Goal: Task Accomplishment & Management: Manage account settings

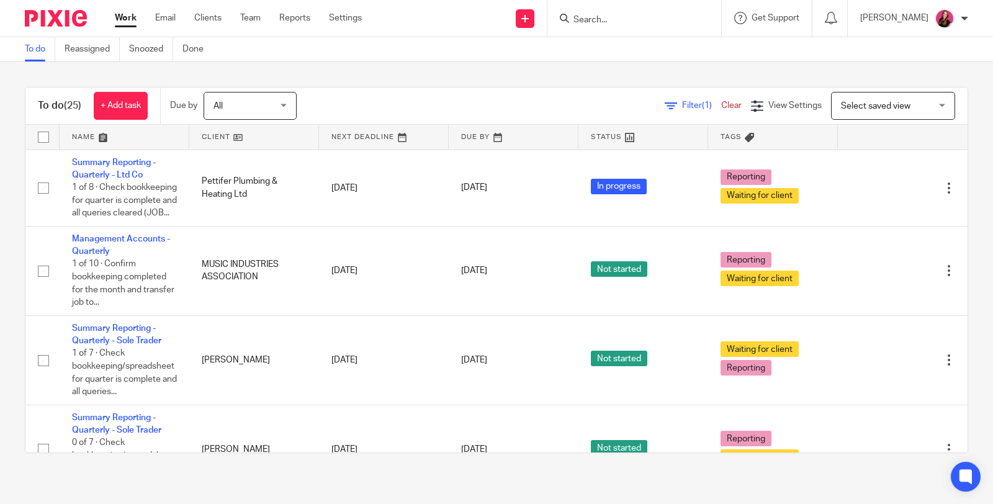
click at [644, 22] on input "Search" at bounding box center [628, 20] width 112 height 11
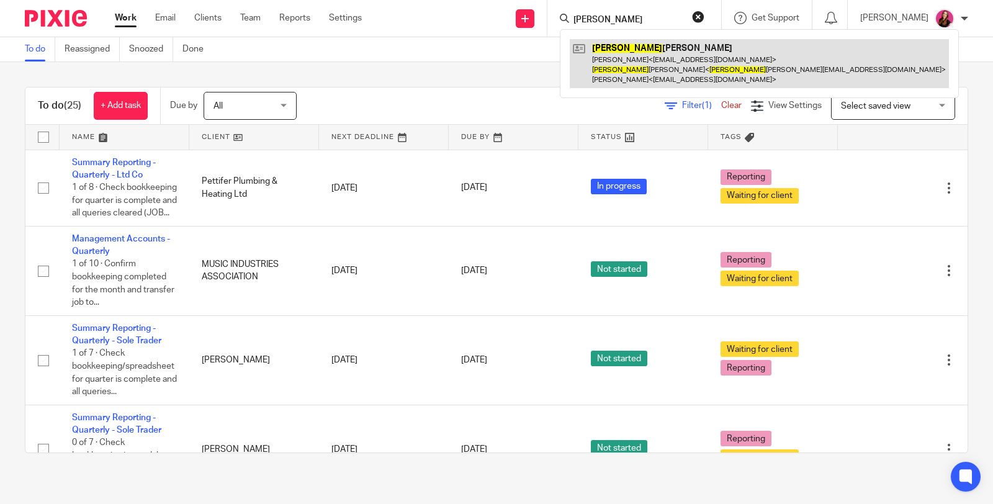
type input "patrick"
click at [662, 56] on link at bounding box center [759, 63] width 379 height 49
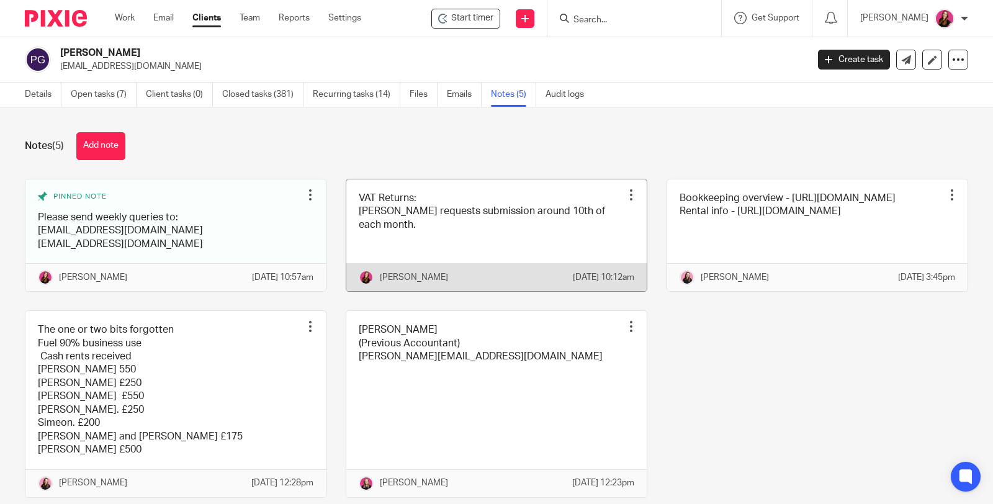
click at [625, 197] on div at bounding box center [631, 195] width 12 height 12
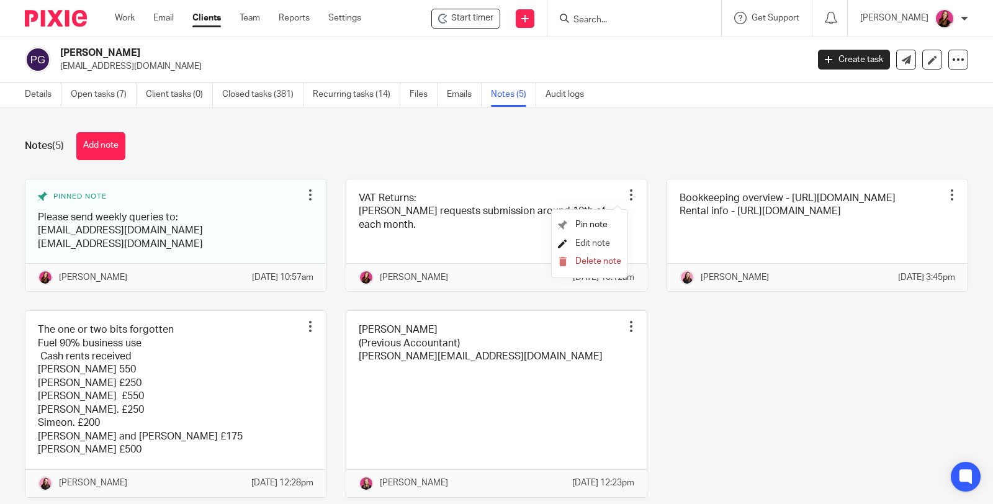
click at [604, 243] on span "Edit note" at bounding box center [593, 243] width 35 height 9
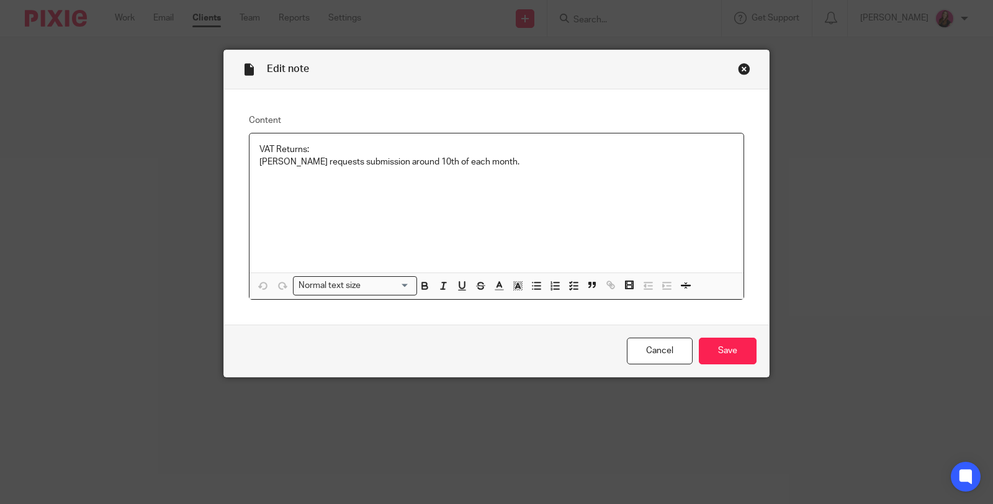
click at [486, 161] on p "VAT Returns: Patrick requests submission around 10th of each month." at bounding box center [497, 155] width 474 height 25
click at [698, 158] on p "VAT Returns: Patrick requests submission around 10th of each month and all docu…" at bounding box center [497, 162] width 474 height 38
click at [346, 188] on p "Please save" at bounding box center [497, 193] width 474 height 25
click at [301, 148] on p "VAT Returns: Patrick requests submission around 10th of each month and all docu…" at bounding box center [497, 162] width 474 height 38
click at [328, 187] on p "Please save" at bounding box center [497, 193] width 474 height 25
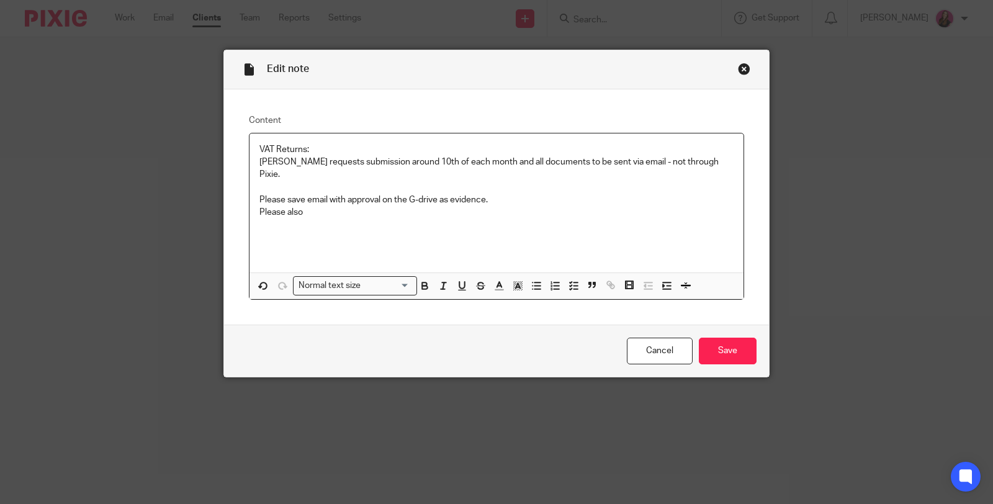
click at [324, 182] on p "Please save email with approval on the G-drive as evidence." at bounding box center [497, 193] width 474 height 25
click at [251, 185] on div "VAT Returns: Patrick requests submission around 10th of each month and all docu…" at bounding box center [497, 202] width 494 height 139
drag, startPoint x: 377, startPoint y: 171, endPoint x: 391, endPoint y: 168, distance: 14.6
click at [377, 181] on p "Please save email with approval on the G-drive as evidence." at bounding box center [497, 187] width 474 height 12
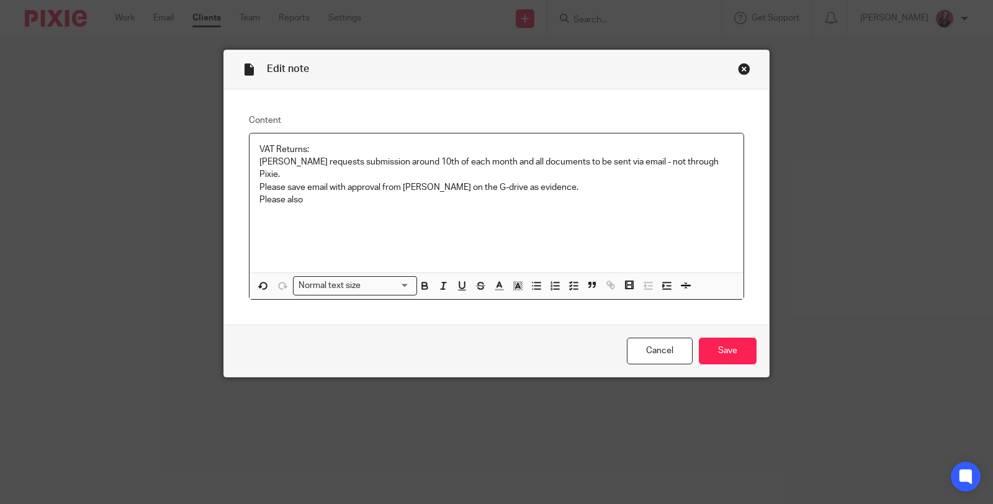
click at [711, 165] on p "VAT Returns: Patrick requests submission around 10th of each month and all docu…" at bounding box center [497, 162] width 474 height 38
click at [481, 178] on p "VAT Returns: Patrick requests submission around 10th of each month and all docu…" at bounding box center [497, 162] width 474 height 38
click at [495, 174] on p "VAT Returns: Patrick requests submission around 10th of each month and all docu…" at bounding box center [497, 162] width 474 height 38
click at [429, 185] on p "Please save email with approval from Patrick on the G-drive as evidence." at bounding box center [497, 187] width 474 height 12
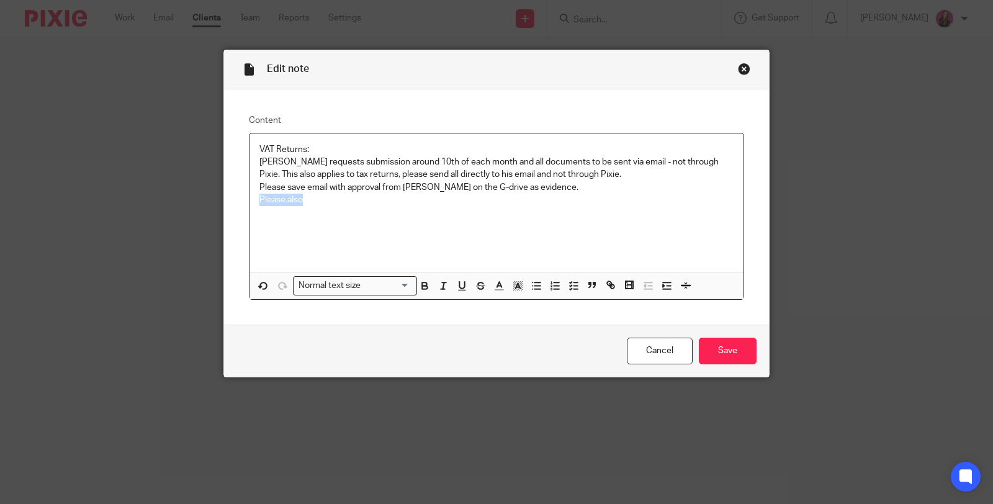
drag, startPoint x: 267, startPoint y: 206, endPoint x: 240, endPoint y: 205, distance: 27.3
click at [235, 208] on div "Content VAT Returns: Patrick requests submission around 10th of each month and …" at bounding box center [496, 207] width 545 height 236
drag, startPoint x: 299, startPoint y: 147, endPoint x: 307, endPoint y: 142, distance: 9.8
click at [302, 145] on p "VAT Returns: Patrick requests submission around 10th of each month and all docu…" at bounding box center [497, 162] width 474 height 38
drag, startPoint x: 367, startPoint y: 160, endPoint x: 406, endPoint y: 145, distance: 41.6
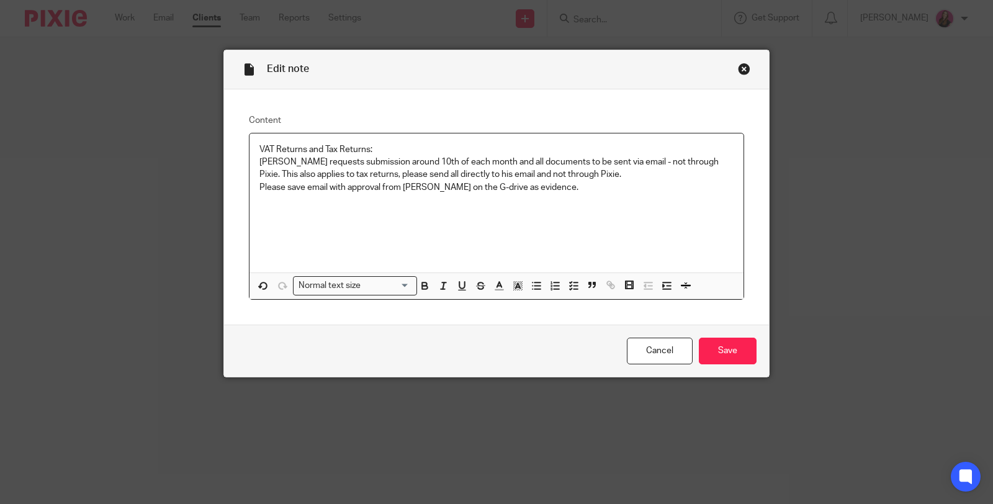
click at [368, 160] on p "VAT Returns and Tax Returns: Patrick requests submission around 10th of each mo…" at bounding box center [497, 162] width 474 height 38
click at [489, 174] on p "VAT Returns and Tax Returns: Patrick requests submission of VAT Returns around …" at bounding box center [497, 162] width 474 height 38
drag, startPoint x: 725, startPoint y: 357, endPoint x: 719, endPoint y: 354, distance: 6.4
click at [723, 356] on input "Save" at bounding box center [728, 351] width 58 height 27
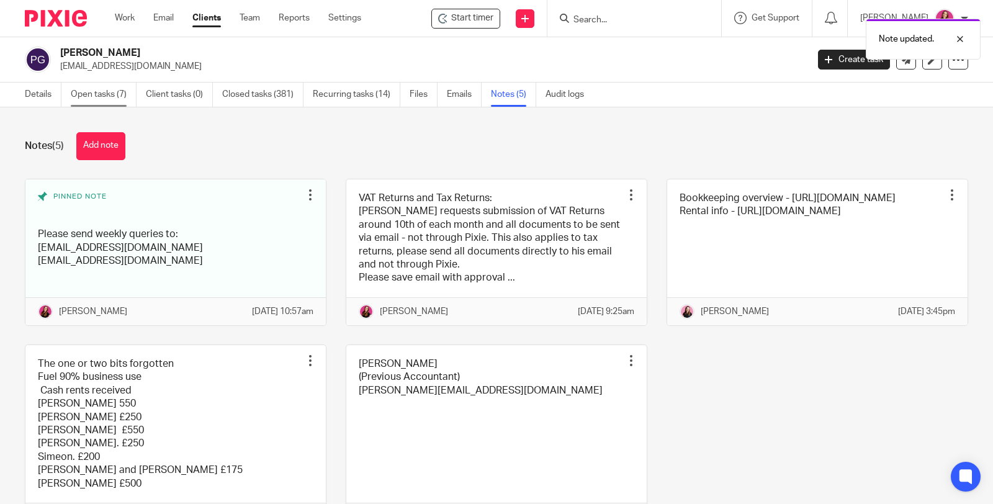
click at [104, 96] on link "Open tasks (7)" at bounding box center [104, 95] width 66 height 24
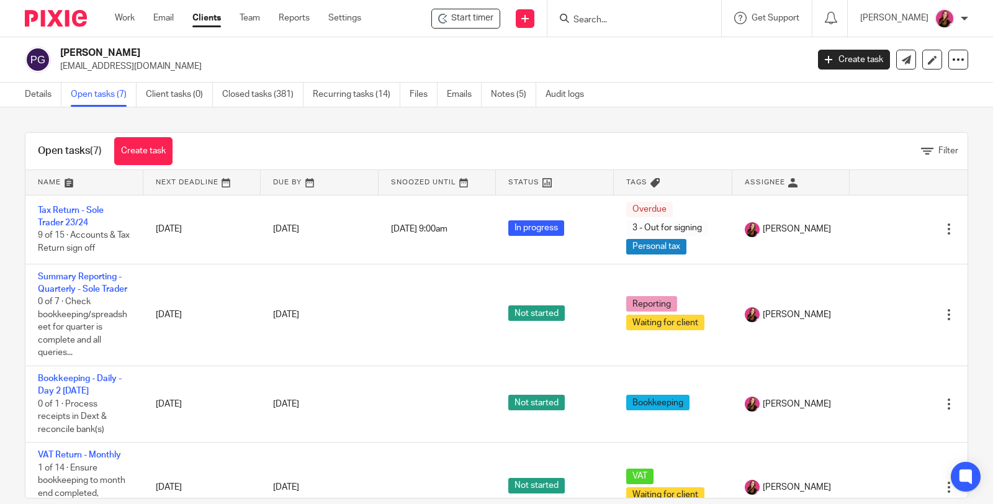
scroll to position [207, 0]
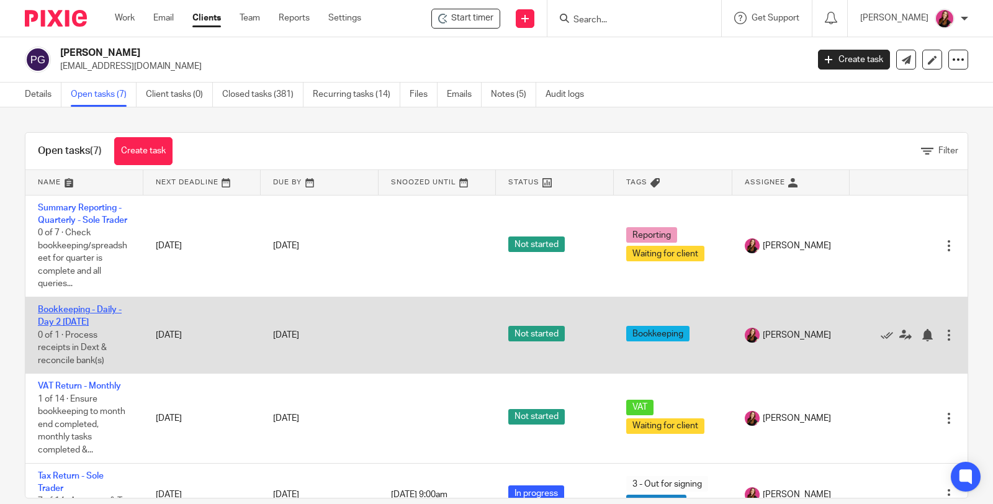
click at [53, 320] on link "Bookkeeping - Daily - Day 2 Tuesday" at bounding box center [80, 315] width 84 height 21
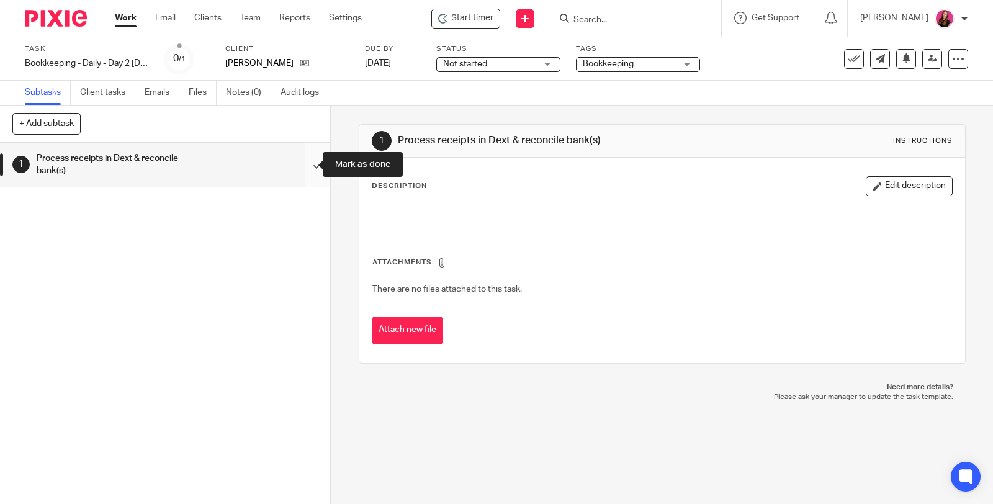
click at [302, 165] on input "submit" at bounding box center [165, 165] width 330 height 44
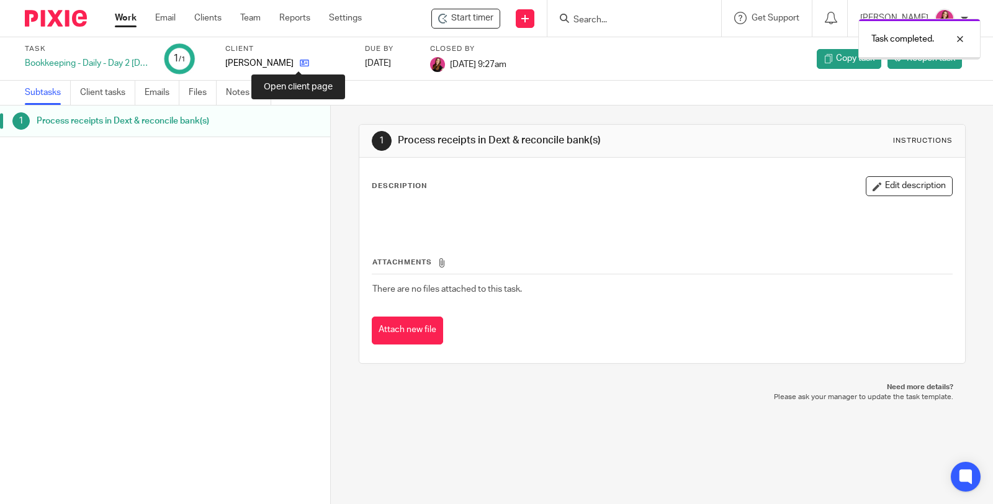
click at [301, 61] on icon at bounding box center [304, 62] width 9 height 9
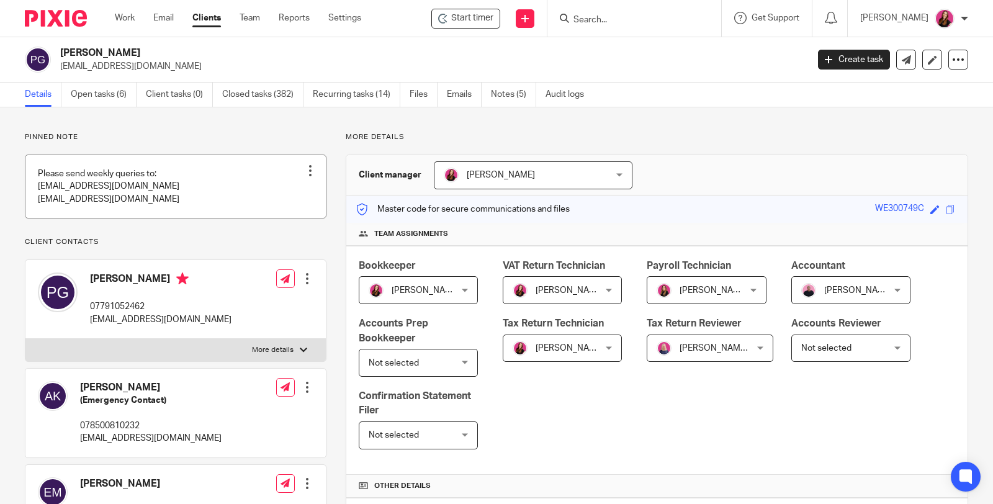
click at [102, 93] on link "Open tasks (6)" at bounding box center [104, 95] width 66 height 24
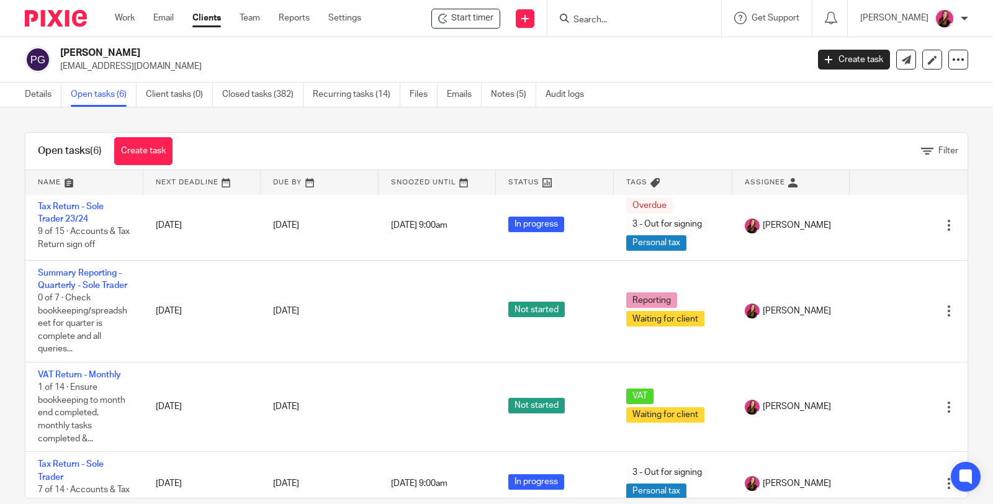
scroll to position [169, 0]
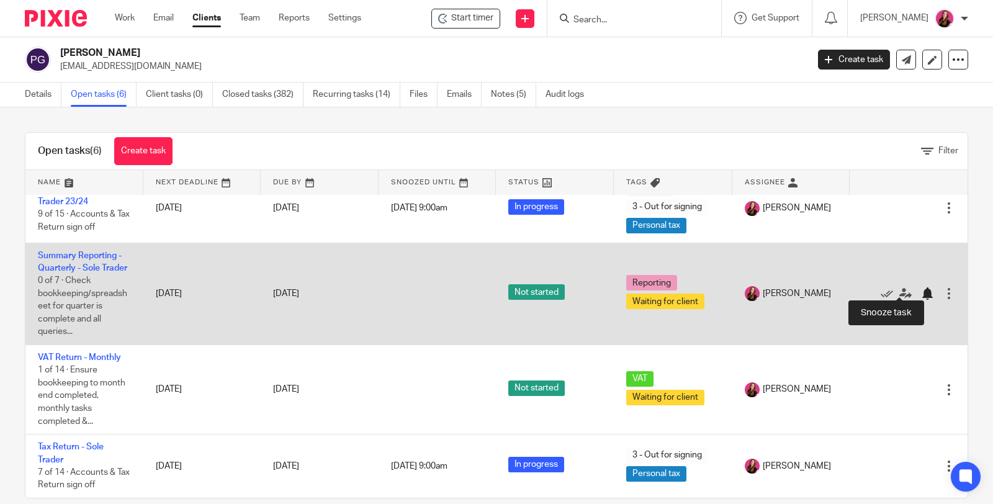
click at [921, 288] on div at bounding box center [930, 293] width 19 height 12
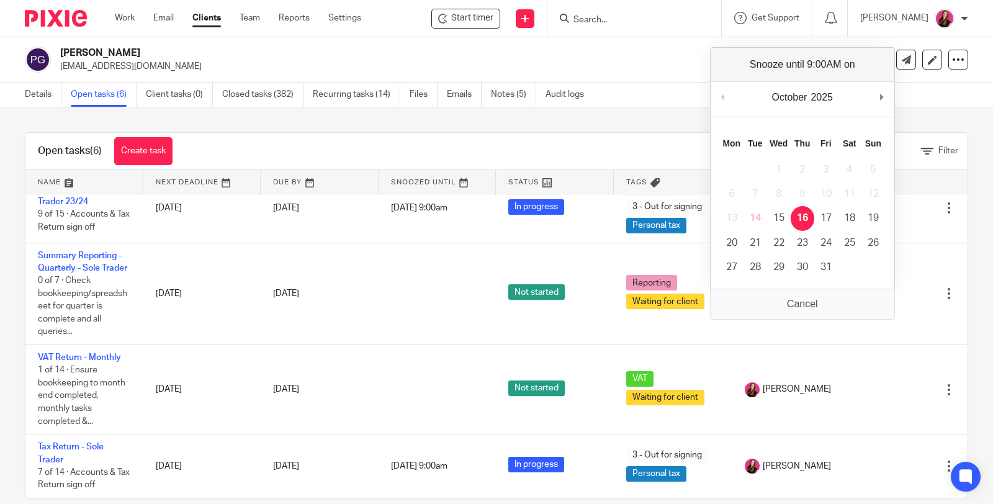
scroll to position [55, 0]
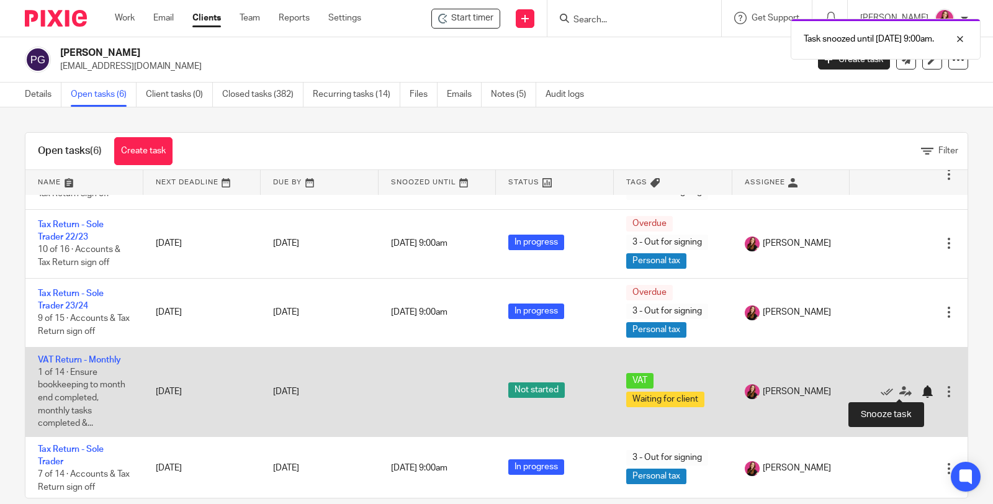
click at [921, 394] on div at bounding box center [927, 392] width 12 height 12
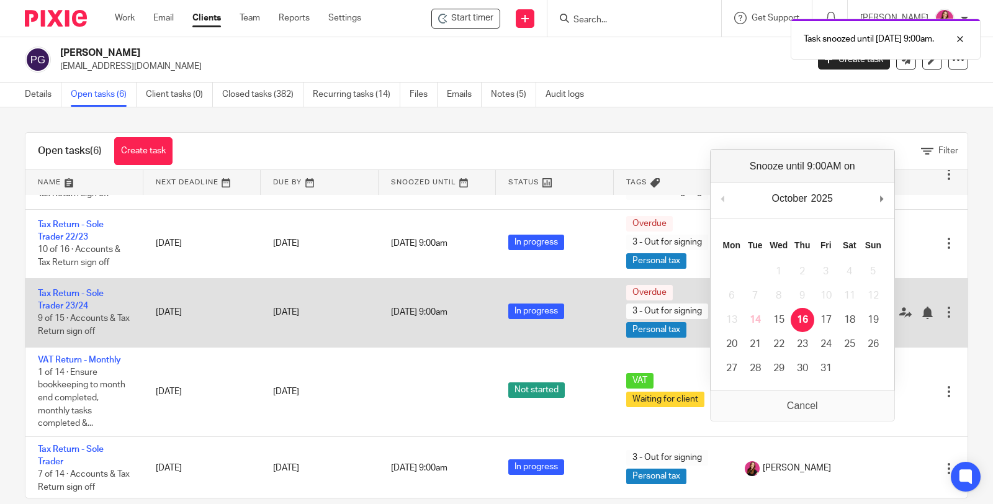
scroll to position [0, 0]
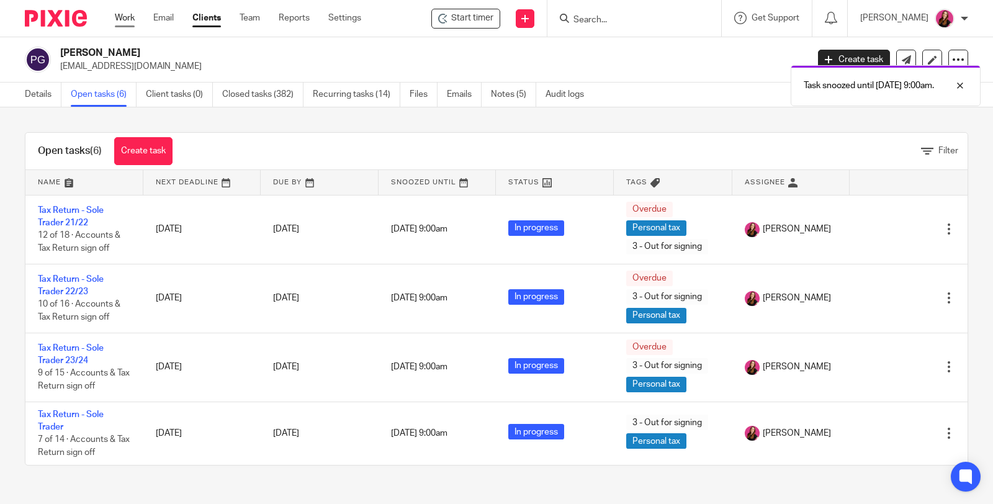
click at [120, 20] on link "Work" at bounding box center [125, 18] width 20 height 12
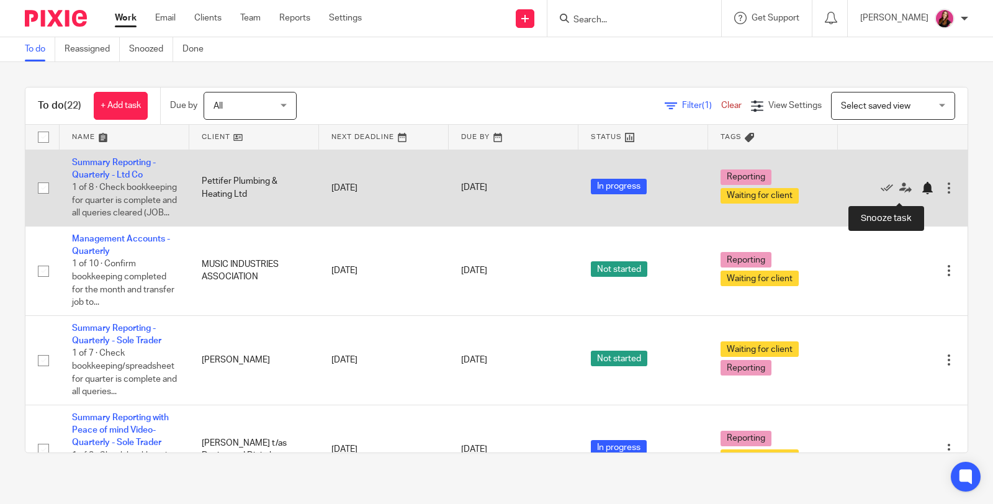
click at [921, 194] on div at bounding box center [927, 188] width 12 height 12
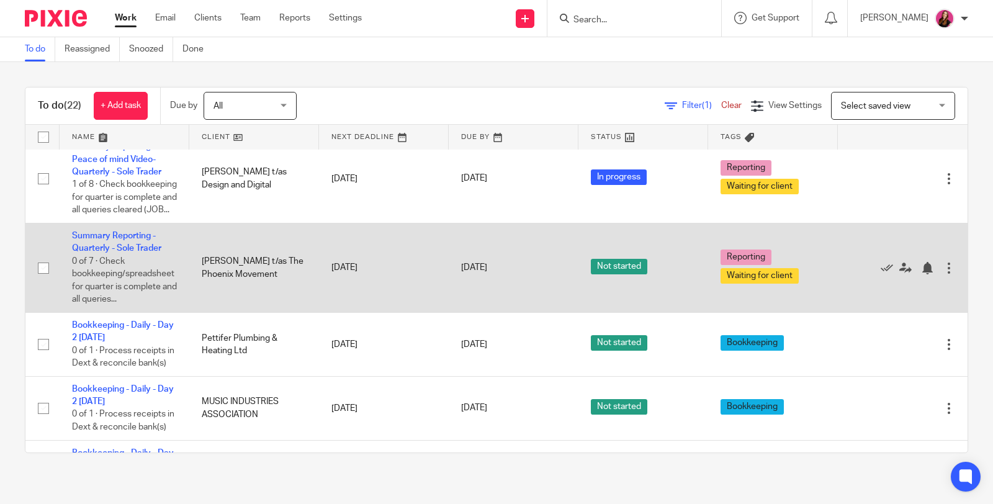
scroll to position [207, 0]
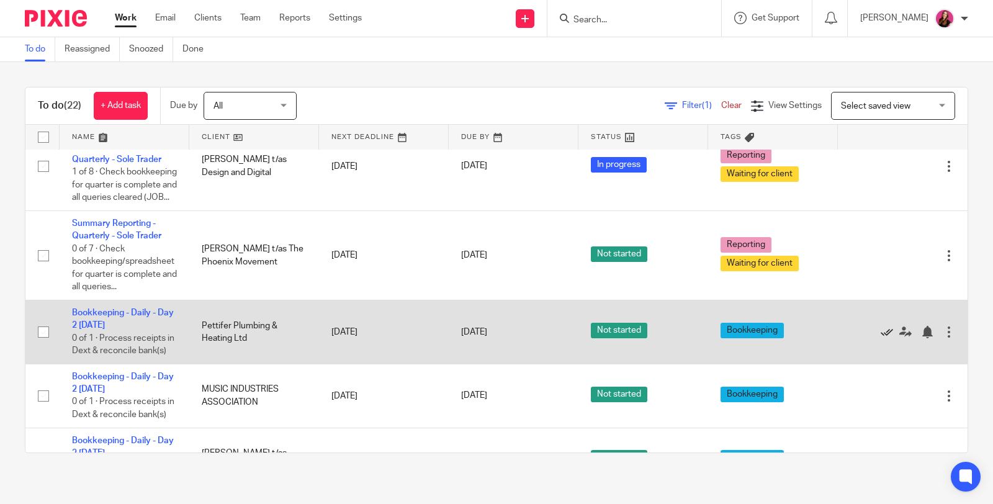
click at [881, 338] on icon at bounding box center [887, 332] width 12 height 12
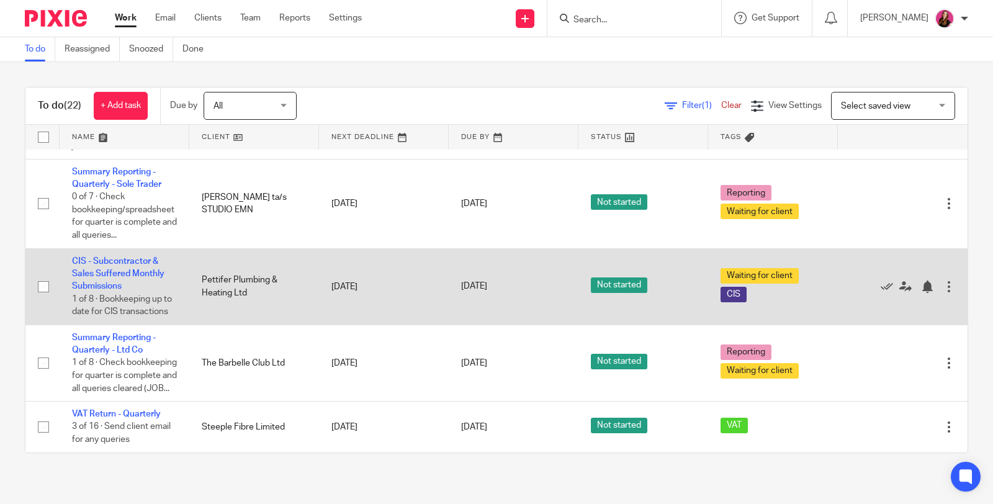
scroll to position [965, 0]
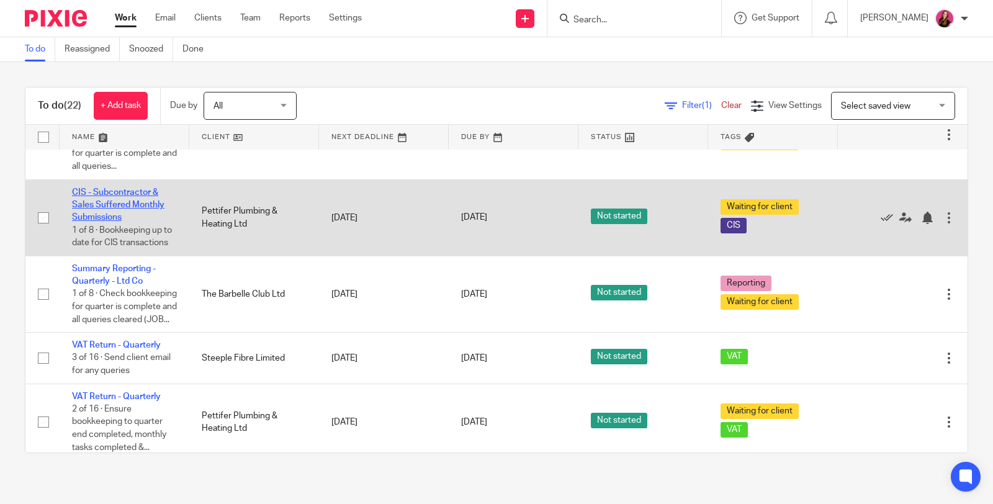
click at [86, 222] on link "CIS - Subcontractor & Sales Suffered Monthly Submissions" at bounding box center [118, 205] width 93 height 34
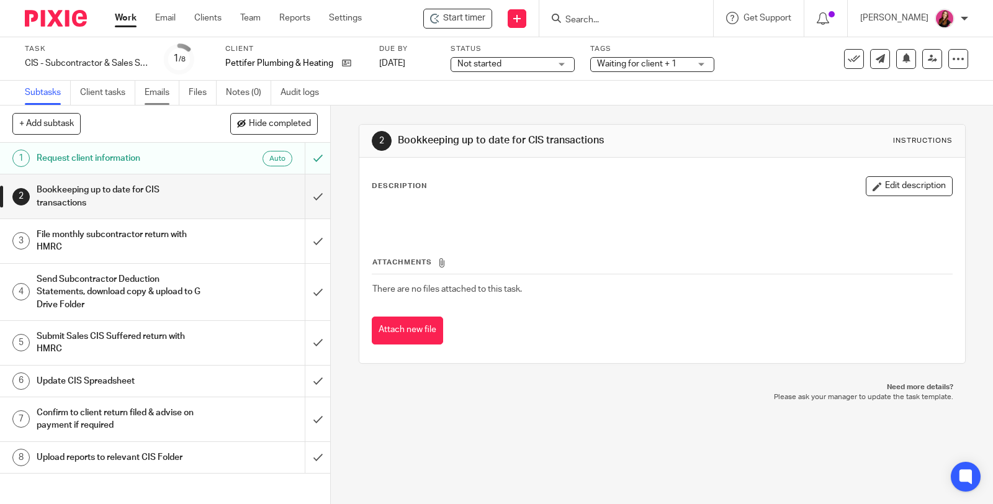
click at [148, 102] on link "Emails" at bounding box center [162, 93] width 35 height 24
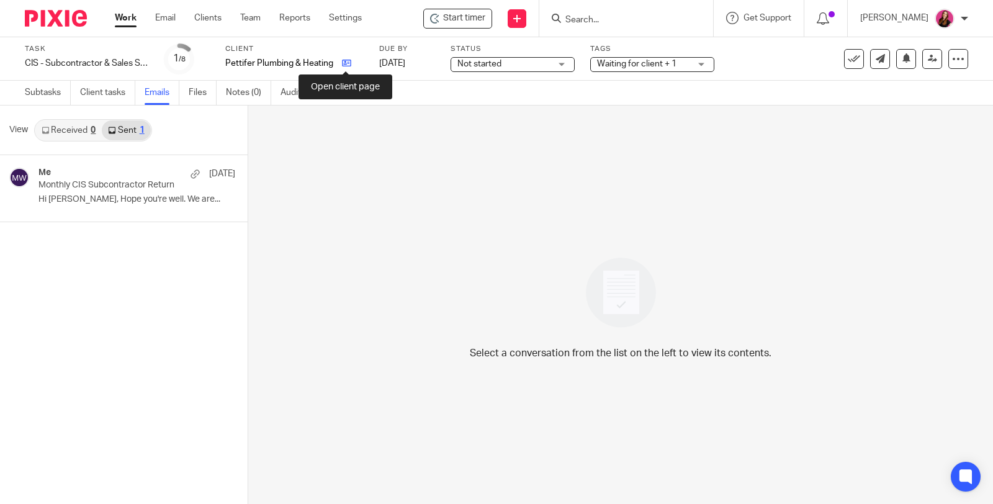
click at [348, 63] on icon at bounding box center [346, 62] width 9 height 9
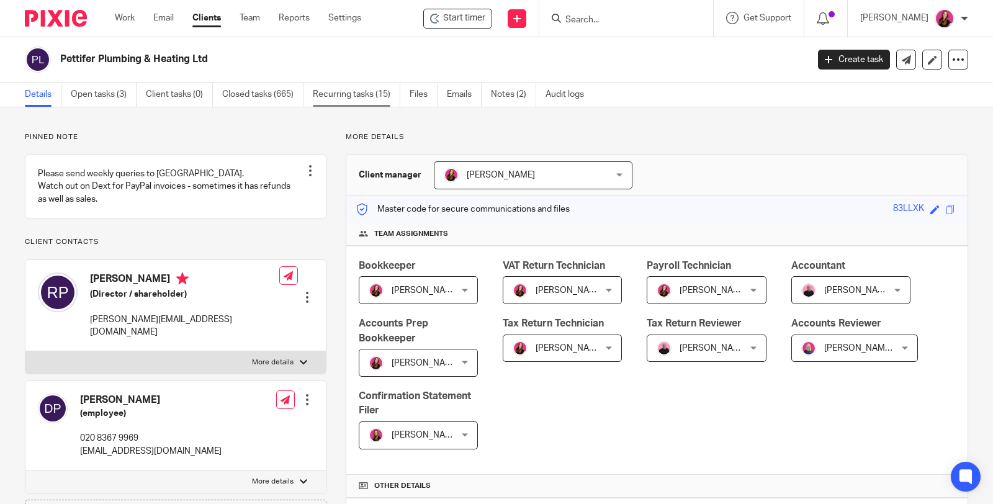
click at [361, 97] on link "Recurring tasks (15)" at bounding box center [357, 95] width 88 height 24
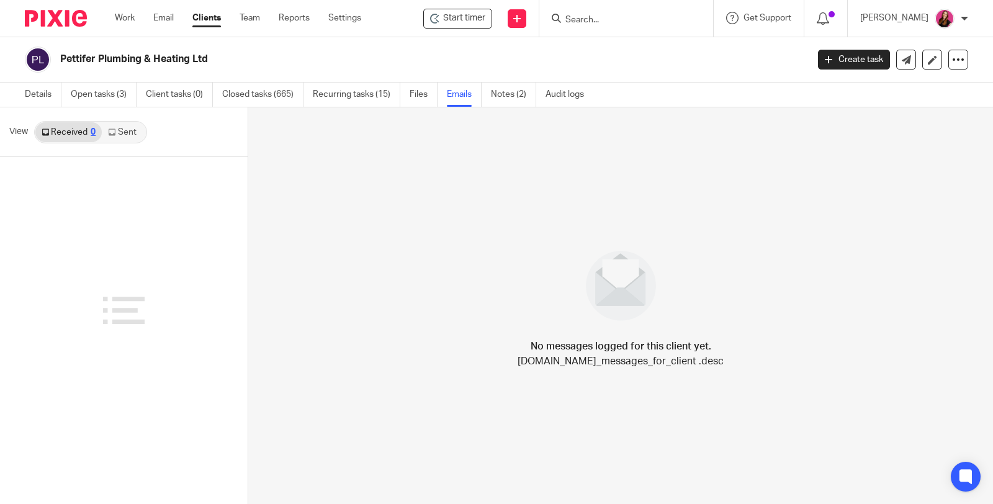
click at [125, 136] on link "Sent" at bounding box center [123, 132] width 43 height 20
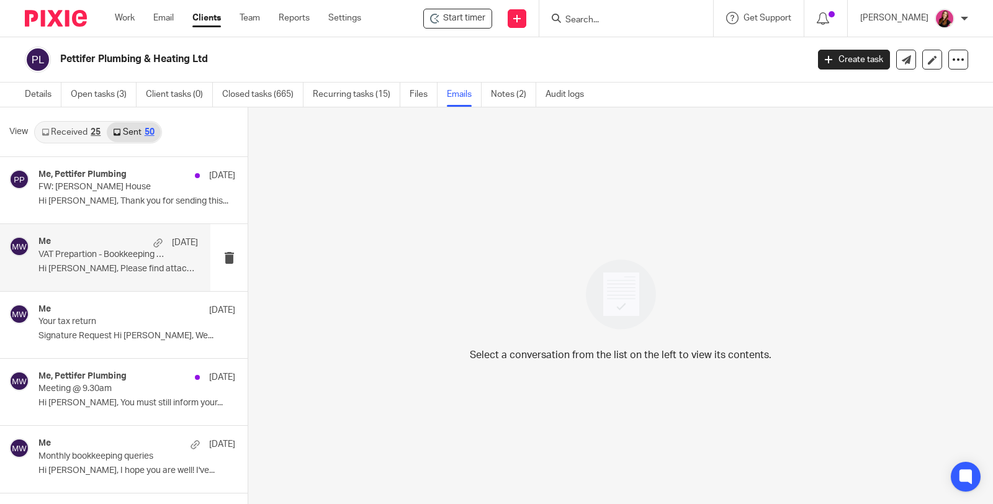
click at [121, 271] on p "Hi [PERSON_NAME], Please find attached this weeks'..." at bounding box center [118, 269] width 160 height 11
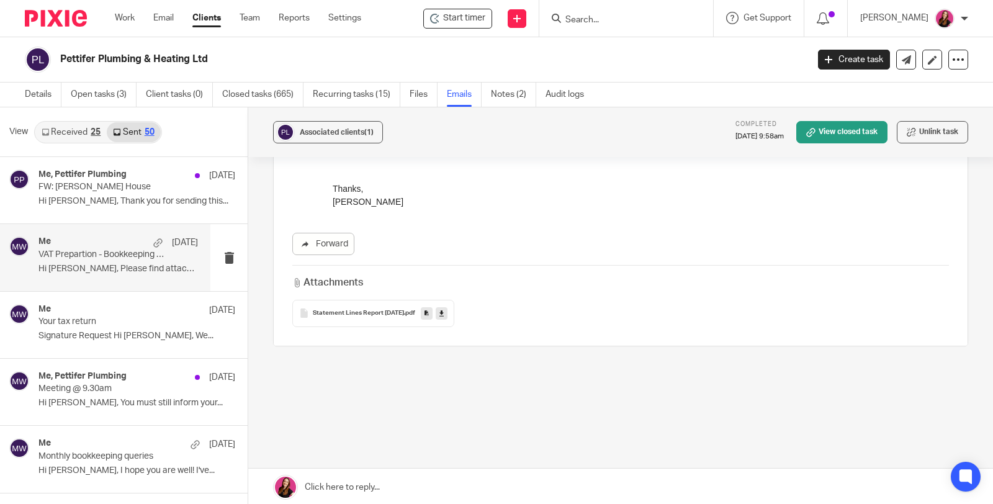
scroll to position [373, 0]
click at [364, 492] on link at bounding box center [620, 487] width 745 height 37
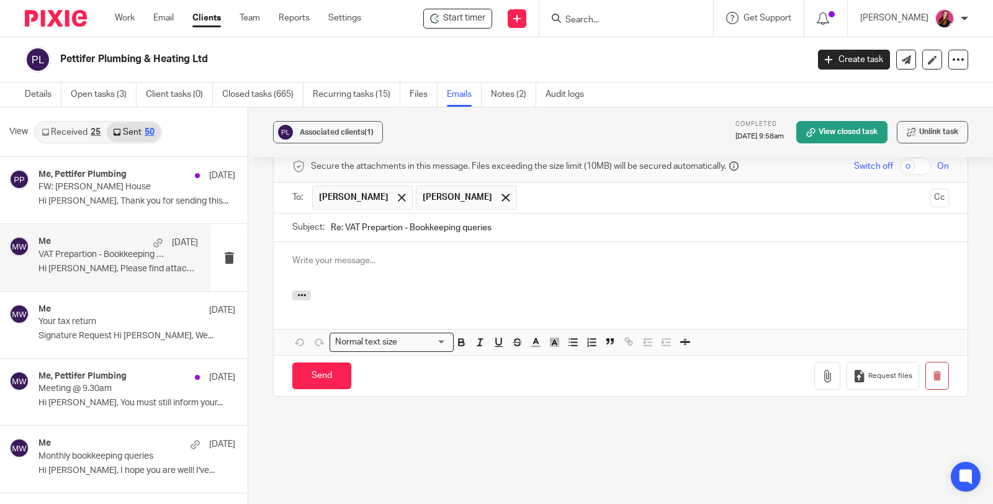
scroll to position [0, 0]
click at [343, 224] on input "Re: VAT Prepartion - Bookkeeping queries" at bounding box center [640, 228] width 618 height 28
click at [436, 256] on p at bounding box center [620, 261] width 657 height 12
click at [343, 224] on input "Re: URGENT VAT Prepartion - Bookkeeping queries" at bounding box center [640, 228] width 618 height 28
type input "URGENT VAT Prepartion - Bookkeeping queries"
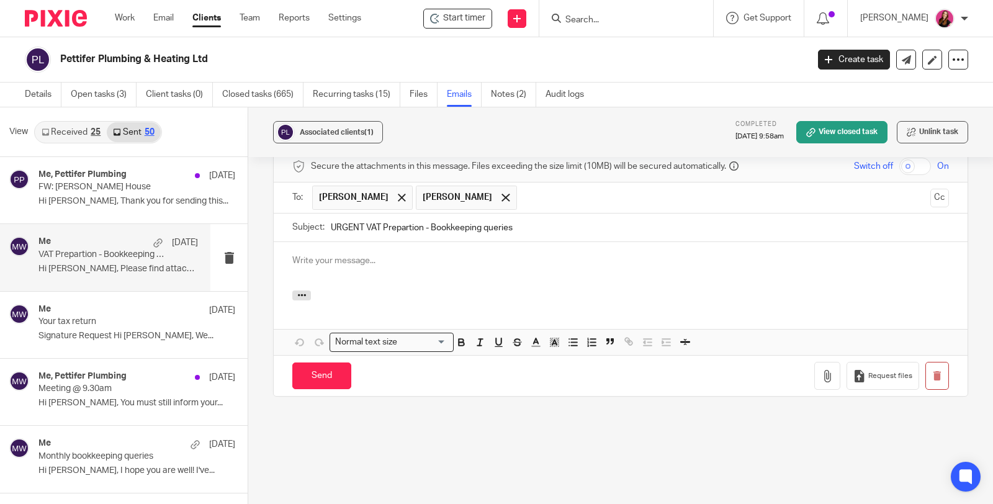
click at [363, 256] on p at bounding box center [620, 261] width 657 height 12
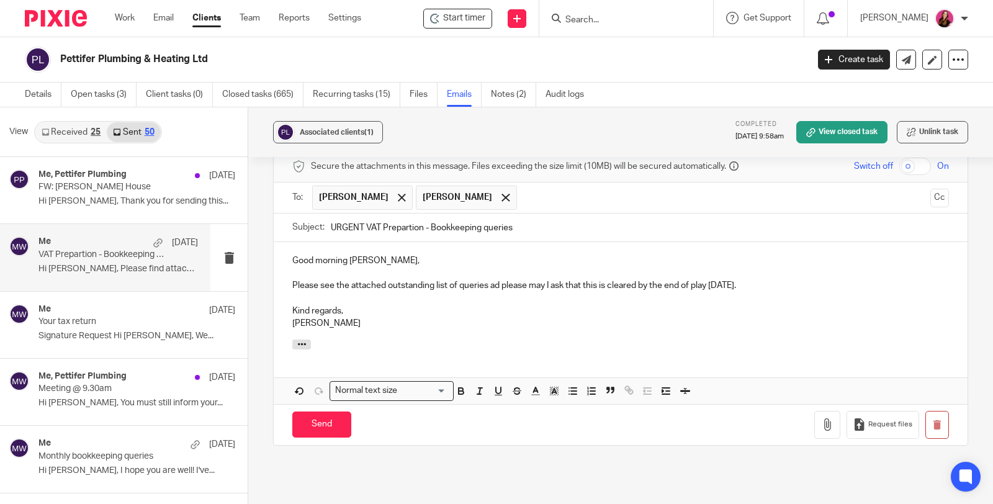
click at [763, 281] on p "Please see the attached outstanding list of queries ad please may I ask that th…" at bounding box center [620, 285] width 657 height 12
click at [821, 418] on icon "button" at bounding box center [827, 424] width 12 height 12
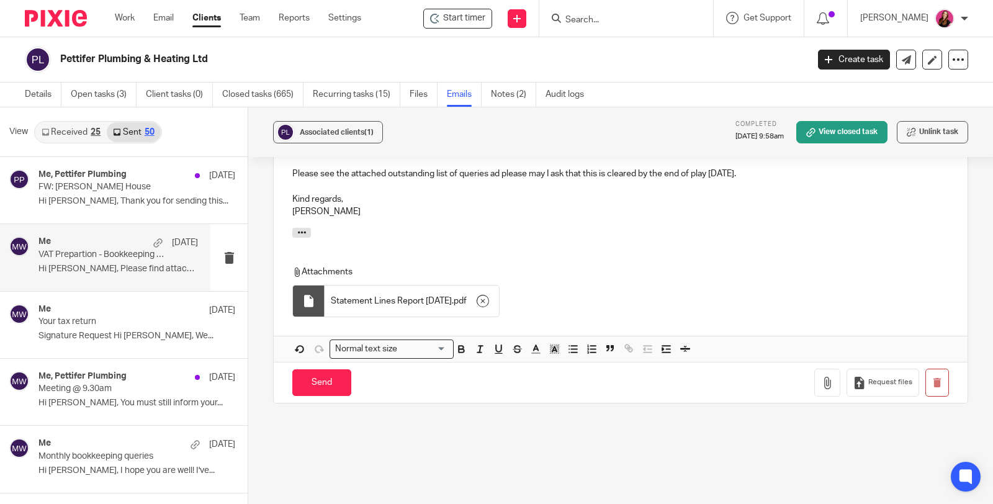
scroll to position [753, 0]
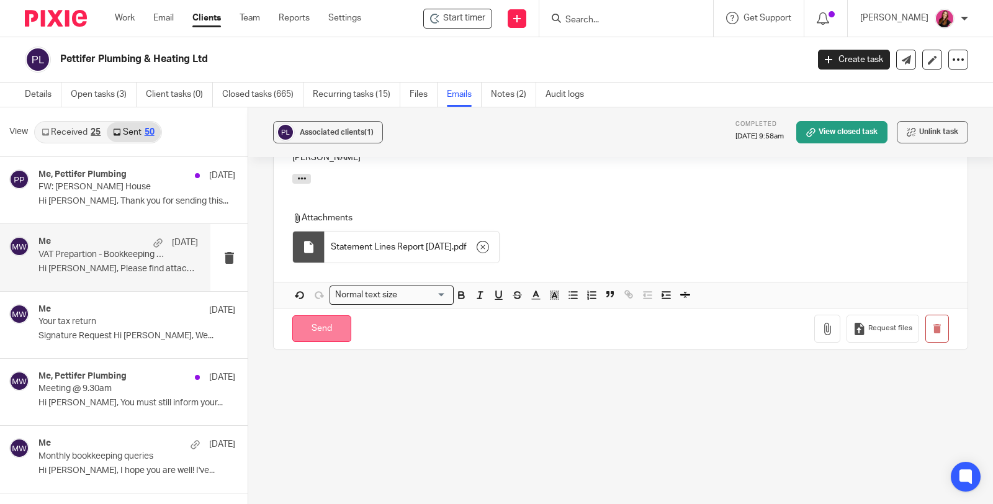
click at [310, 327] on input "Send" at bounding box center [321, 328] width 59 height 27
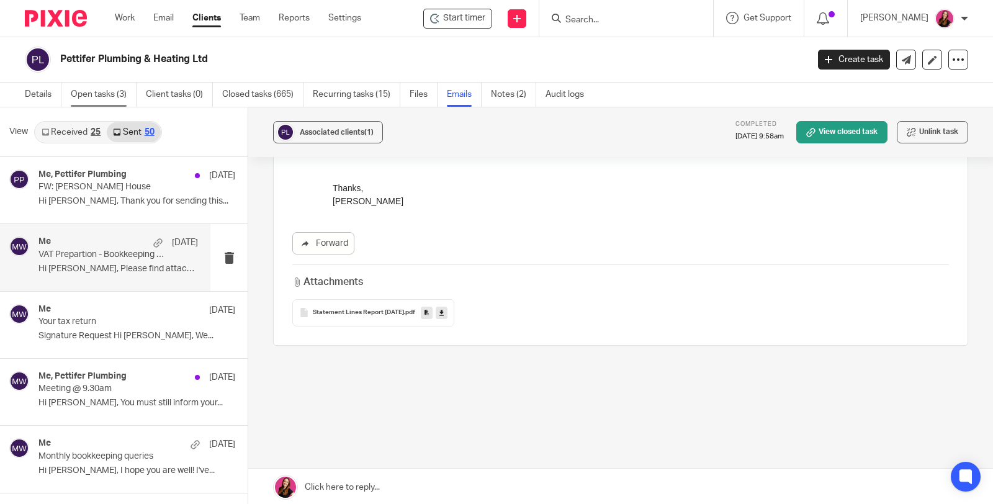
click at [102, 92] on link "Open tasks (3)" at bounding box center [104, 95] width 66 height 24
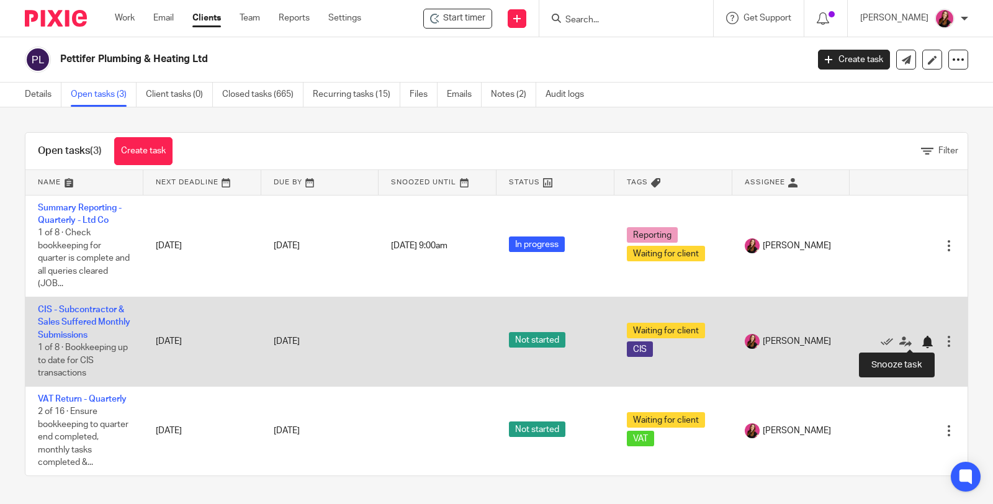
click at [921, 340] on div at bounding box center [927, 342] width 12 height 12
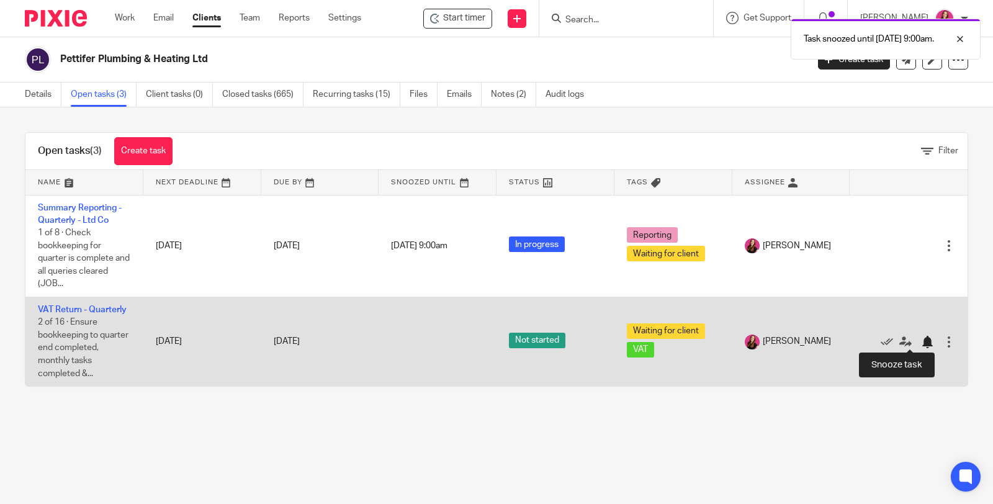
click at [921, 343] on div at bounding box center [927, 342] width 12 height 12
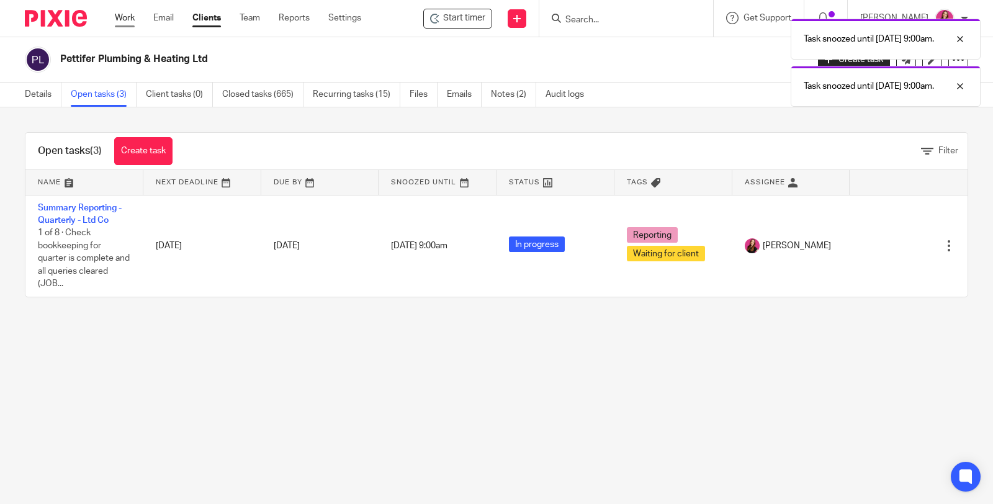
click at [124, 15] on link "Work" at bounding box center [125, 18] width 20 height 12
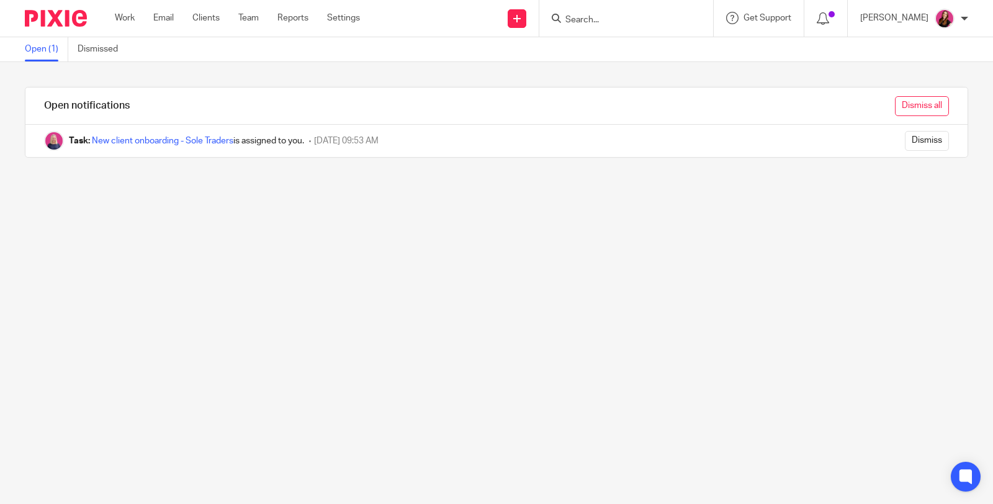
click at [895, 106] on input "Dismiss all" at bounding box center [922, 106] width 54 height 20
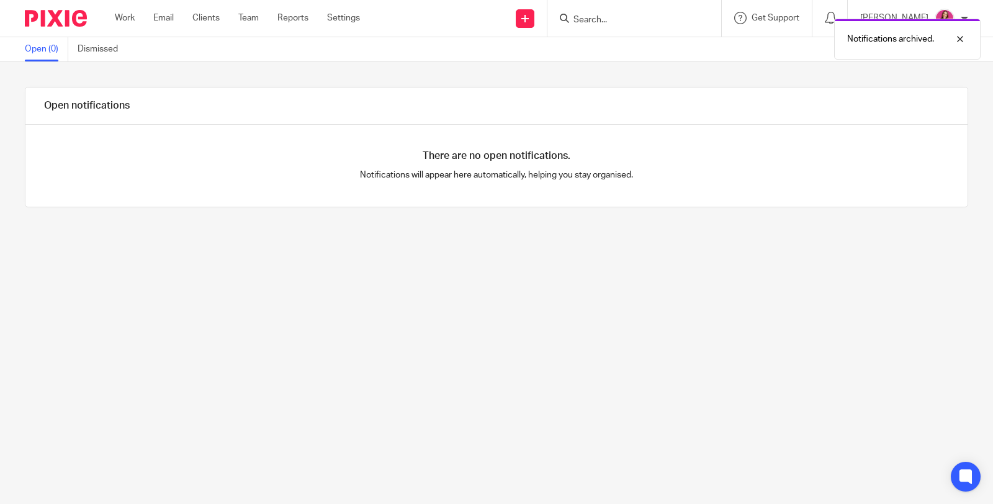
drag, startPoint x: 123, startPoint y: 18, endPoint x: 109, endPoint y: 18, distance: 14.3
click at [122, 18] on link "Work" at bounding box center [125, 18] width 20 height 12
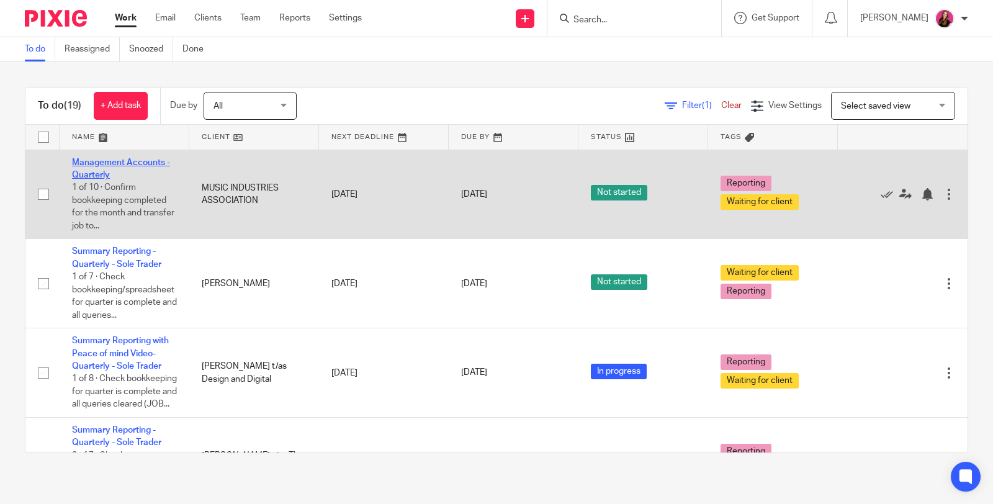
click at [107, 158] on link "Management Accounts - Quarterly" at bounding box center [121, 168] width 98 height 21
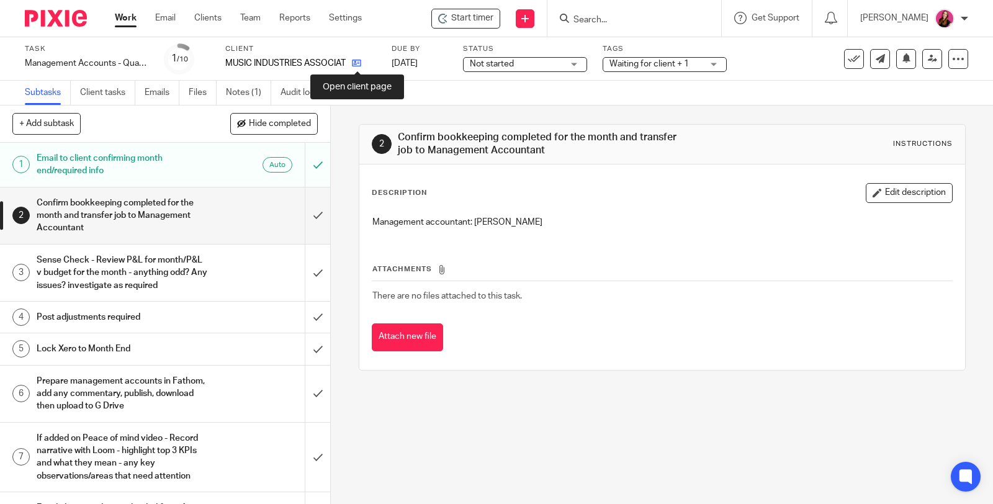
click at [358, 64] on icon at bounding box center [356, 62] width 9 height 9
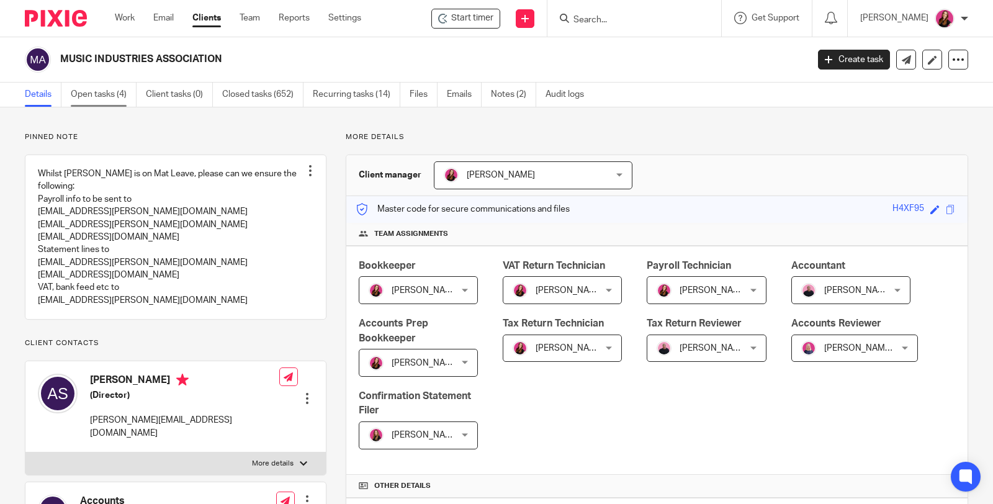
click at [93, 94] on link "Open tasks (4)" at bounding box center [104, 95] width 66 height 24
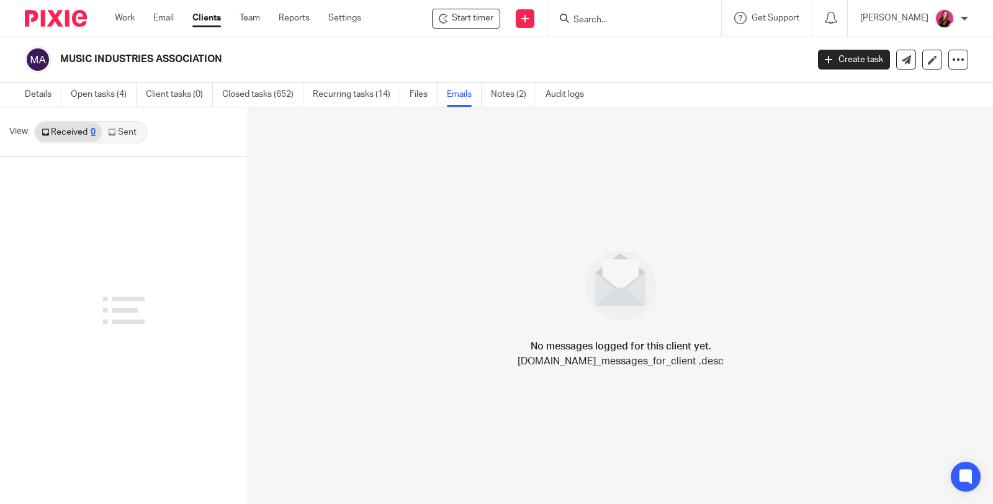
click at [131, 136] on link "Sent" at bounding box center [123, 132] width 43 height 20
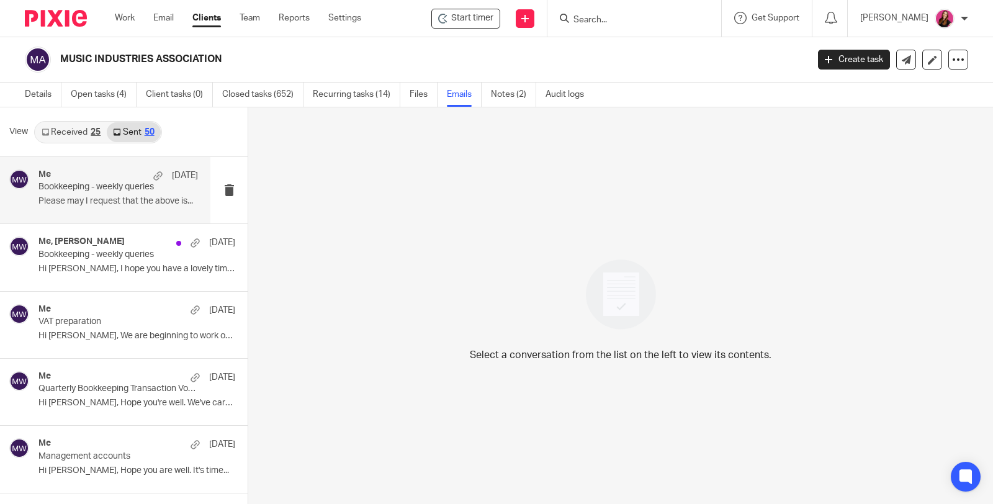
click at [122, 199] on p "Please may I request that the above is..." at bounding box center [118, 201] width 160 height 11
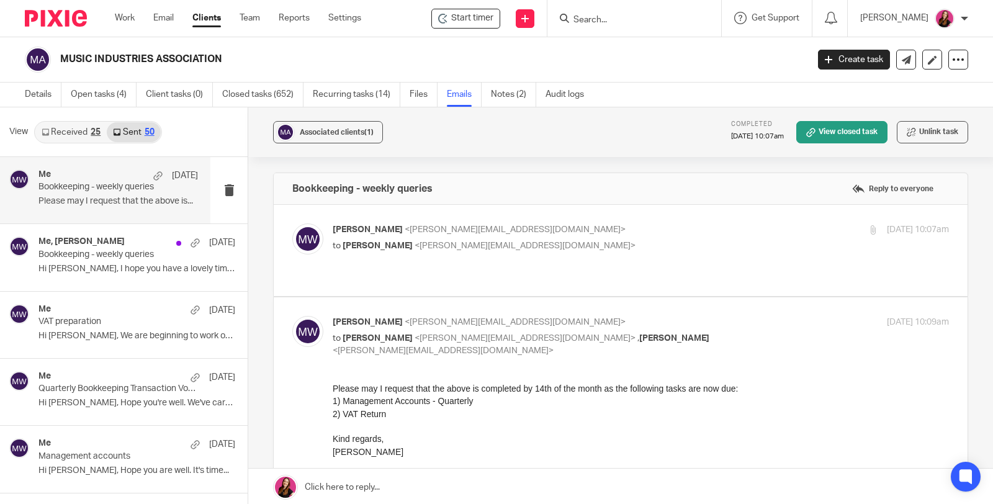
click at [505, 268] on label at bounding box center [621, 250] width 694 height 91
click at [292, 224] on input "checkbox" at bounding box center [292, 223] width 1 height 1
checkbox input "true"
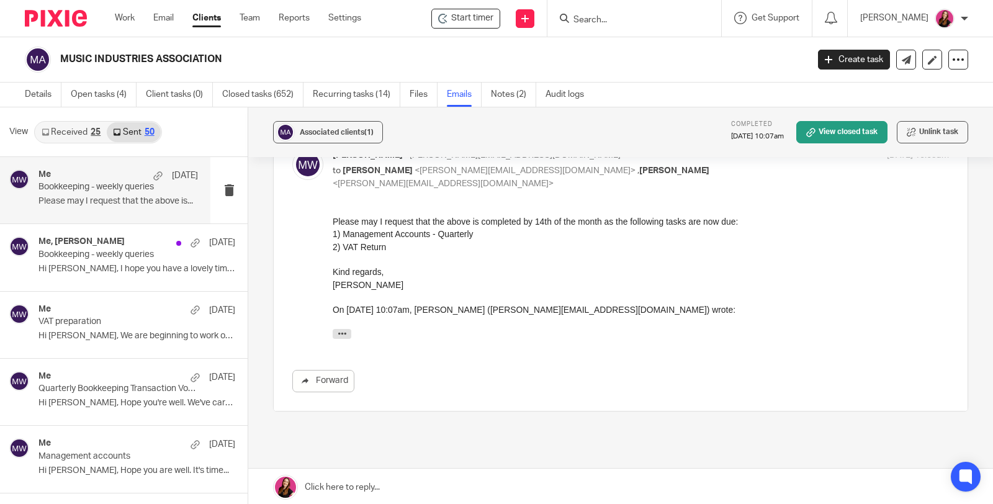
scroll to position [604, 0]
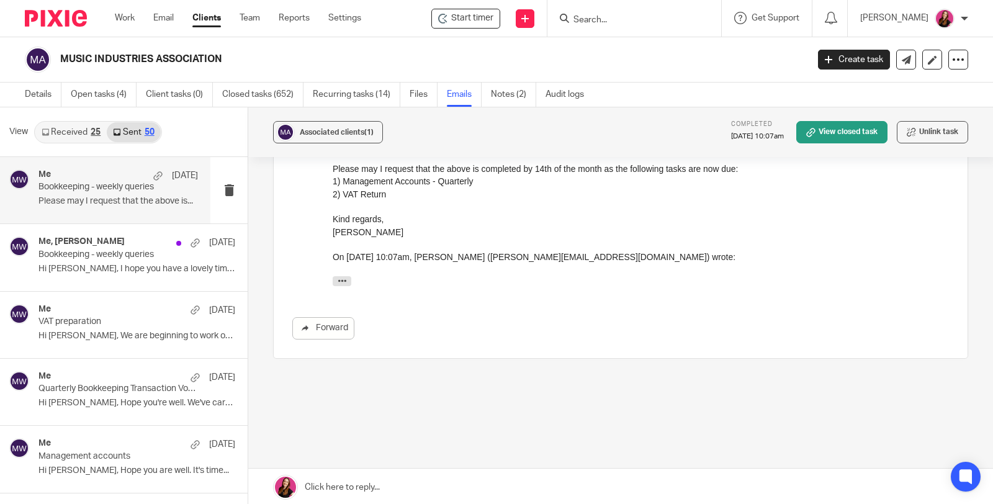
click at [431, 484] on link at bounding box center [620, 487] width 745 height 37
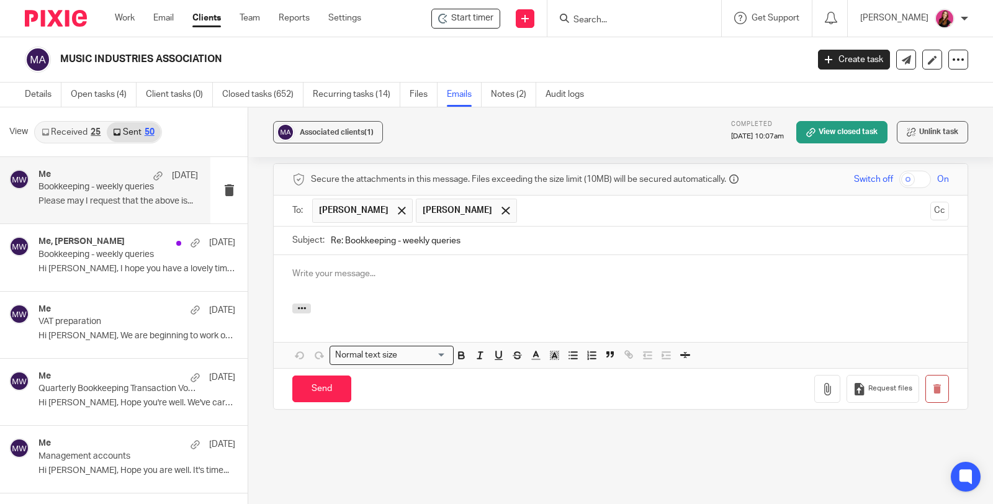
scroll to position [0, 0]
click at [343, 227] on input "Re: Bookkeeping - weekly queries" at bounding box center [640, 241] width 618 height 28
type input "URGENT Bookkeeping - weekly queries"
click at [359, 268] on p at bounding box center [620, 274] width 657 height 12
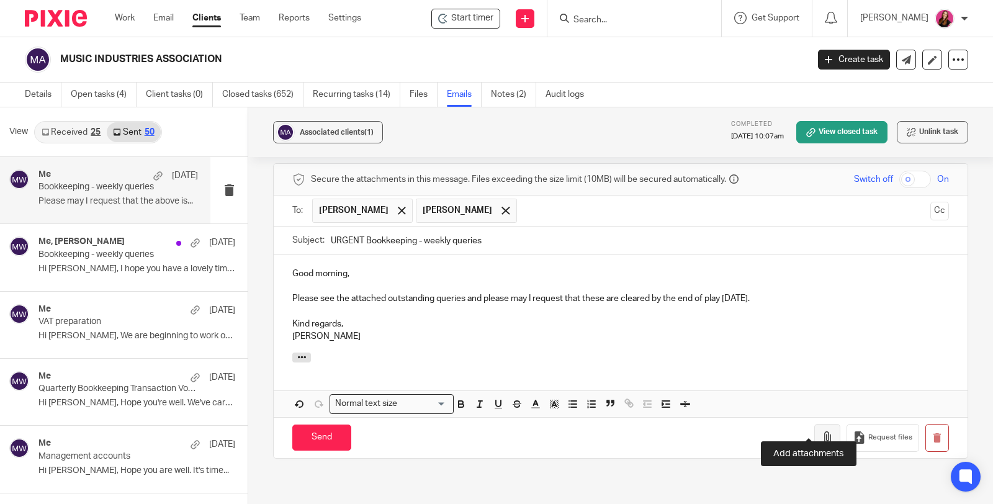
click at [821, 431] on icon "button" at bounding box center [827, 437] width 12 height 12
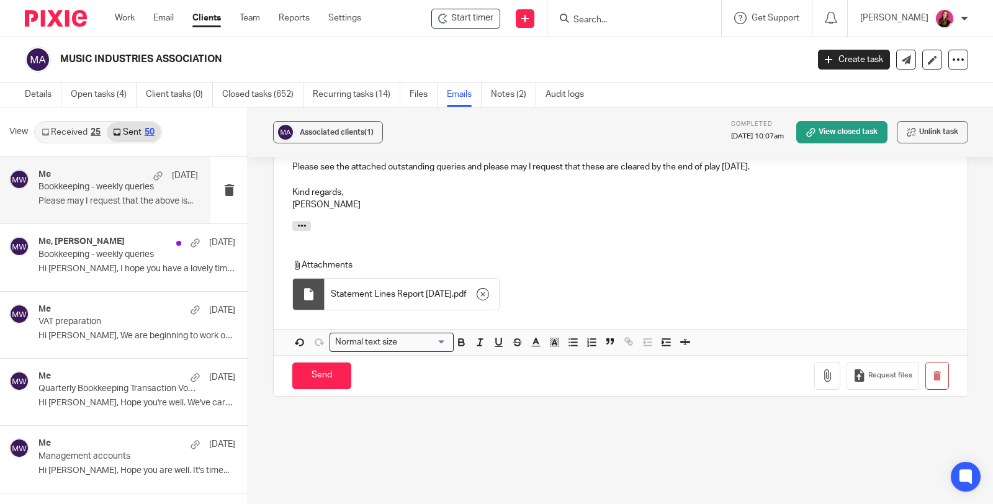
scroll to position [985, 0]
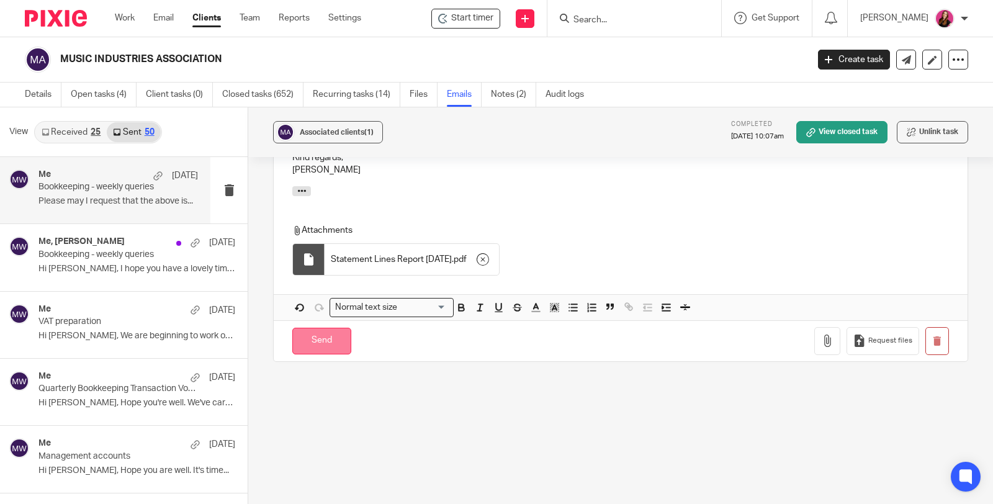
click at [313, 328] on input "Send" at bounding box center [321, 341] width 59 height 27
click at [317, 328] on input "Send" at bounding box center [321, 341] width 59 height 27
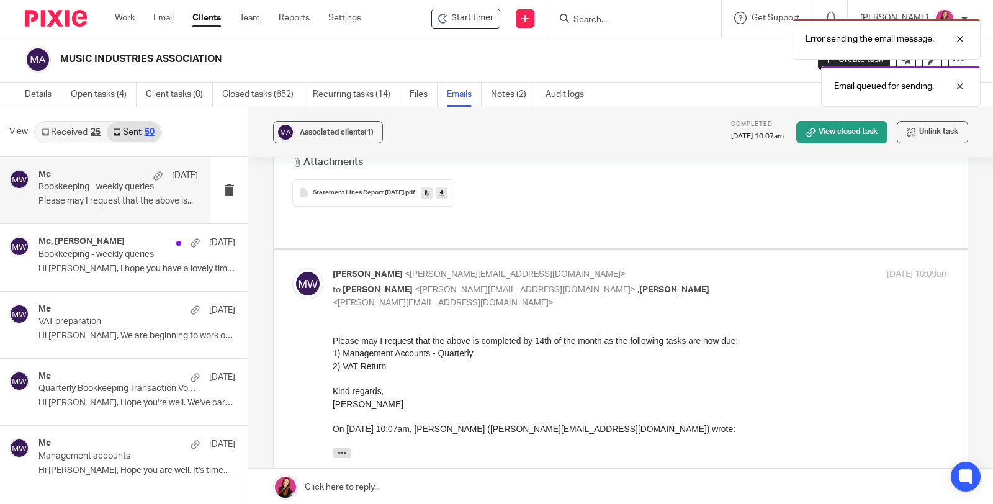
scroll to position [604, 0]
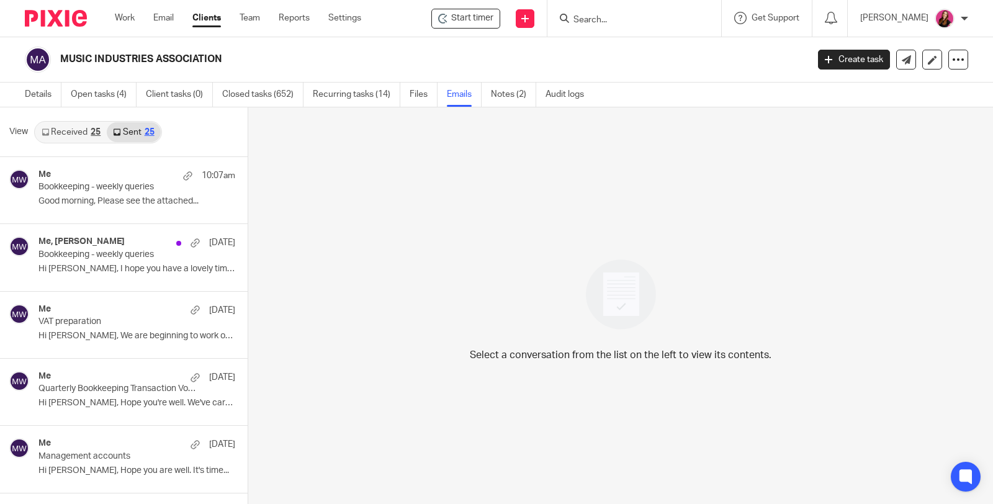
scroll to position [1, 0]
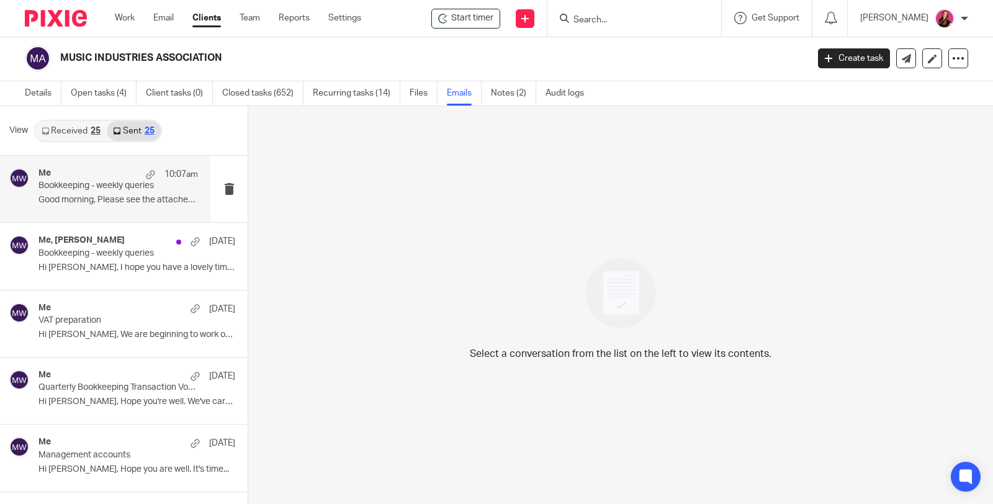
click at [109, 202] on p "Good morning, Please see the attached..." at bounding box center [118, 200] width 160 height 11
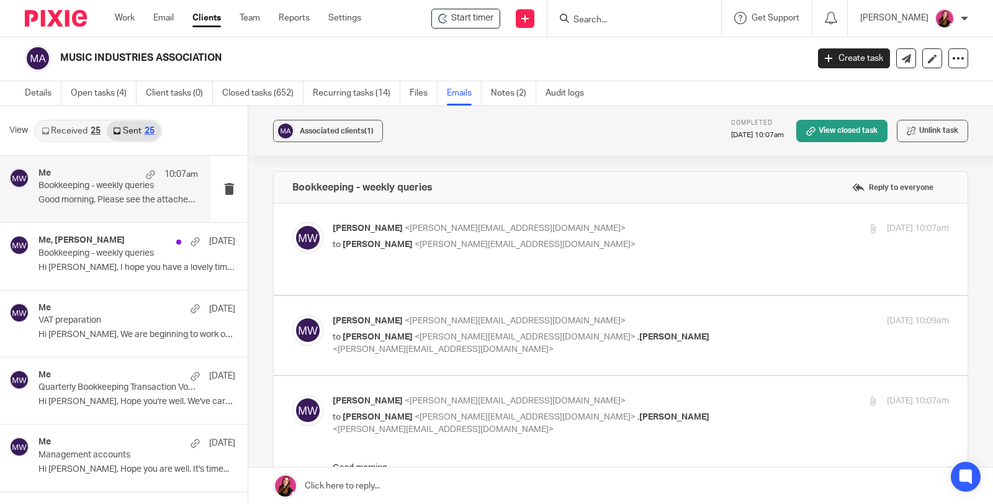
scroll to position [0, 0]
click at [541, 330] on div "Michaela White <michaela@pinkpigfinancials.co.uk> to Alice Monk <alice@mia.org.…" at bounding box center [641, 336] width 616 height 42
checkbox input "true"
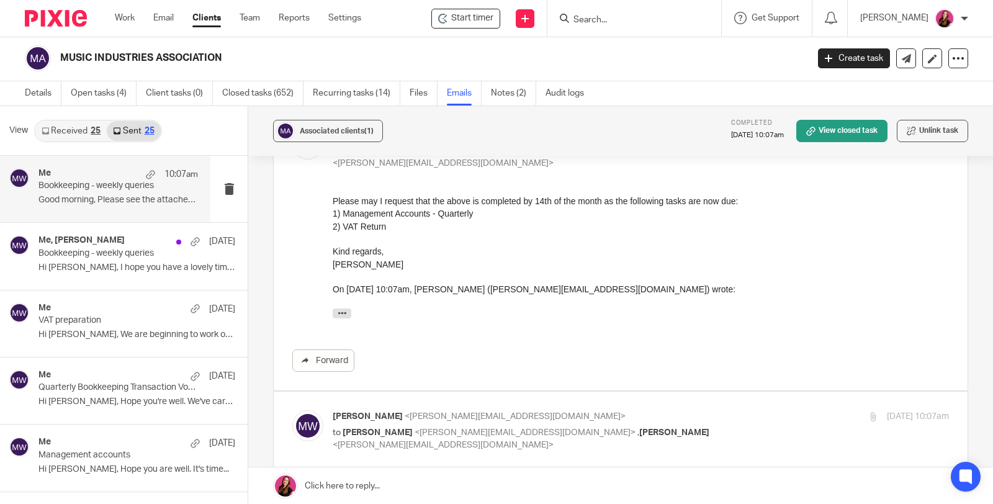
scroll to position [345, 0]
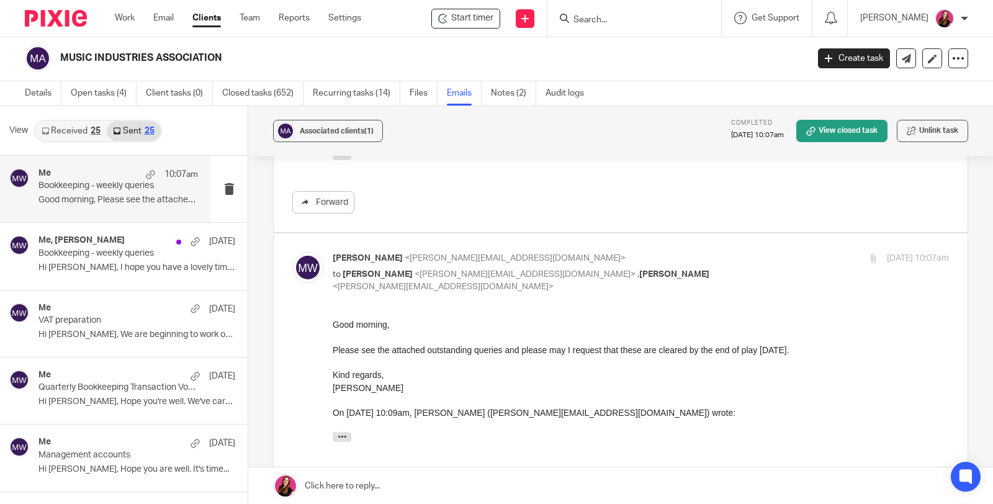
click at [555, 327] on p "Good morning," at bounding box center [641, 324] width 616 height 12
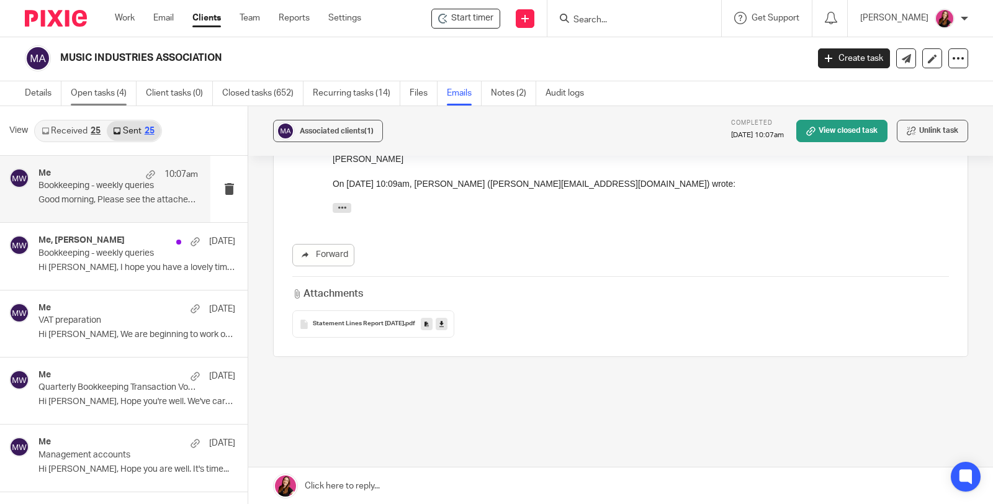
click at [98, 97] on link "Open tasks (4)" at bounding box center [104, 93] width 66 height 24
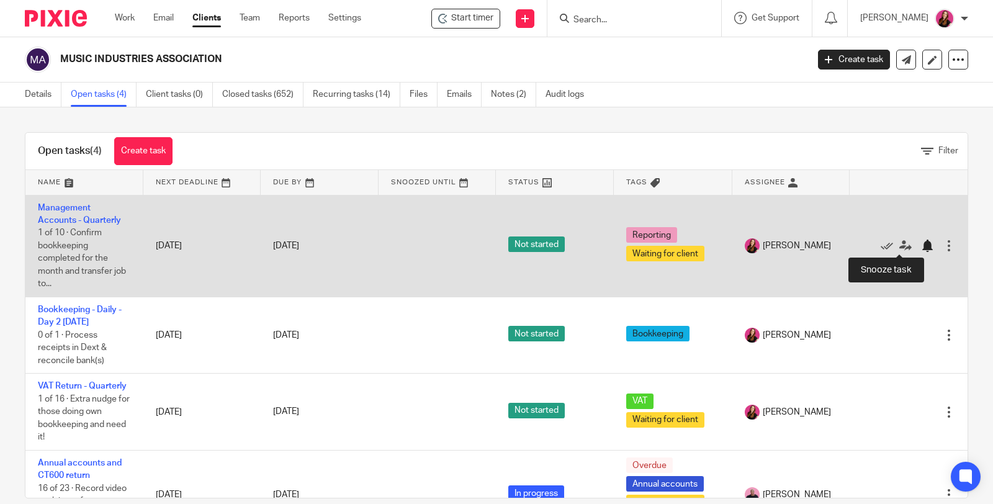
click at [921, 245] on div at bounding box center [927, 246] width 12 height 12
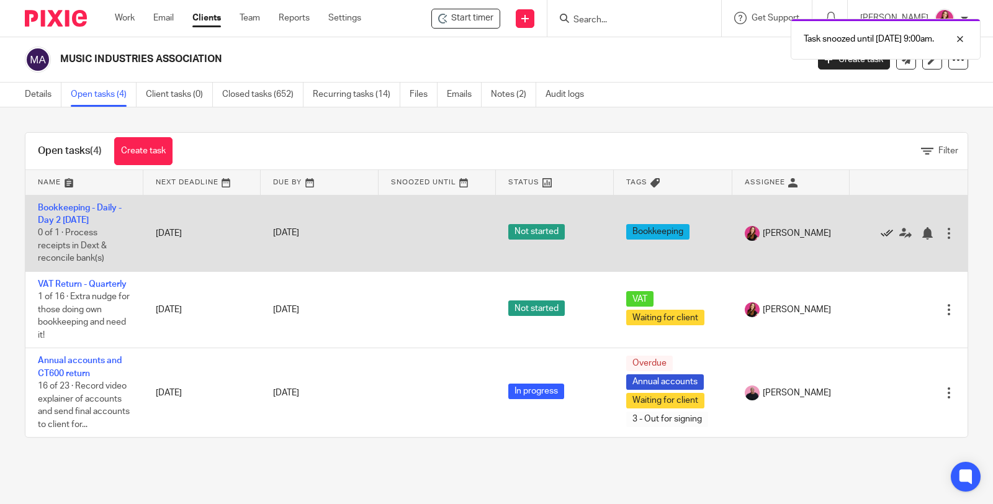
click at [881, 234] on icon at bounding box center [887, 233] width 12 height 12
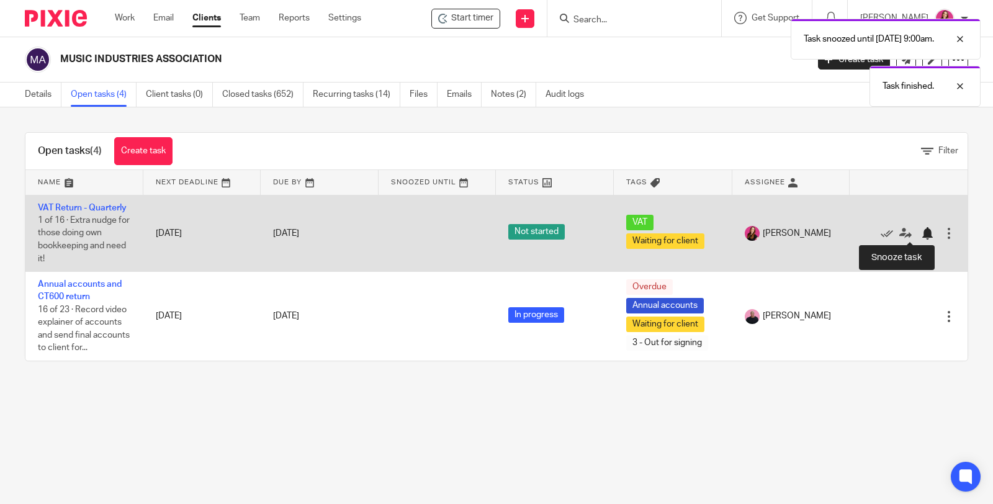
click at [921, 236] on div at bounding box center [927, 233] width 12 height 12
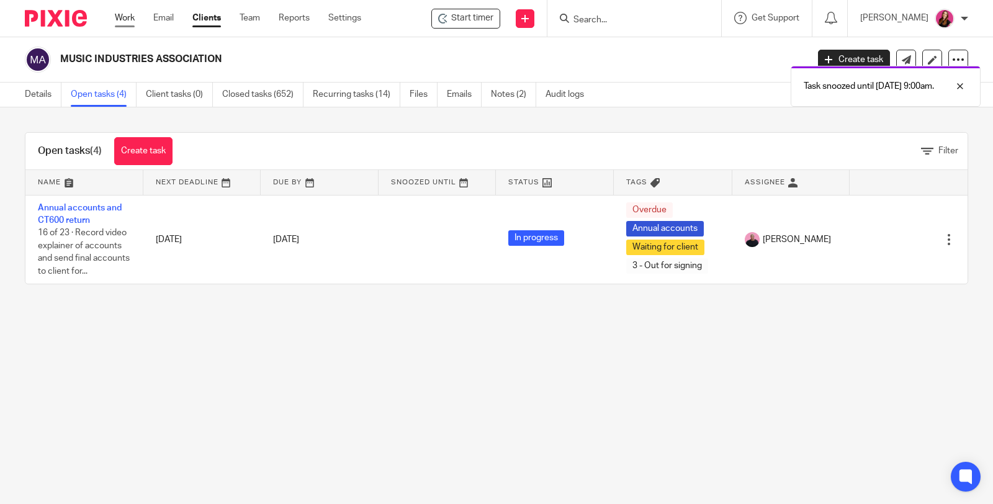
click at [119, 20] on link "Work" at bounding box center [125, 18] width 20 height 12
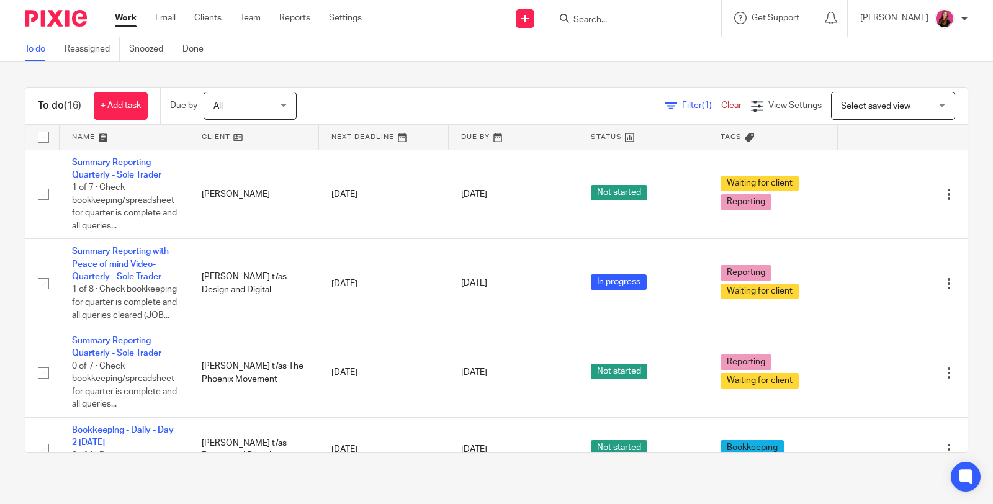
click at [661, 27] on div at bounding box center [635, 18] width 174 height 37
click at [609, 18] on input "Search" at bounding box center [628, 20] width 112 height 11
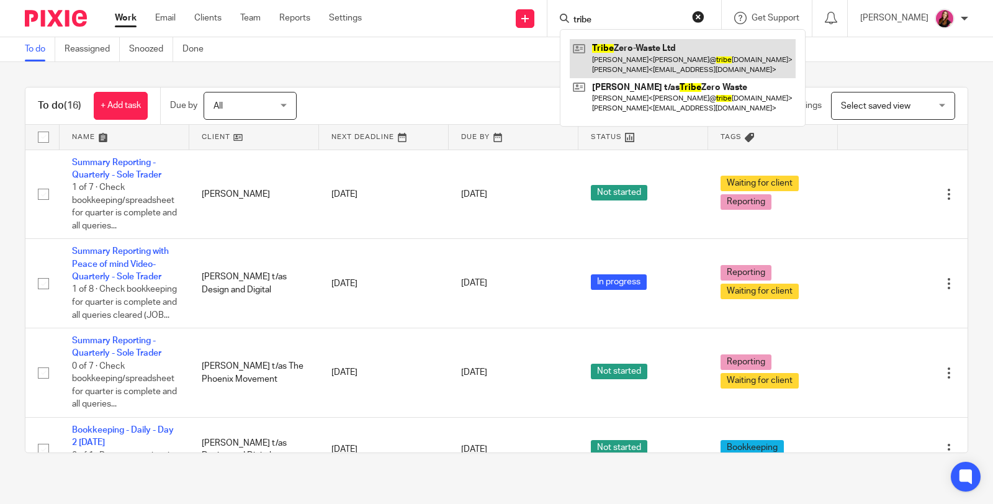
type input "tribe"
click at [612, 66] on link at bounding box center [683, 58] width 226 height 38
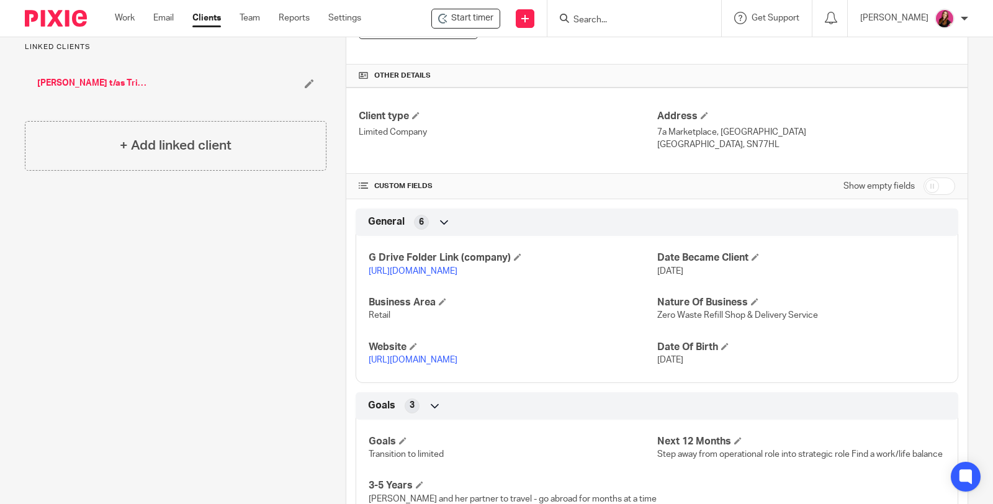
scroll to position [413, 0]
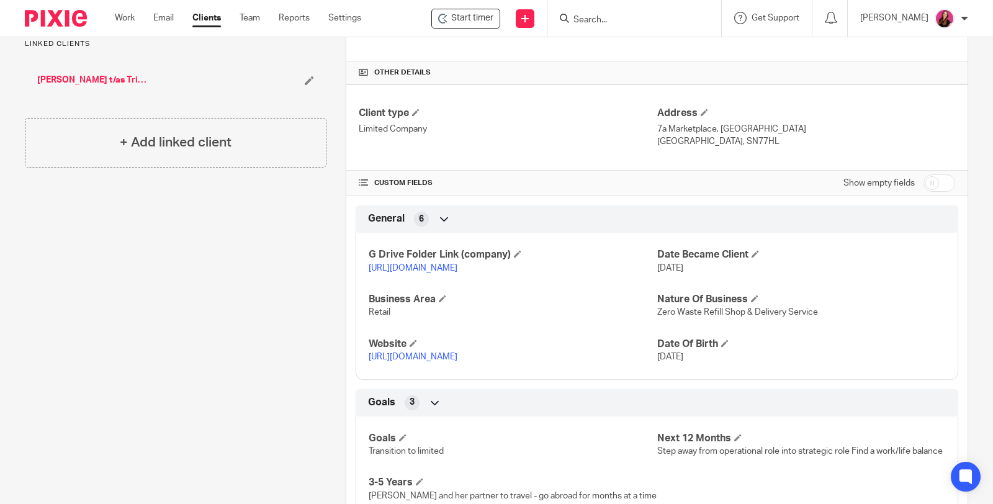
click at [458, 264] on link "[URL][DOMAIN_NAME]" at bounding box center [413, 268] width 89 height 9
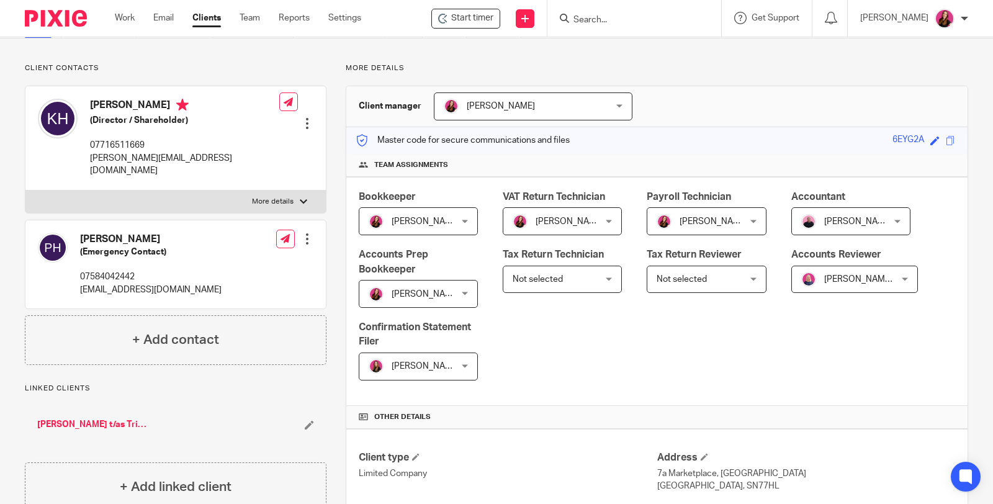
scroll to position [0, 0]
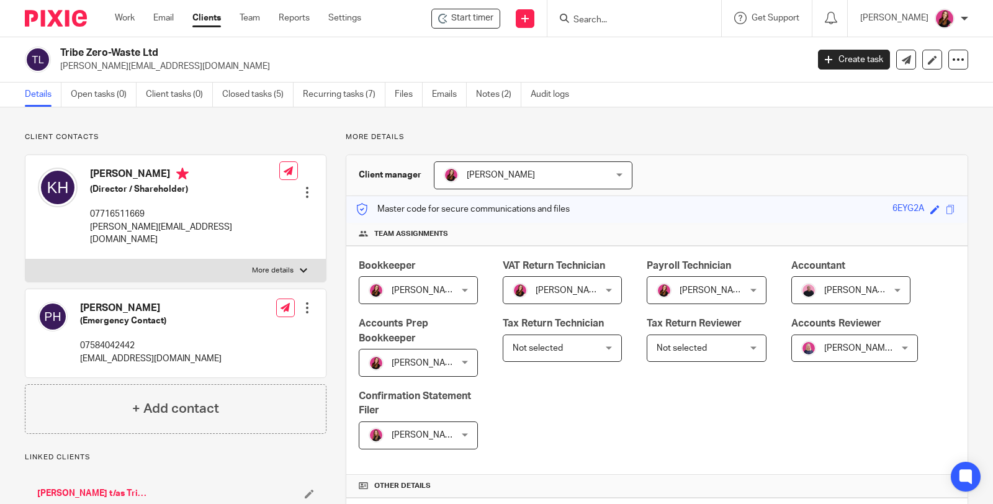
click at [631, 19] on input "Search" at bounding box center [628, 20] width 112 height 11
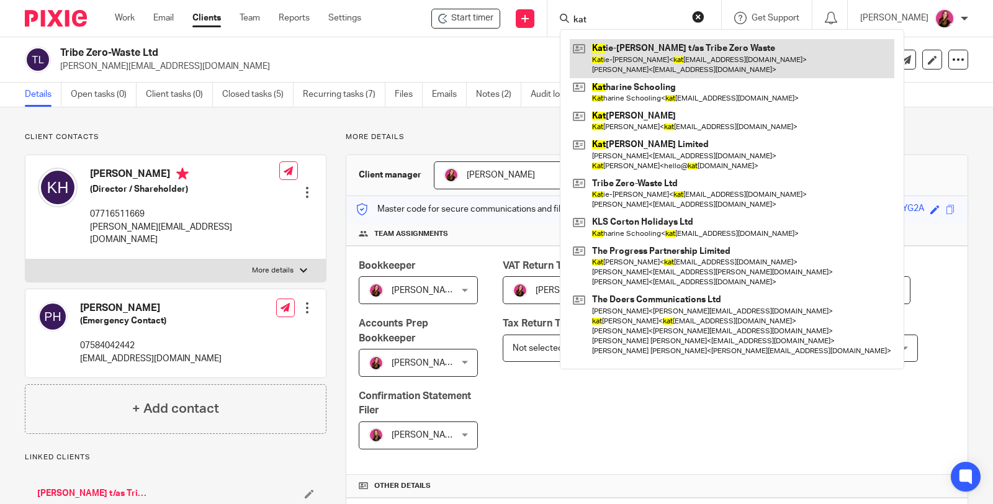
type input "kat"
click at [649, 55] on link at bounding box center [732, 58] width 325 height 38
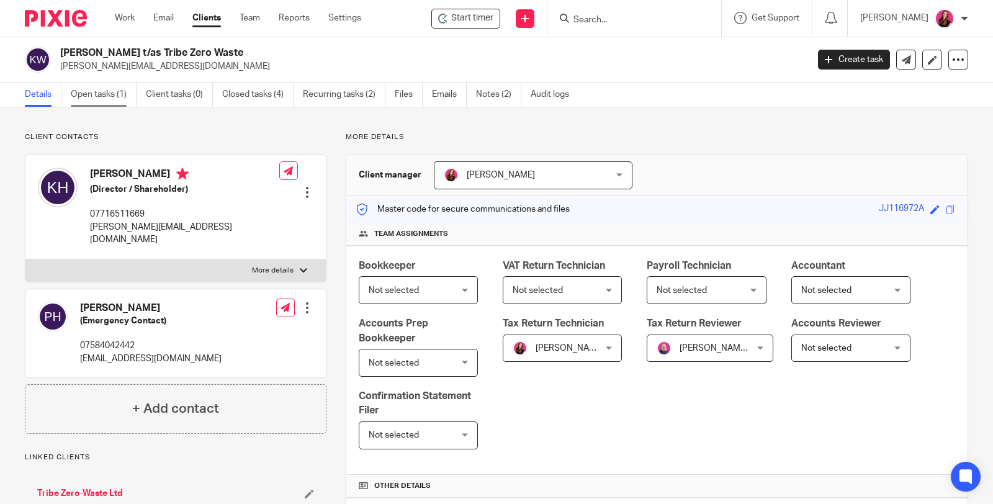
drag, startPoint x: 96, startPoint y: 95, endPoint x: 97, endPoint y: 86, distance: 8.8
click at [96, 94] on link "Open tasks (1)" at bounding box center [104, 95] width 66 height 24
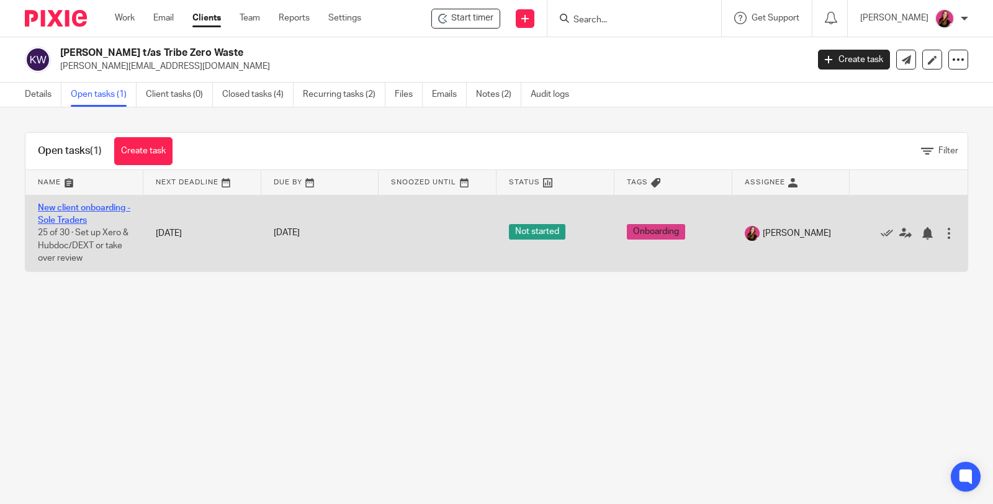
click at [97, 205] on link "New client onboarding - Sole Traders" at bounding box center [84, 214] width 93 height 21
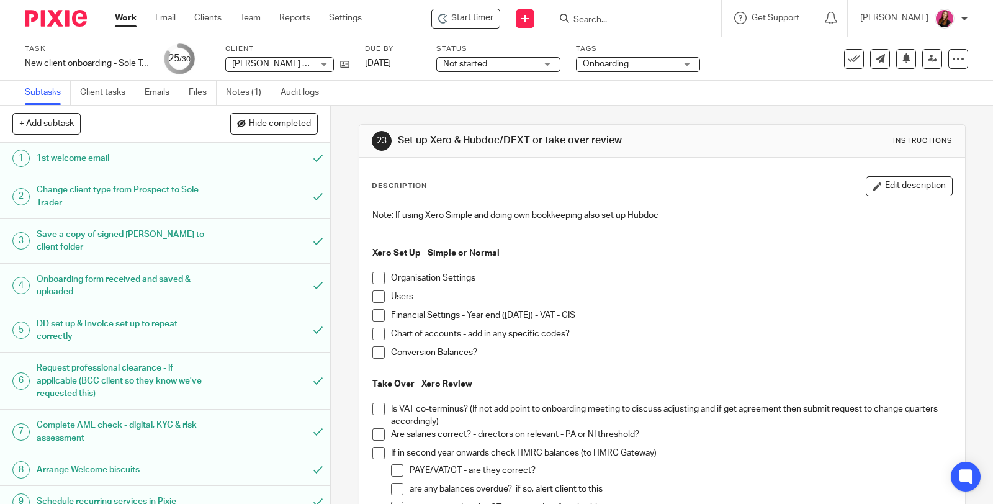
click at [376, 279] on span at bounding box center [379, 278] width 12 height 12
drag, startPoint x: 377, startPoint y: 298, endPoint x: 365, endPoint y: 291, distance: 14.5
click at [377, 298] on span at bounding box center [379, 297] width 12 height 12
click at [373, 316] on span at bounding box center [379, 315] width 12 height 12
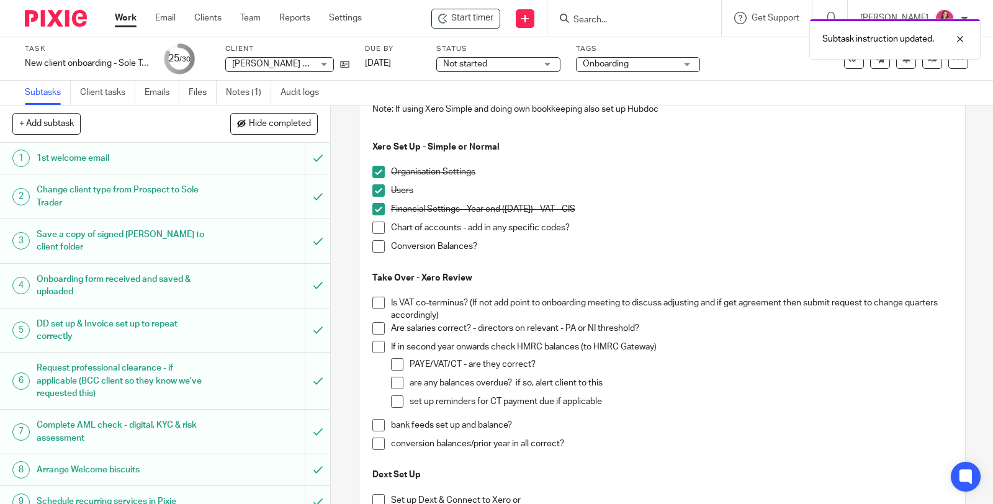
scroll to position [138, 0]
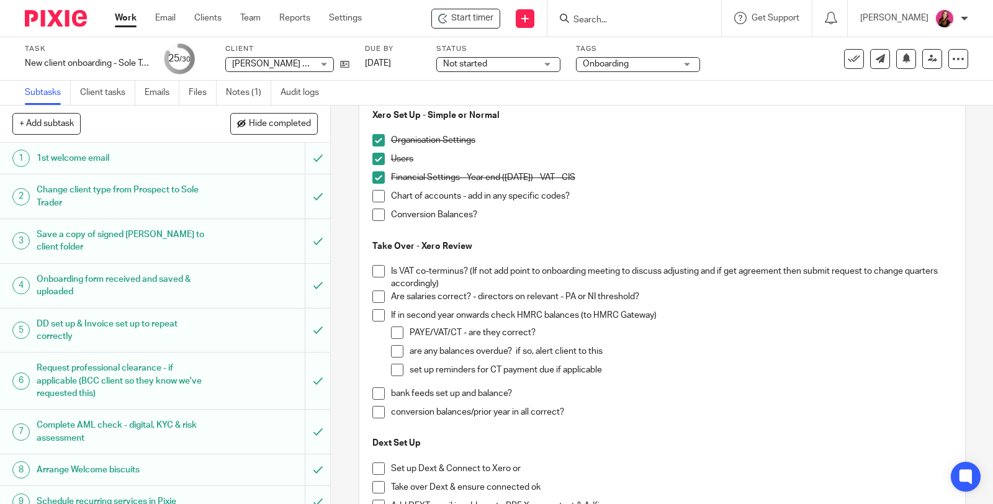
click at [376, 273] on span at bounding box center [379, 271] width 12 height 12
click at [373, 296] on span at bounding box center [379, 297] width 12 height 12
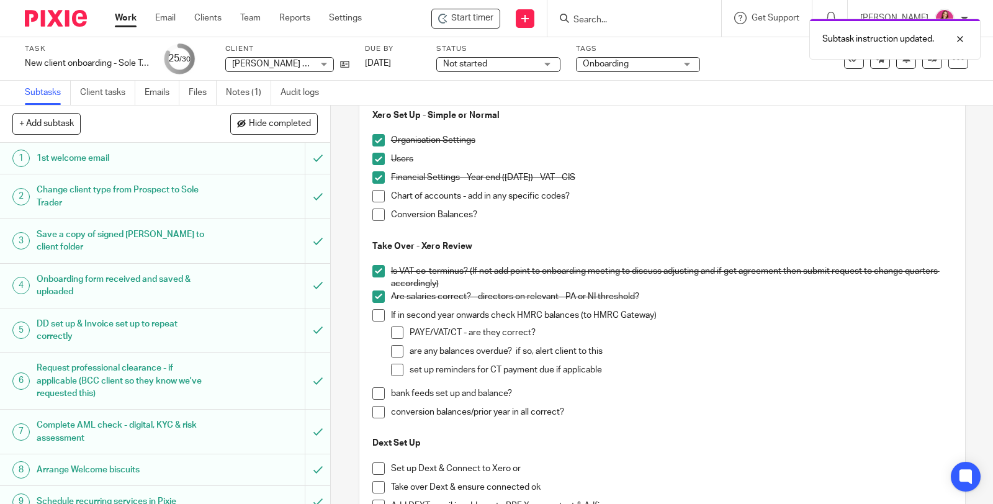
click at [373, 315] on span at bounding box center [379, 315] width 12 height 12
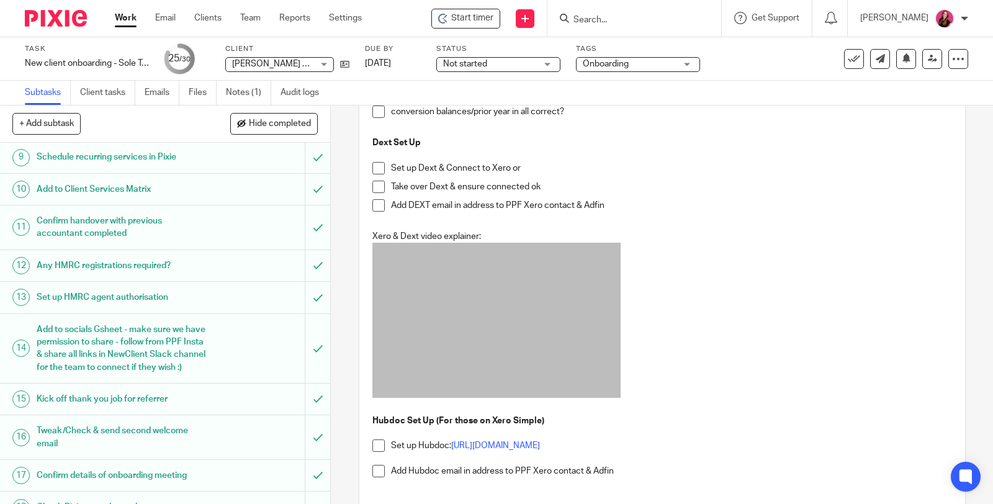
scroll to position [369, 0]
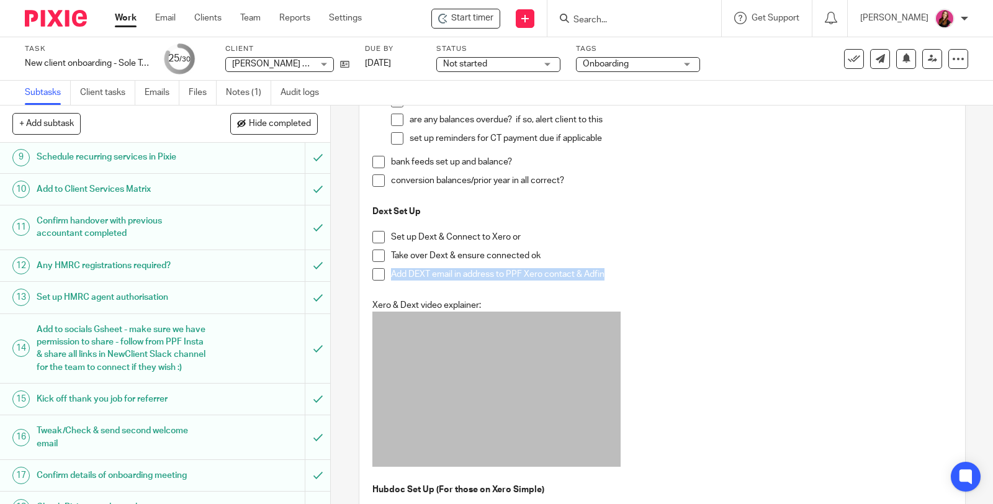
drag, startPoint x: 633, startPoint y: 273, endPoint x: 368, endPoint y: 269, distance: 265.1
click at [373, 269] on li "Add DEXT email in address to PPF Xero contact & Adfin" at bounding box center [663, 277] width 580 height 19
copy p "Add DEXT email in address to PPF Xero contact & Adfin"
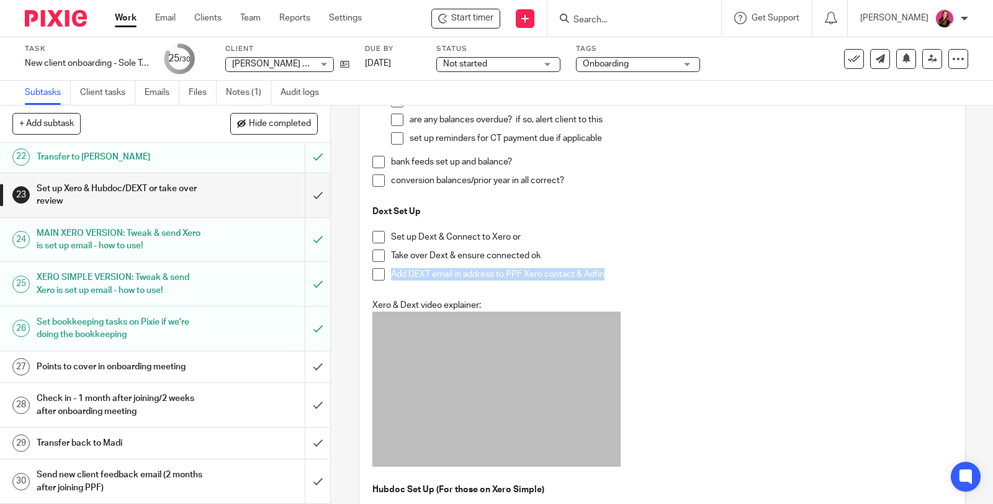
scroll to position [865, 0]
click at [230, 368] on div "Points to cover in onboarding meeting" at bounding box center [165, 367] width 256 height 19
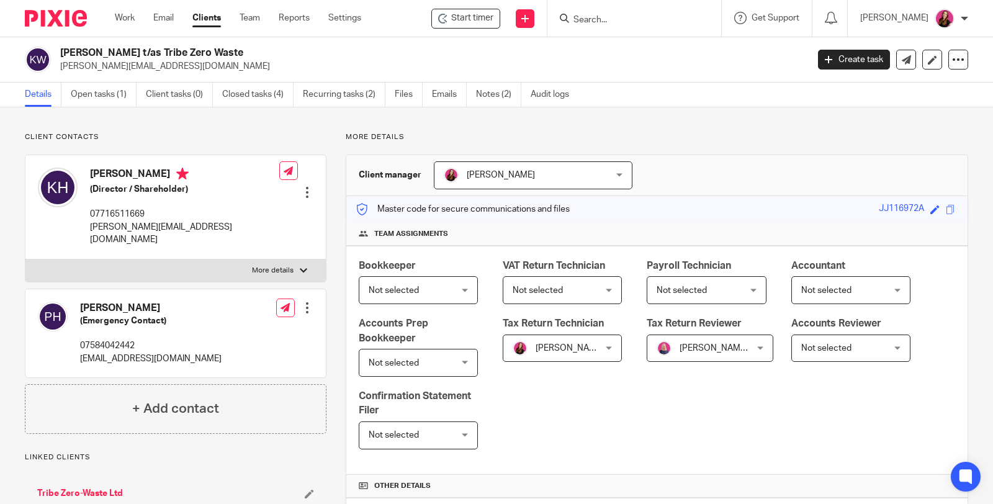
click at [651, 17] on input "Search" at bounding box center [628, 20] width 112 height 11
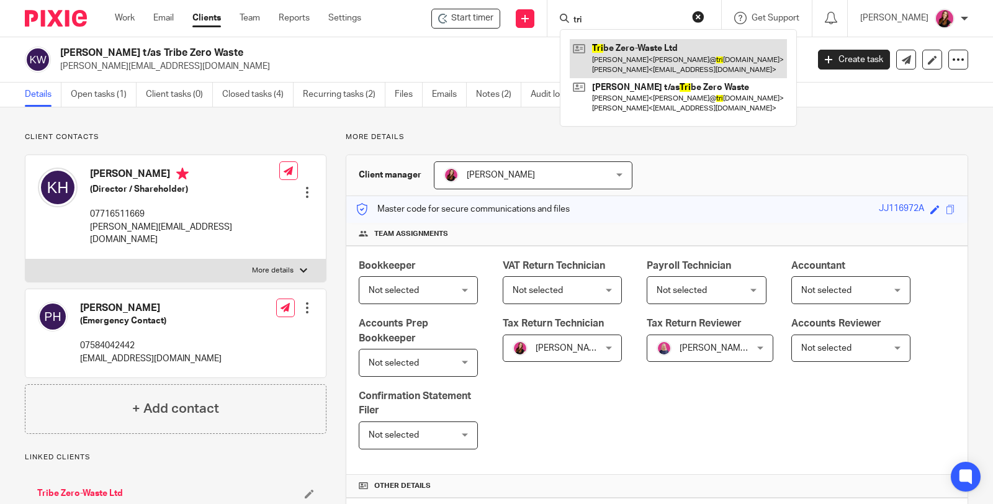
type input "tri"
click at [651, 67] on link at bounding box center [678, 58] width 217 height 38
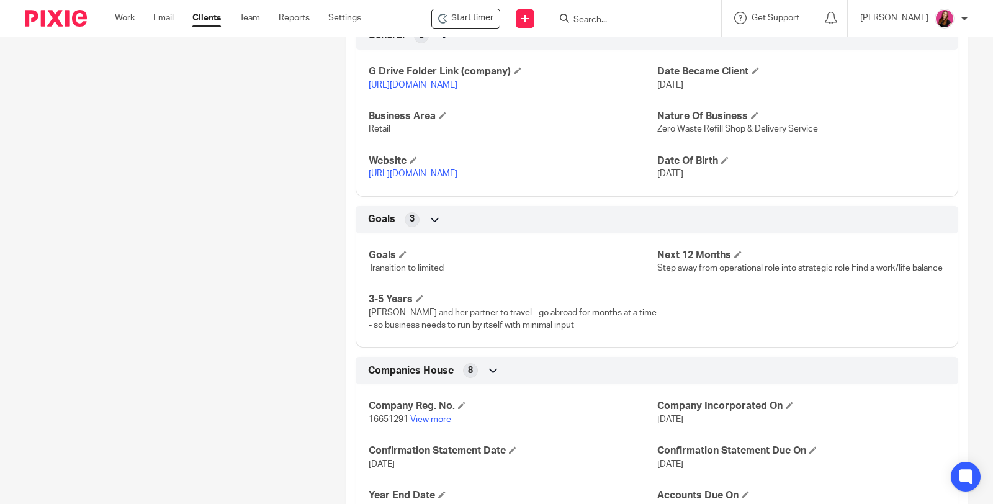
scroll to position [459, 0]
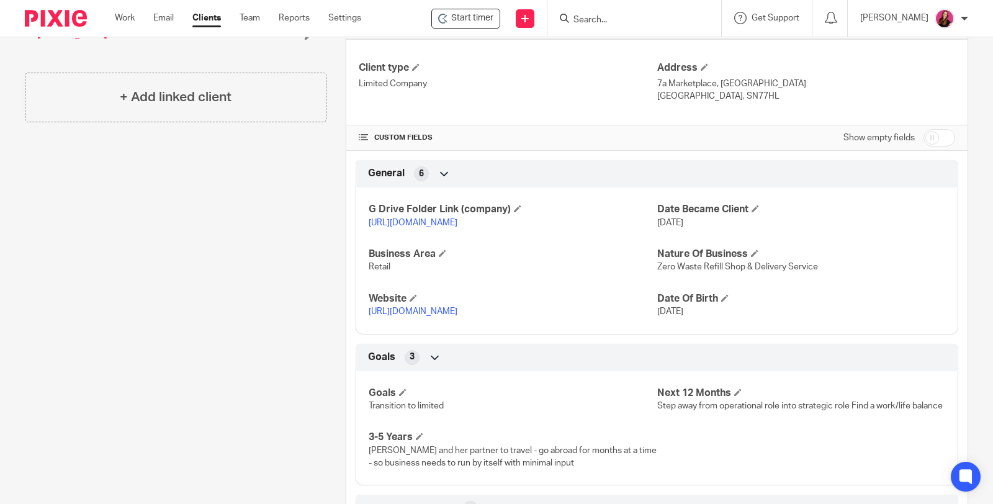
click at [458, 222] on link "[URL][DOMAIN_NAME]" at bounding box center [413, 223] width 89 height 9
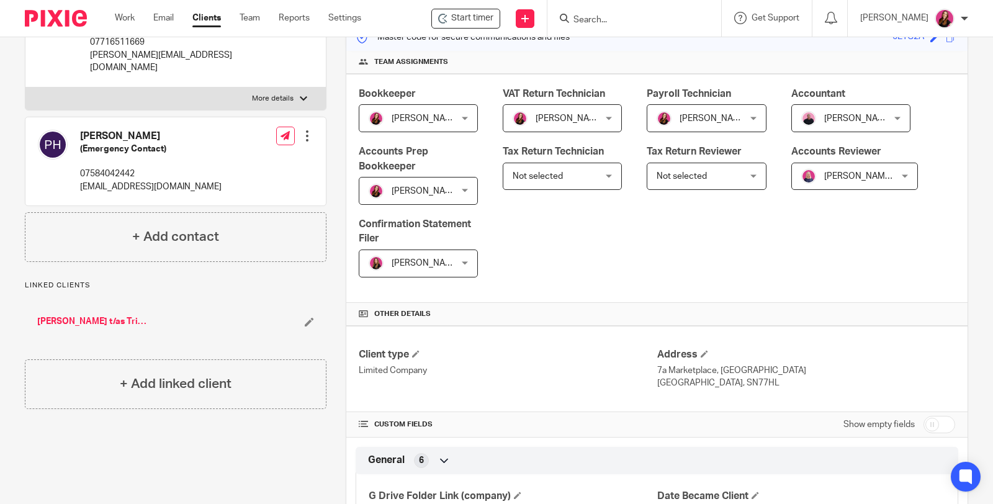
scroll to position [114, 0]
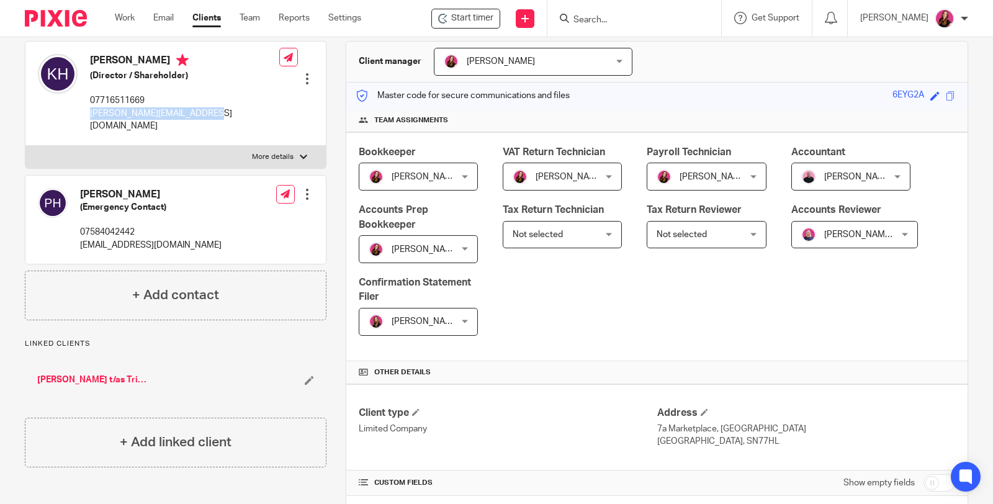
drag, startPoint x: 202, startPoint y: 112, endPoint x: 87, endPoint y: 115, distance: 115.5
click at [87, 115] on div "[PERSON_NAME] (Director / Shareholder) 07716511669 [PERSON_NAME][EMAIL_ADDRESS]…" at bounding box center [159, 93] width 242 height 91
copy p "katie@tribezerowaste.co.uk"
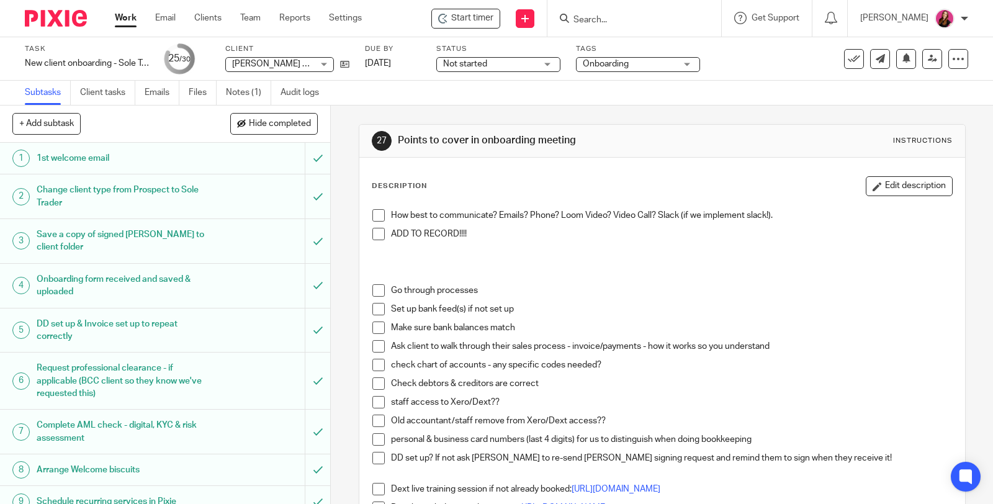
scroll to position [69, 0]
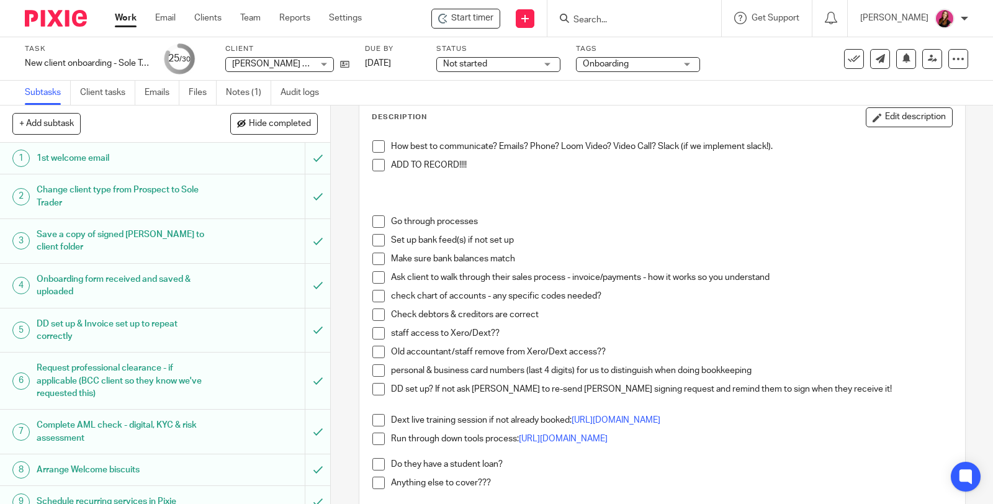
click at [373, 353] on span at bounding box center [379, 352] width 12 height 12
click at [376, 333] on span at bounding box center [379, 333] width 12 height 12
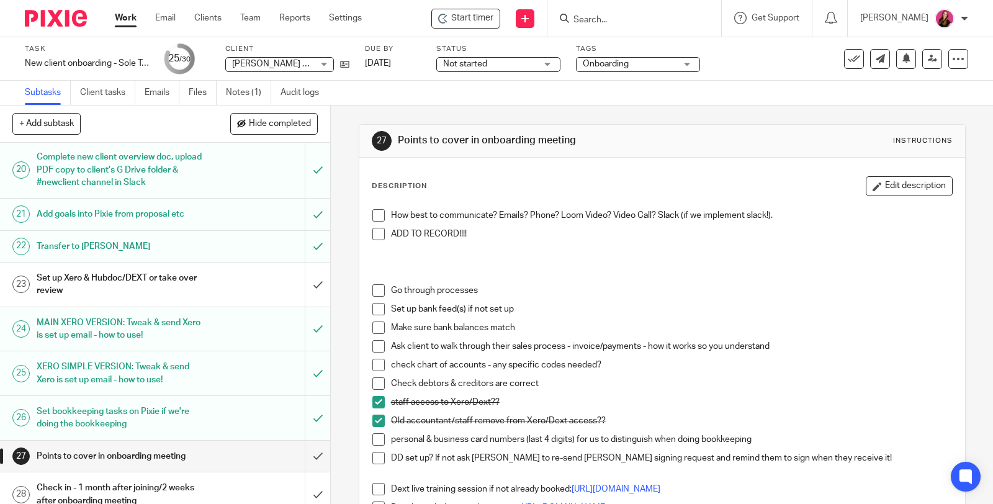
scroll to position [828, 0]
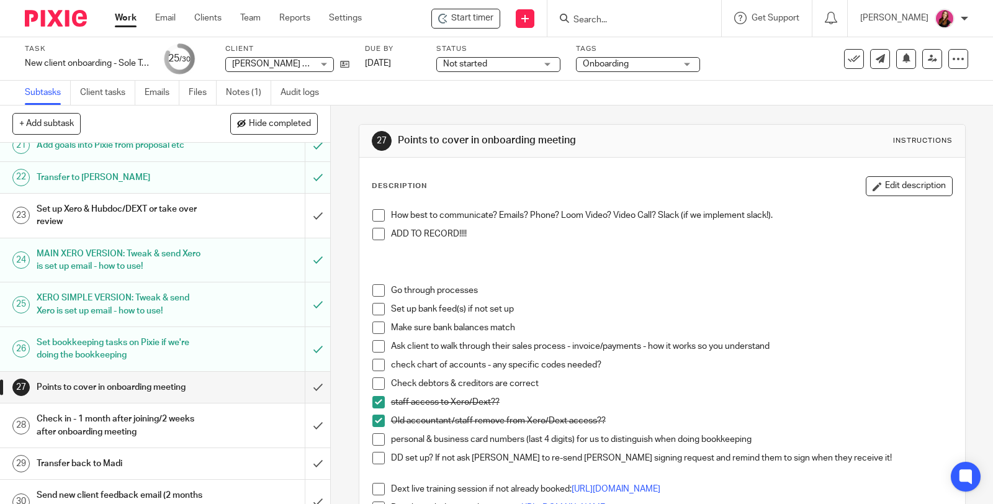
click at [213, 232] on div "Set up Xero & Hubdoc/DEXT or take over review" at bounding box center [165, 216] width 256 height 32
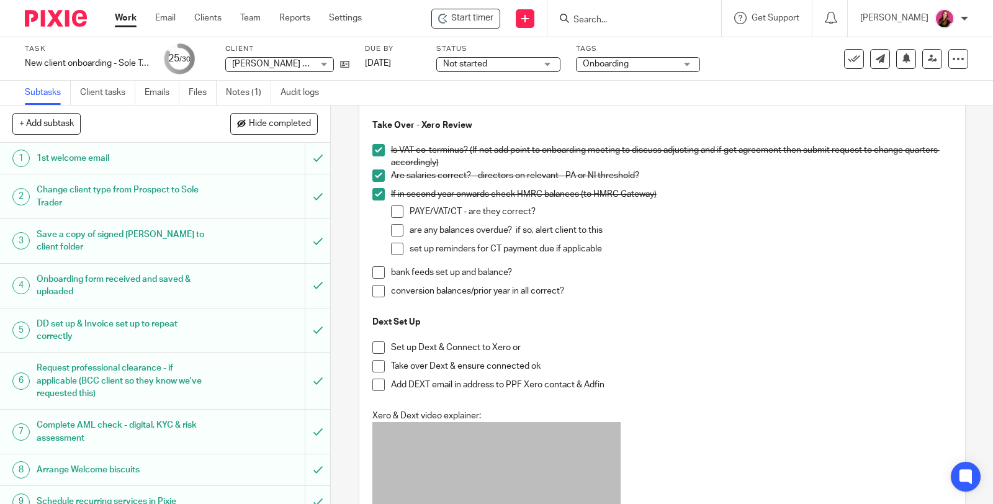
scroll to position [276, 0]
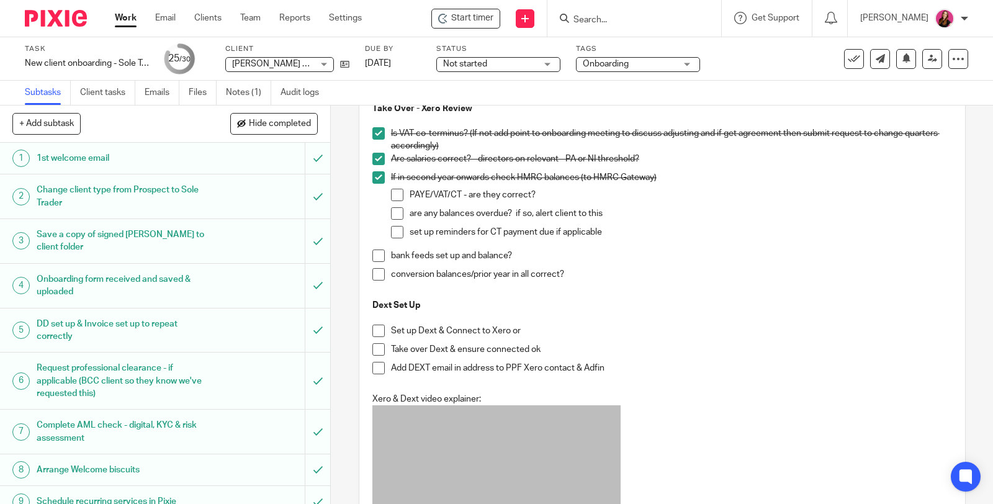
click at [373, 329] on span at bounding box center [379, 331] width 12 height 12
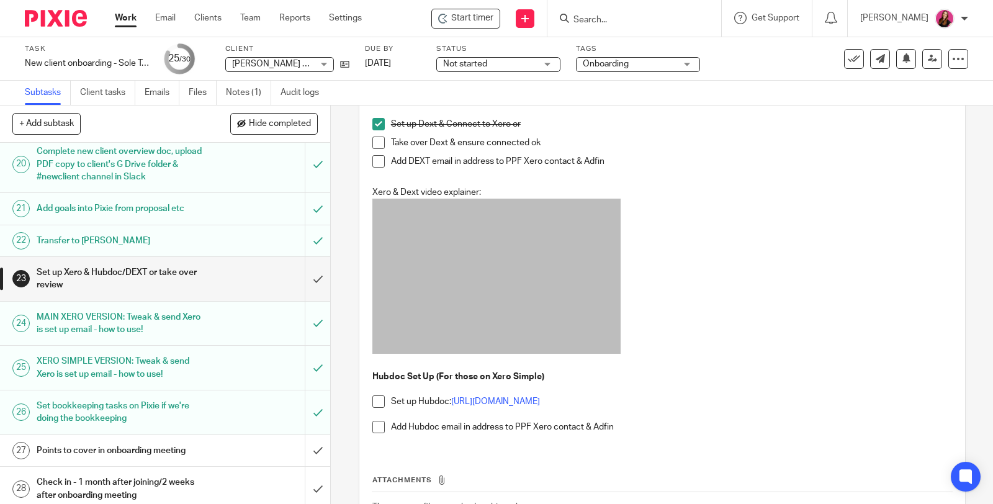
scroll to position [865, 0]
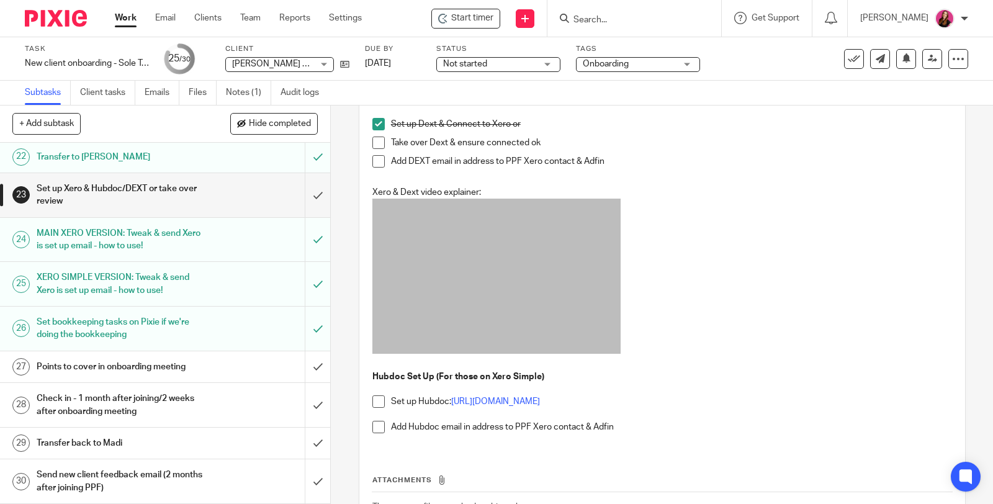
click at [172, 371] on h1 "Points to cover in onboarding meeting" at bounding box center [122, 367] width 171 height 19
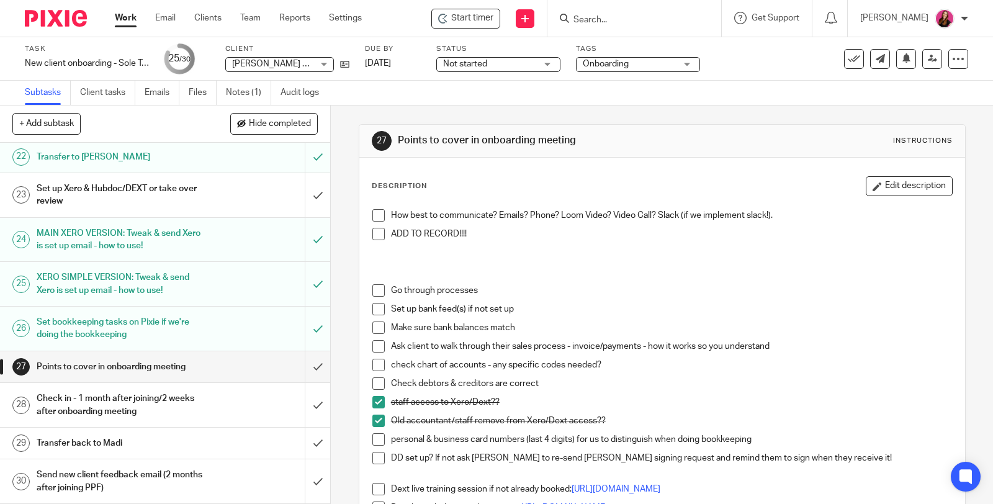
scroll to position [865, 0]
click at [112, 189] on h1 "Set up Xero & Hubdoc/DEXT or take over review" at bounding box center [122, 195] width 171 height 32
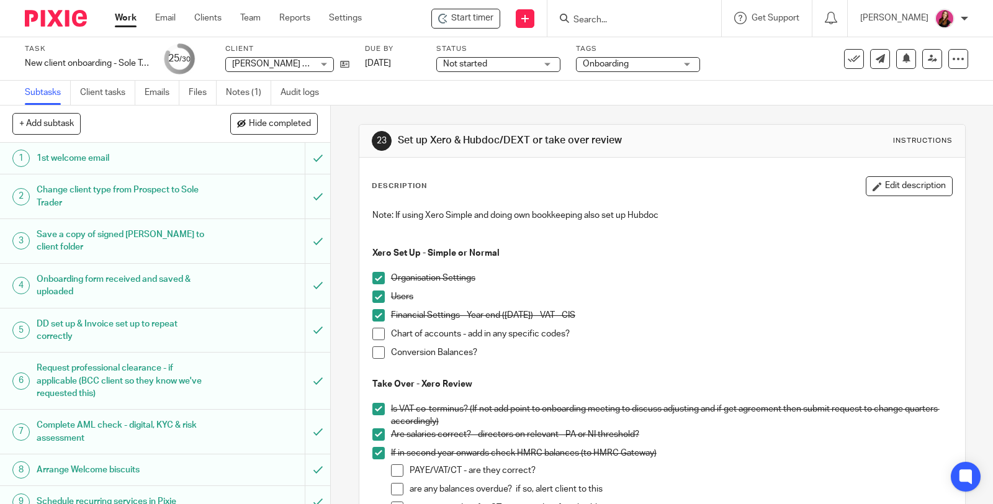
click at [127, 22] on link "Work" at bounding box center [126, 18] width 22 height 12
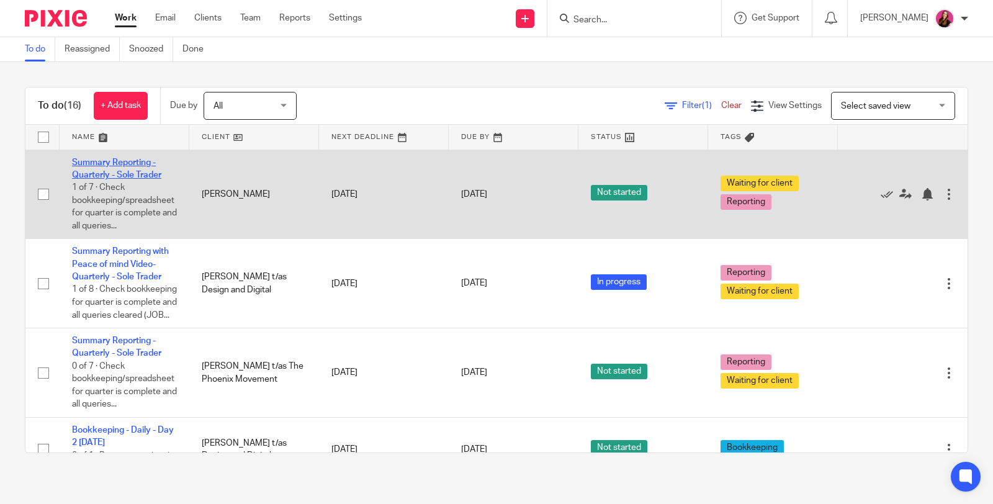
click at [104, 159] on link "Summary Reporting - Quarterly - Sole Trader" at bounding box center [116, 168] width 89 height 21
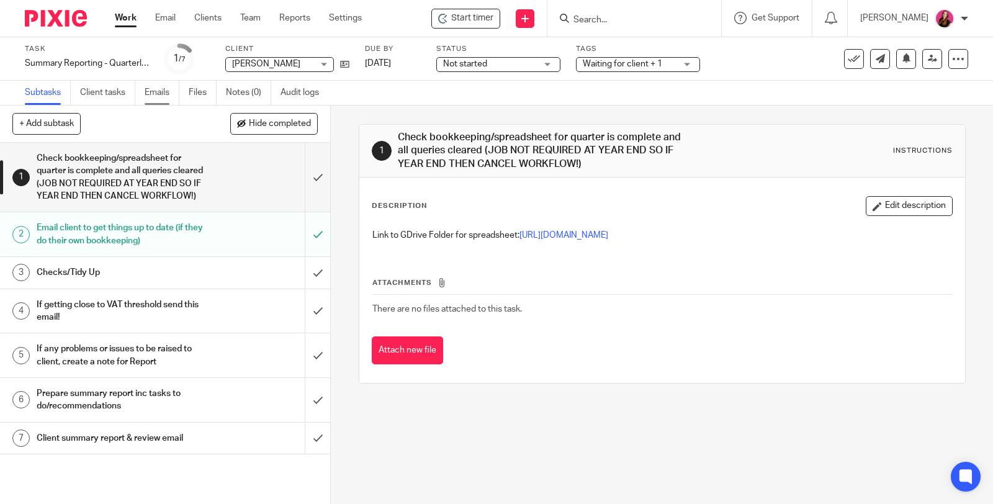
click at [151, 95] on link "Emails" at bounding box center [162, 93] width 35 height 24
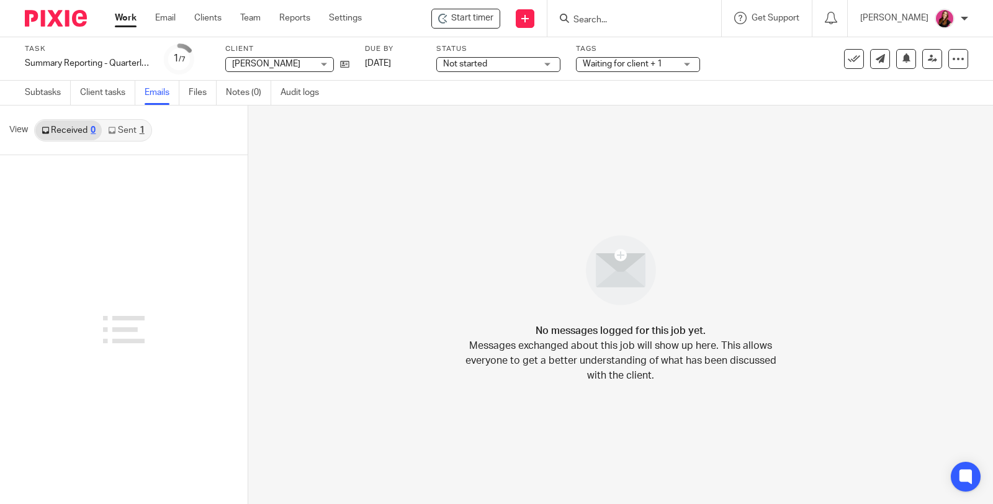
click at [133, 137] on link "Sent 1" at bounding box center [126, 130] width 48 height 20
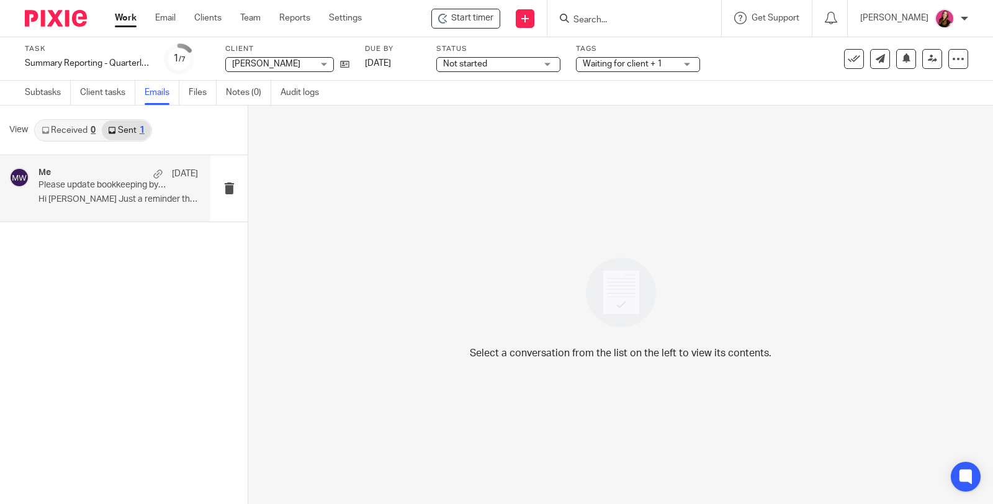
click at [132, 179] on div "Me 9 Oct" at bounding box center [118, 174] width 160 height 12
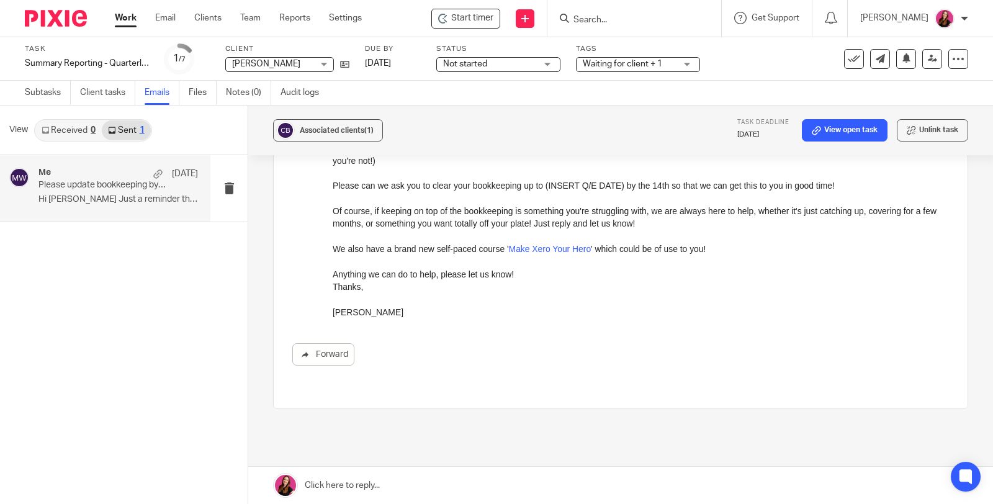
scroll to position [277, 0]
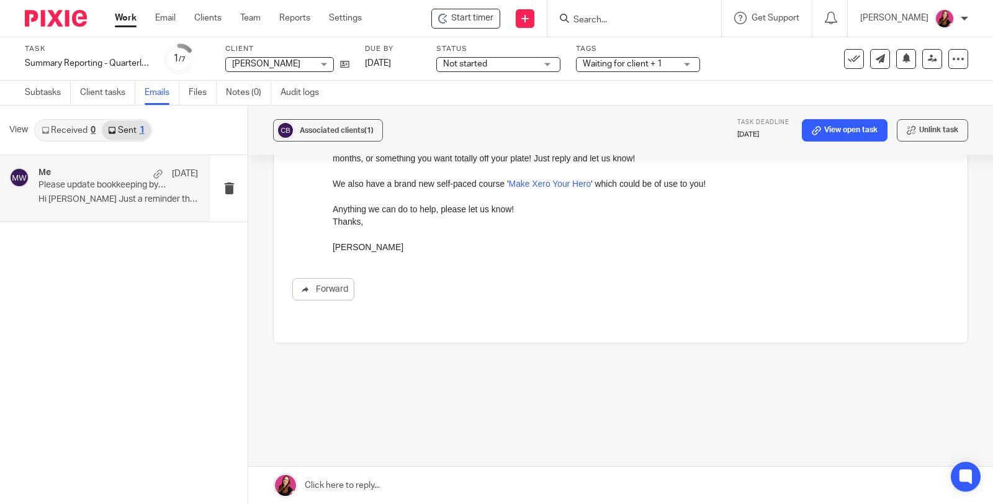
click at [399, 480] on link at bounding box center [620, 485] width 745 height 37
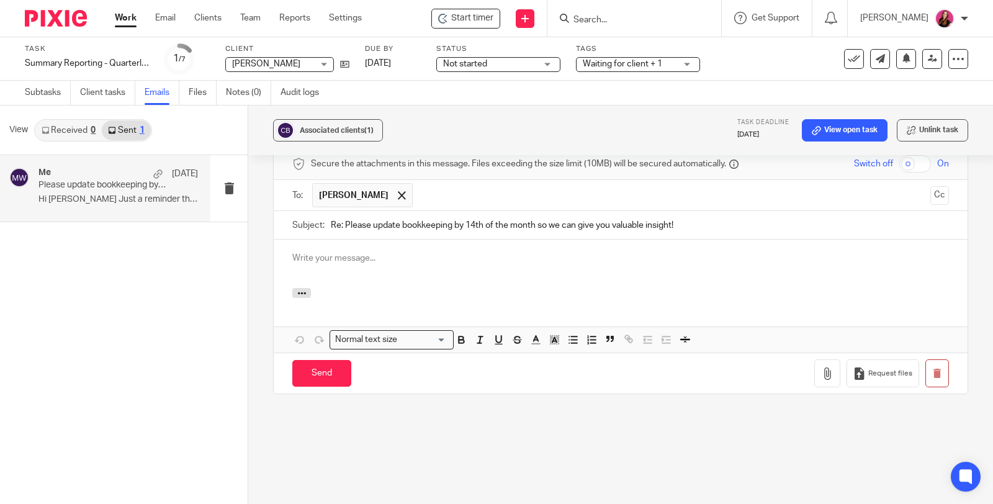
scroll to position [0, 0]
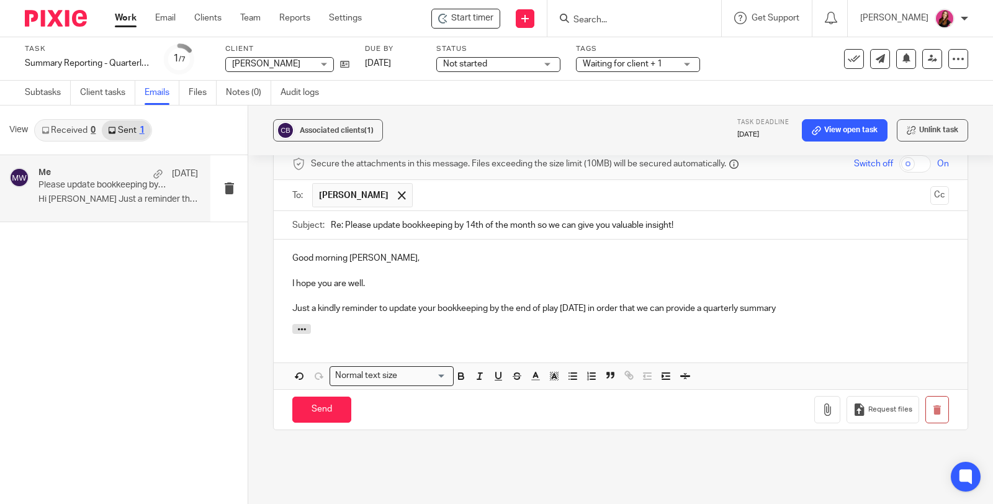
drag, startPoint x: 587, startPoint y: 305, endPoint x: 597, endPoint y: 295, distance: 14.5
click at [587, 305] on p "Just a kindly reminder to update your bookkeeping by the end of play TODAy in o…" at bounding box center [620, 308] width 657 height 12
click at [792, 307] on p "Just a kindly reminder to update your bookkeeping by the end of play TODAY in o…" at bounding box center [620, 308] width 657 height 12
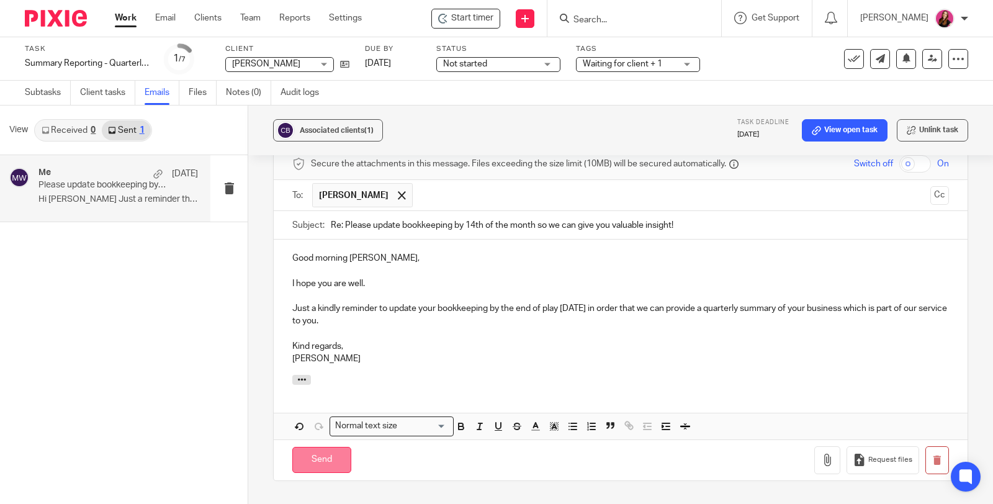
click at [343, 464] on input "Send" at bounding box center [321, 460] width 59 height 27
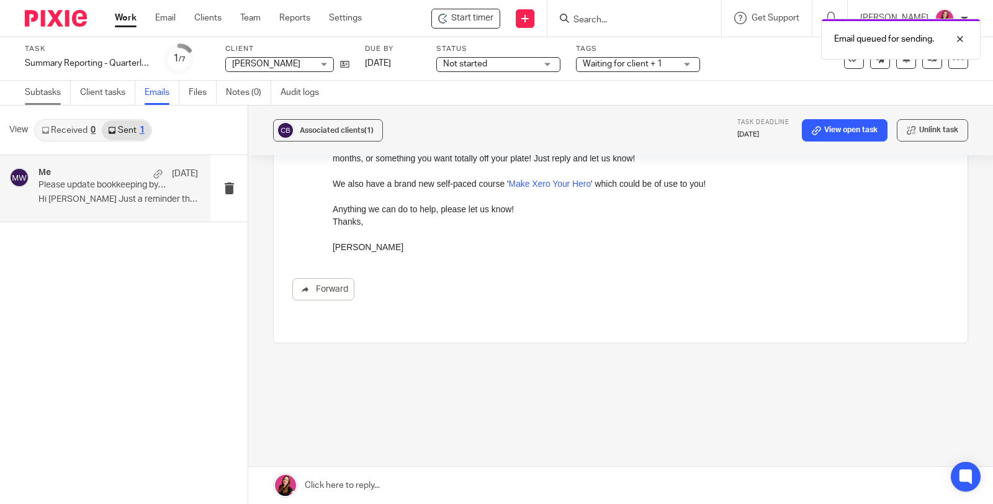
click at [32, 88] on link "Subtasks" at bounding box center [48, 93] width 46 height 24
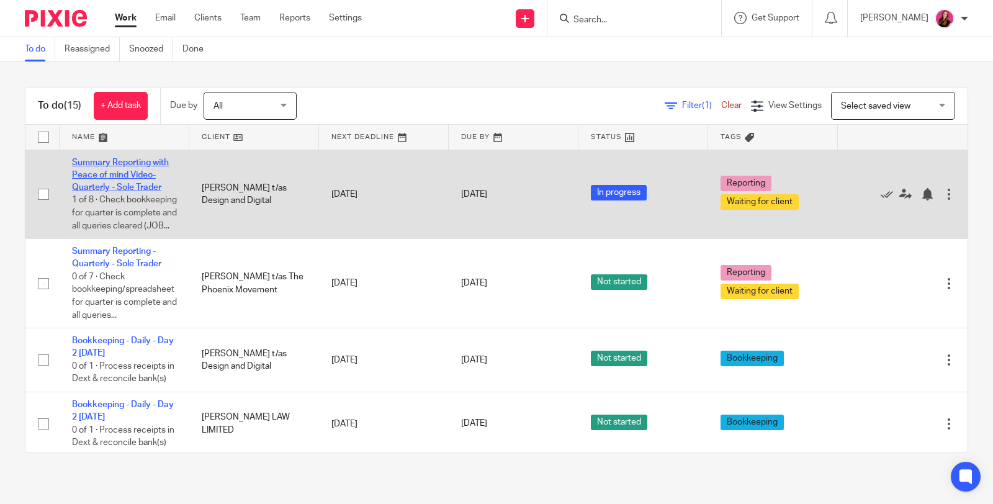
click at [144, 163] on link "Summary Reporting with Peace of mind Video- Quarterly - Sole Trader" at bounding box center [120, 175] width 97 height 34
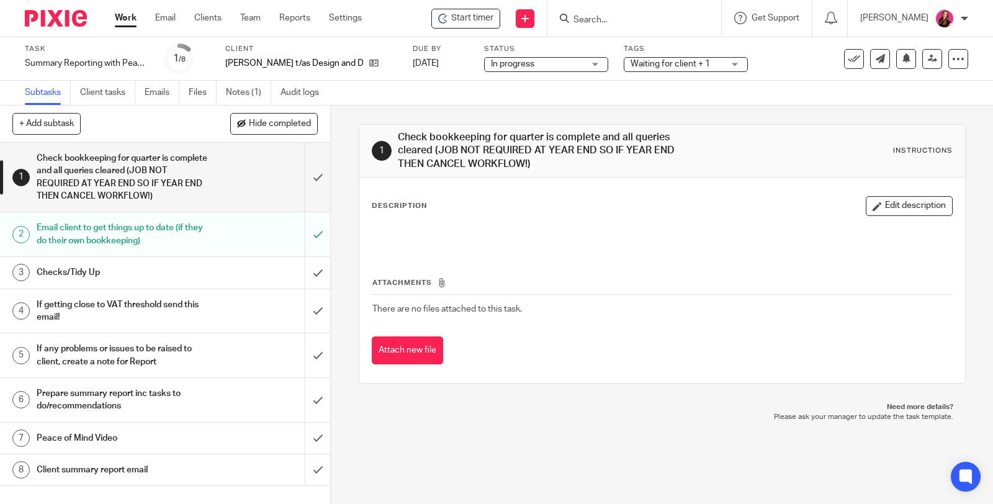
click at [205, 242] on div "Email client to get things up to date (if they do their own bookkeeping)" at bounding box center [165, 235] width 256 height 32
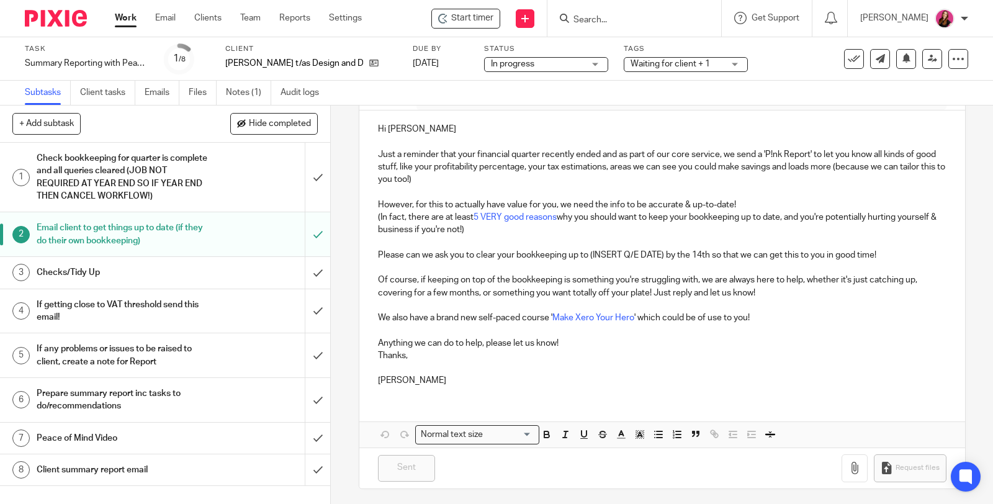
scroll to position [5, 0]
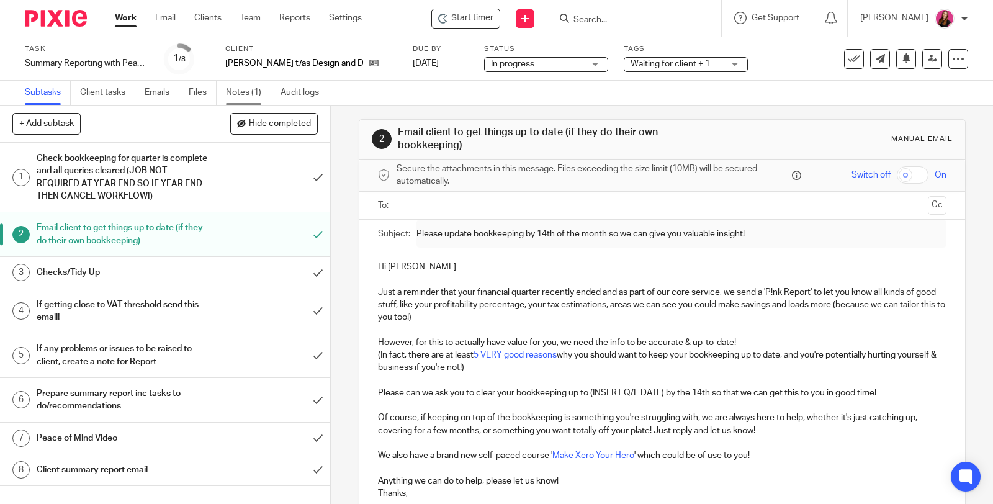
click at [244, 94] on link "Notes (1)" at bounding box center [248, 93] width 45 height 24
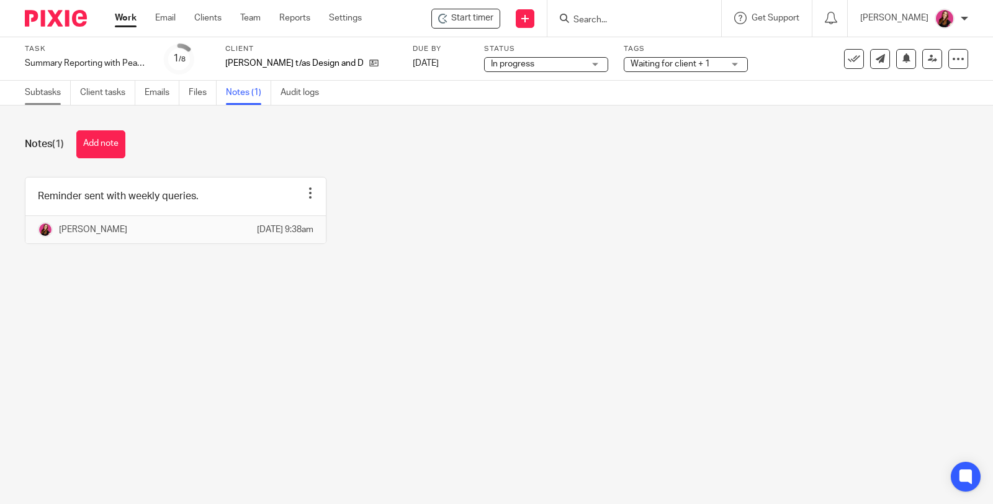
click at [41, 94] on link "Subtasks" at bounding box center [48, 93] width 46 height 24
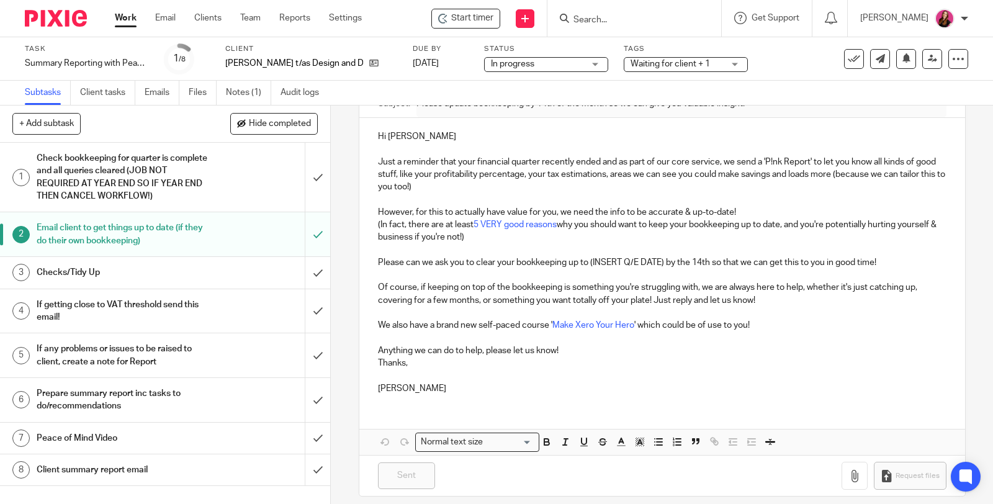
scroll to position [145, 0]
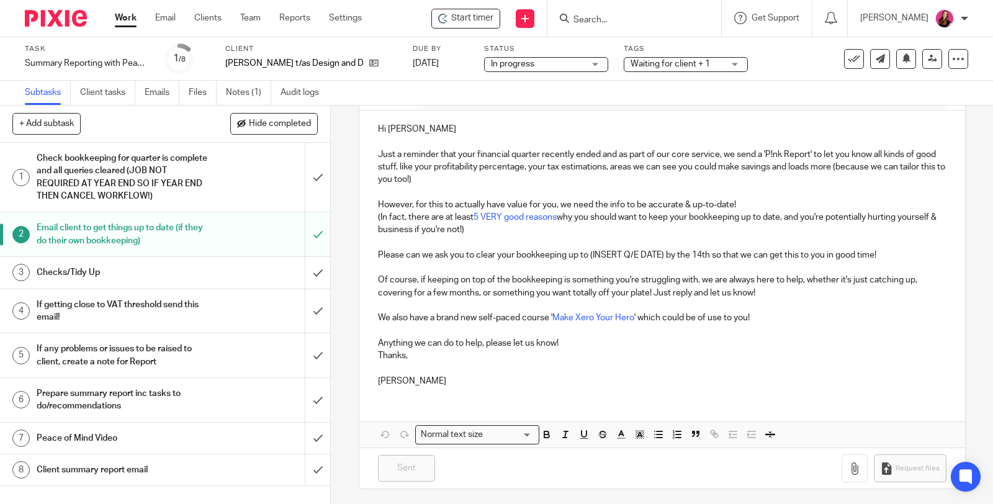
click at [659, 252] on p "Please can we ask you to clear your bookkeeping up to (INSERT Q/E DATE) by the …" at bounding box center [662, 255] width 569 height 12
click at [566, 255] on p "Please can we ask you to clear your bookkeeping up to (INSERT Q/E DATE) by the …" at bounding box center [662, 255] width 569 height 12
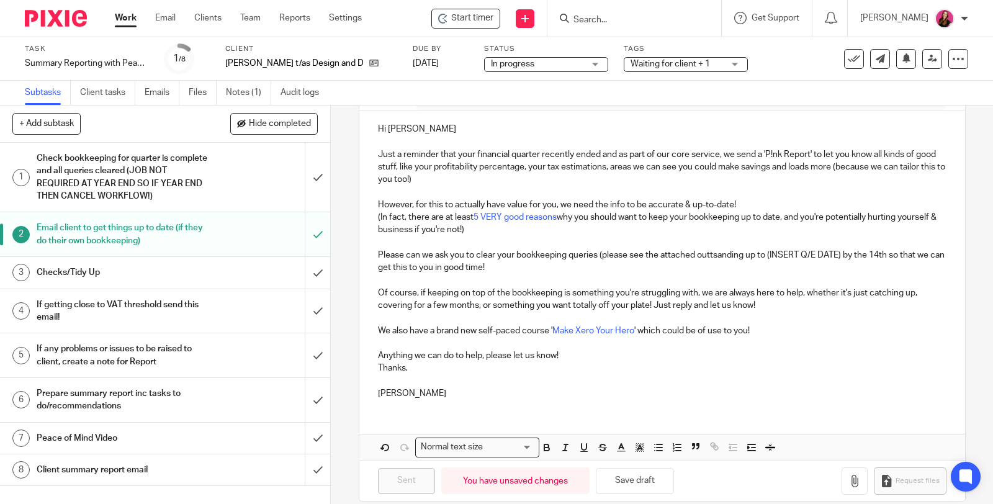
click at [567, 252] on p "Please can we ask you to clear your bookkeeping queries (please see the attache…" at bounding box center [662, 261] width 569 height 25
click at [792, 252] on p "Please can we ask you to clear your bookkeeping outstanding queries (please see…" at bounding box center [662, 261] width 569 height 25
click at [839, 251] on p "Please can we ask you to clear your bookkeeping outstanding queries (please see…" at bounding box center [662, 261] width 569 height 25
click at [903, 253] on p "Please can we ask you to clear your bookkeeping outstanding queries (please see…" at bounding box center [662, 261] width 569 height 25
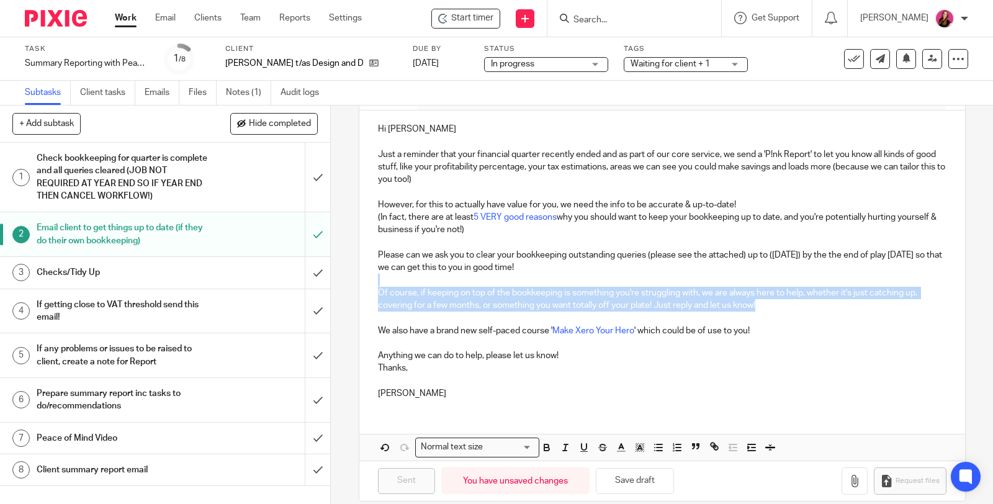
drag, startPoint x: 760, startPoint y: 304, endPoint x: 371, endPoint y: 280, distance: 390.0
click at [371, 280] on div "Hi Nicola Just a reminder that your financial quarter recently ended and as par…" at bounding box center [662, 260] width 606 height 299
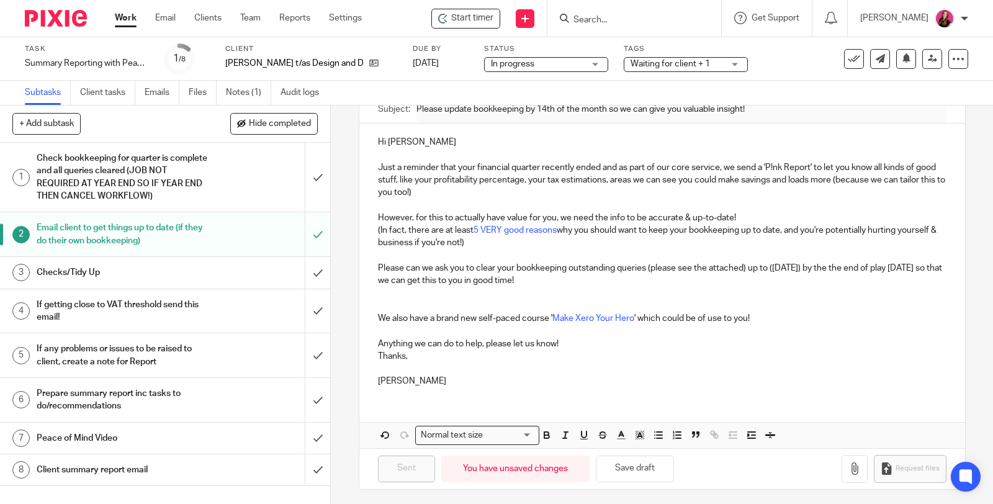
scroll to position [120, 0]
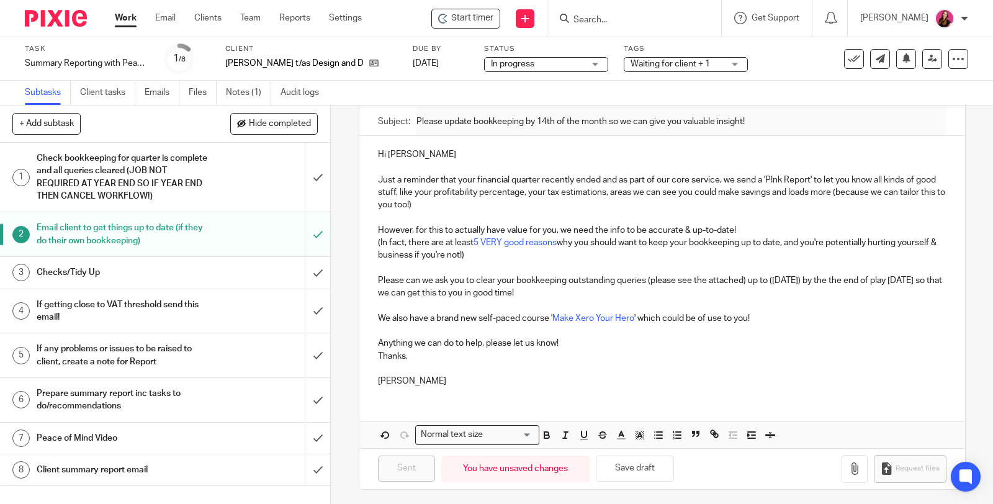
drag, startPoint x: 623, startPoint y: 292, endPoint x: 343, endPoint y: 276, distance: 279.8
click at [343, 276] on div "2 Email client to get things up to date (if they do their own bookkeeping) Manu…" at bounding box center [662, 305] width 662 height 399
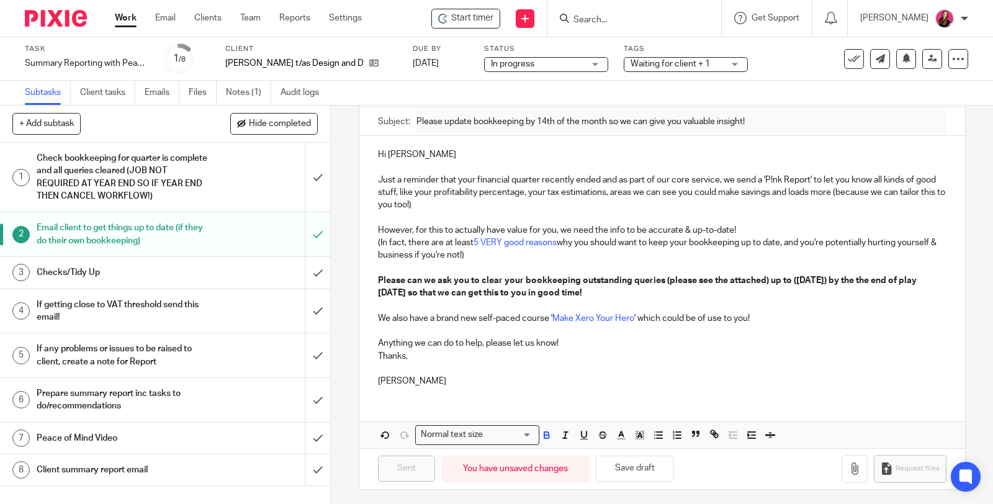
click at [649, 350] on p "Thanks," at bounding box center [662, 356] width 569 height 12
click at [843, 472] on button "button" at bounding box center [855, 469] width 26 height 28
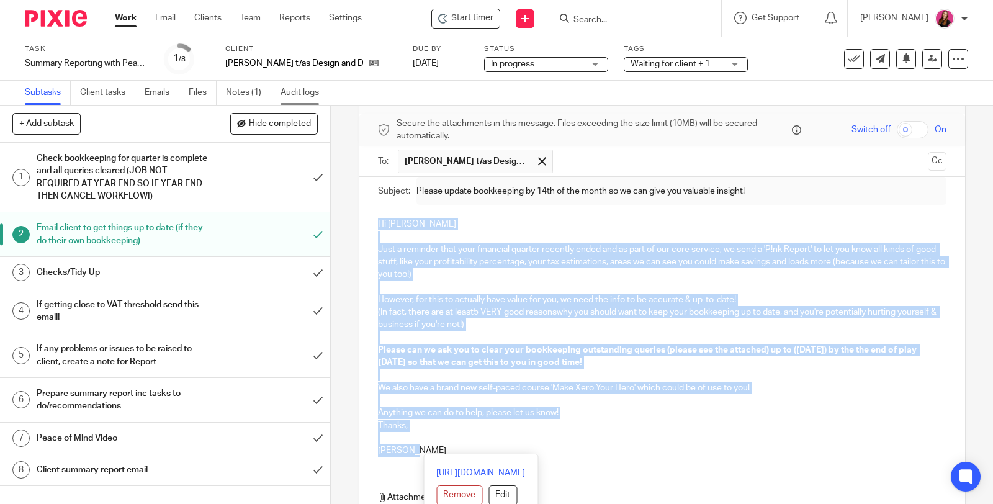
scroll to position [0, 0]
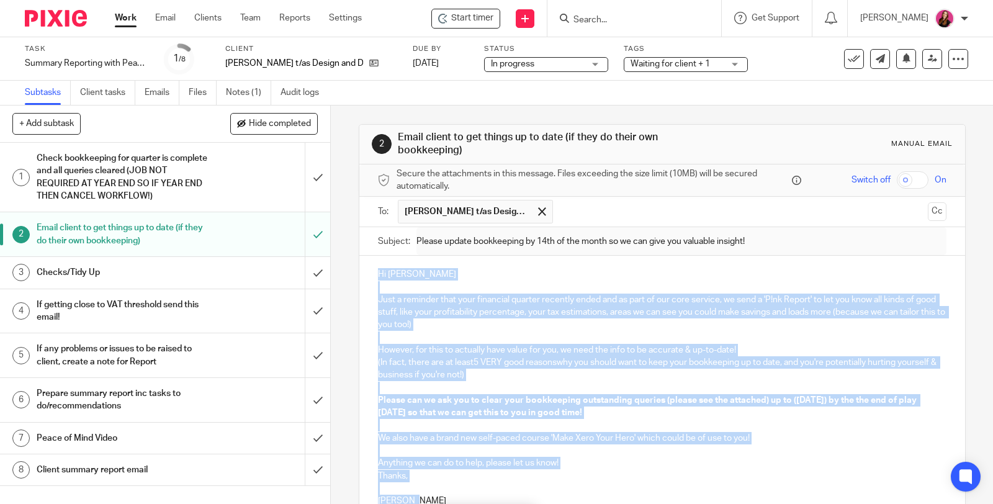
drag, startPoint x: 425, startPoint y: 315, endPoint x: 326, endPoint y: 225, distance: 134.1
click at [326, 225] on div "+ Add subtask Hide completed Cancel + Add 1 Check bookkeeping for quarter is co…" at bounding box center [496, 305] width 993 height 399
copy div "Hi Nicola Just a reminder that your financial quarter recently ended and as par…"
click at [305, 229] on input "submit" at bounding box center [165, 234] width 330 height 44
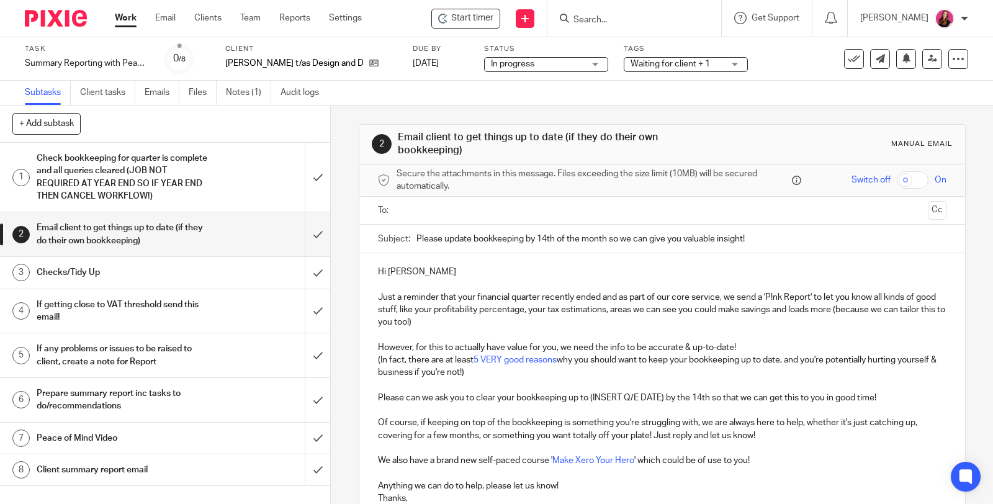
scroll to position [143, 0]
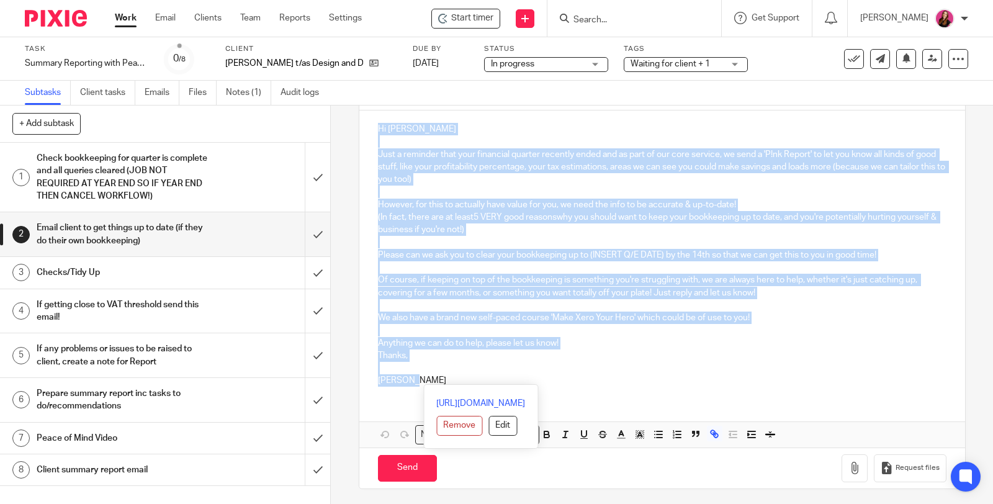
drag, startPoint x: 425, startPoint y: 379, endPoint x: 357, endPoint y: 130, distance: 257.6
click at [359, 130] on div "Hi [PERSON_NAME] a reminder that your financial quarter recently ended and as p…" at bounding box center [662, 254] width 606 height 286
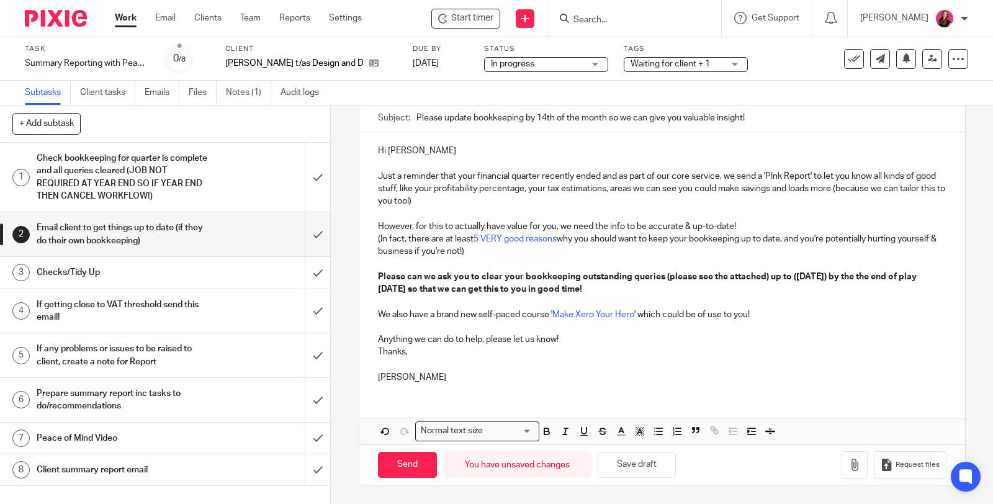
scroll to position [118, 0]
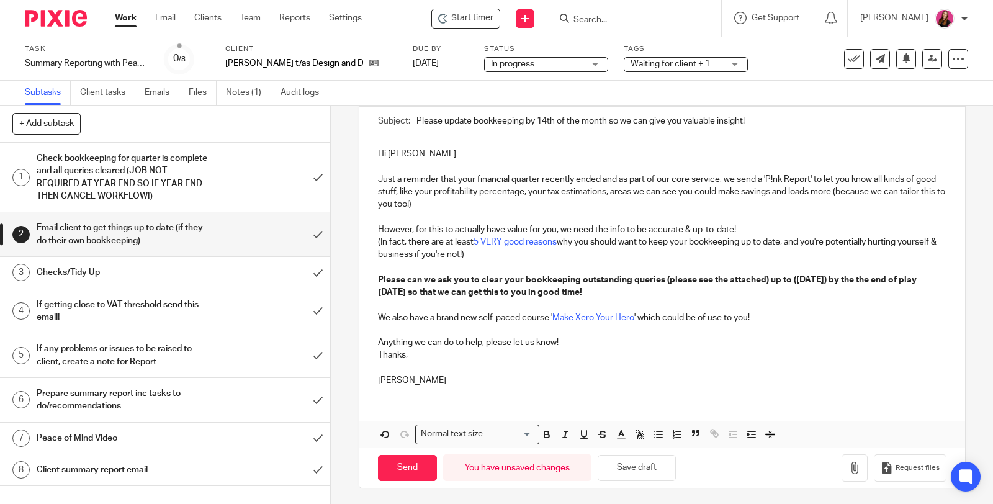
click at [870, 362] on p at bounding box center [662, 368] width 569 height 12
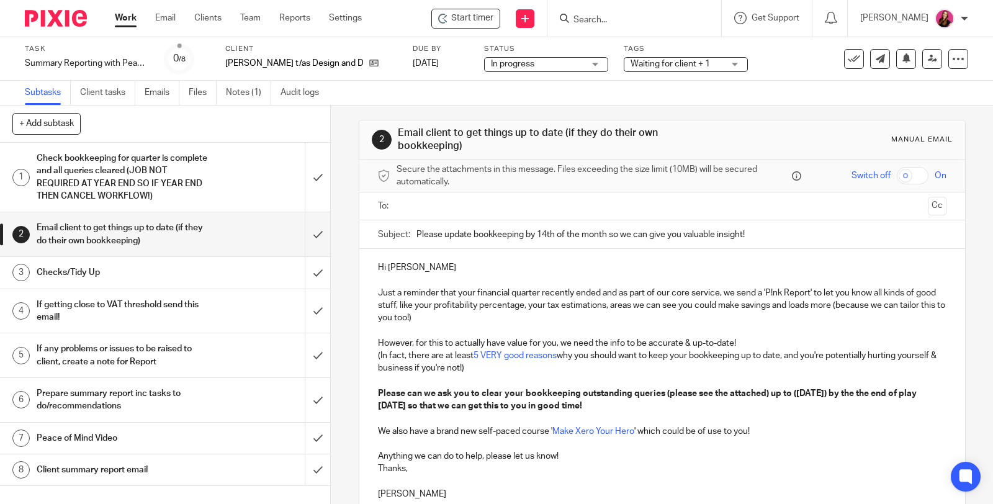
scroll to position [0, 0]
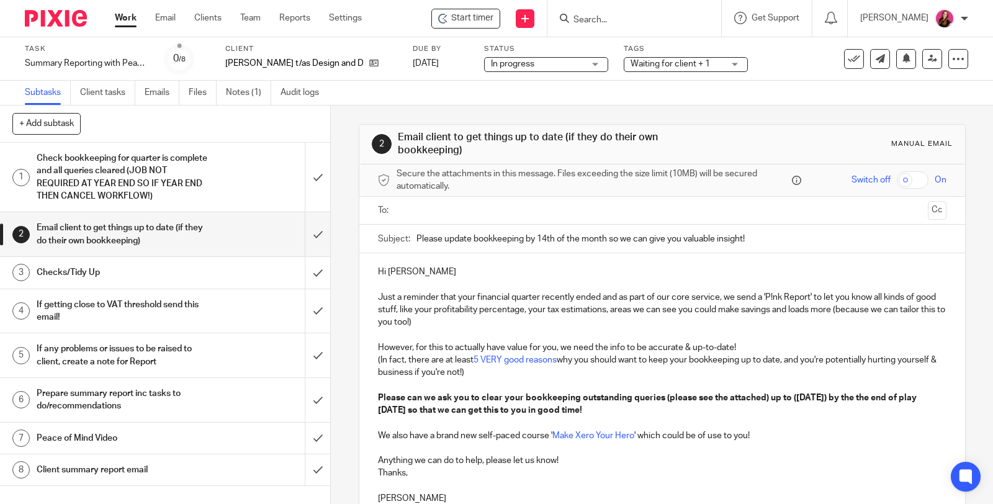
click at [530, 217] on ul at bounding box center [663, 211] width 530 height 20
click at [546, 208] on input "text" at bounding box center [662, 211] width 522 height 14
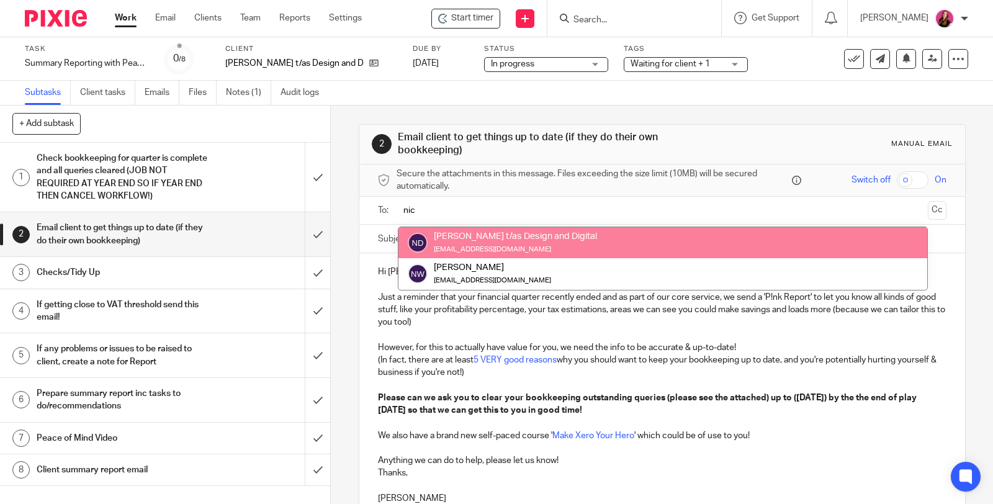
type input "nic"
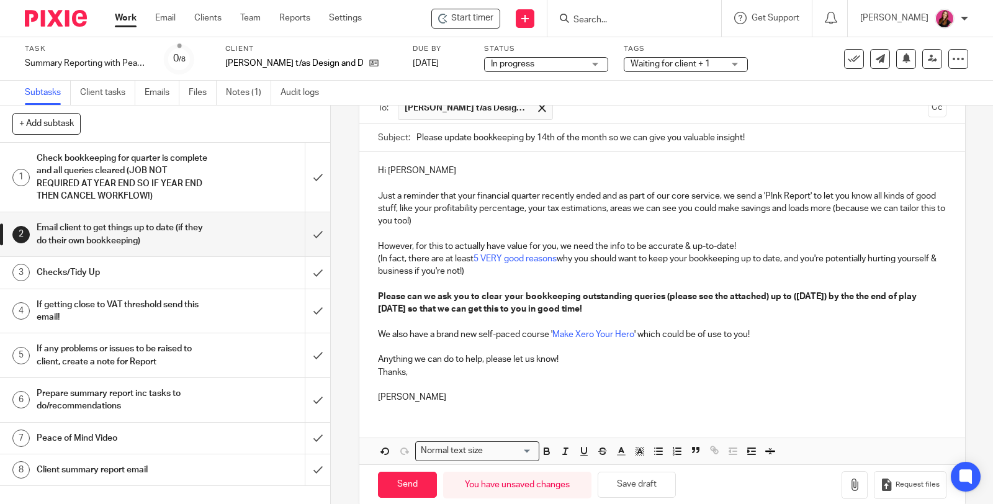
scroll to position [120, 0]
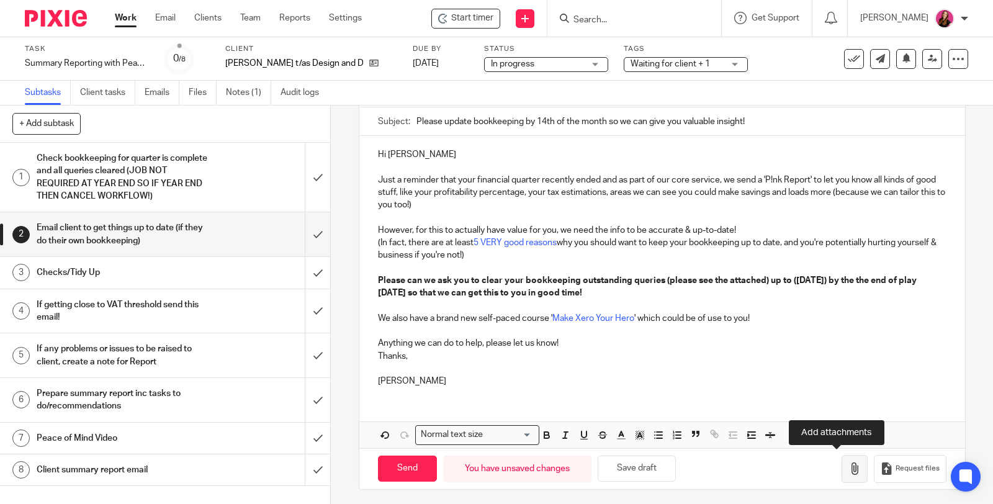
click at [849, 469] on icon "button" at bounding box center [855, 469] width 12 height 12
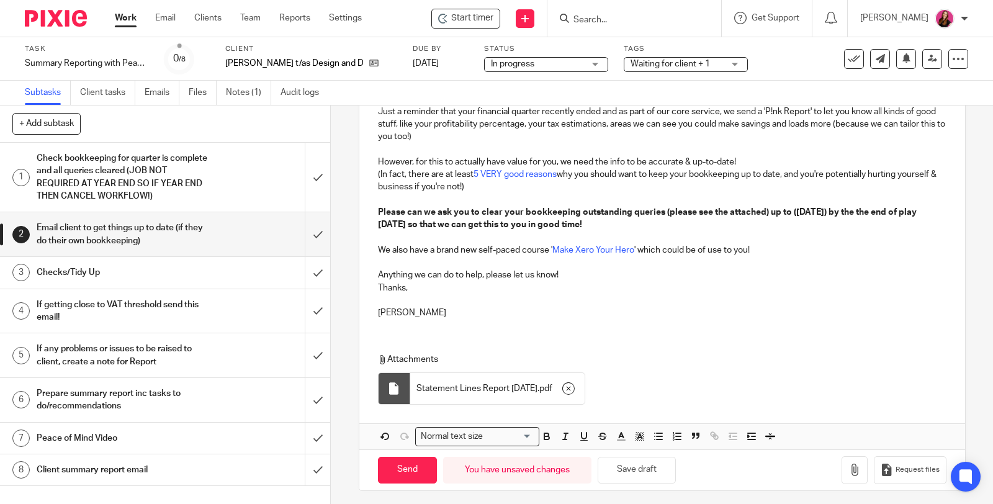
scroll to position [189, 0]
click at [400, 469] on input "Send" at bounding box center [407, 469] width 59 height 27
type input "Sent"
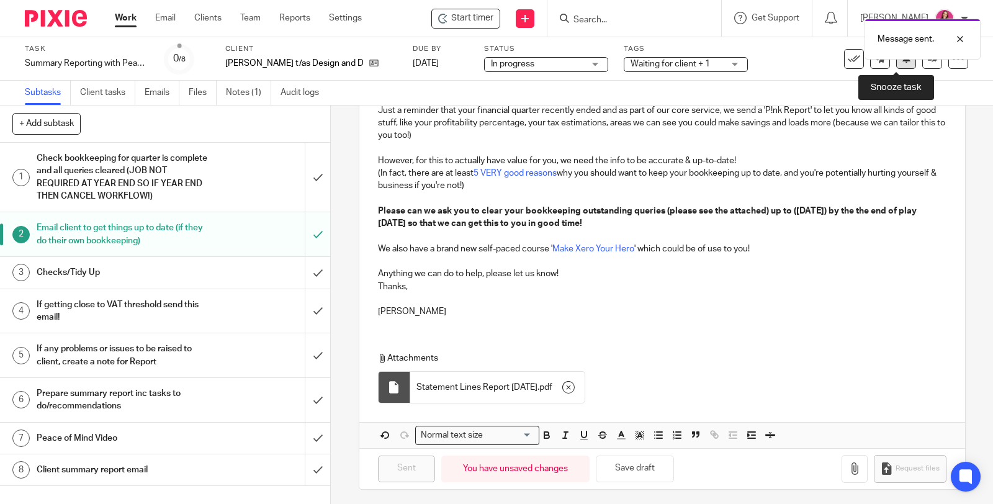
click at [901, 65] on button at bounding box center [906, 59] width 20 height 20
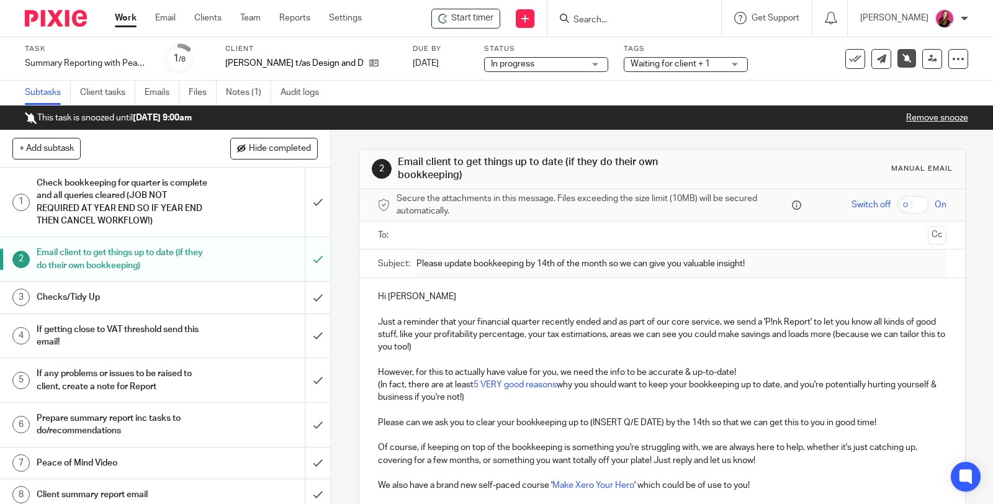
click at [122, 22] on link "Work" at bounding box center [126, 18] width 22 height 12
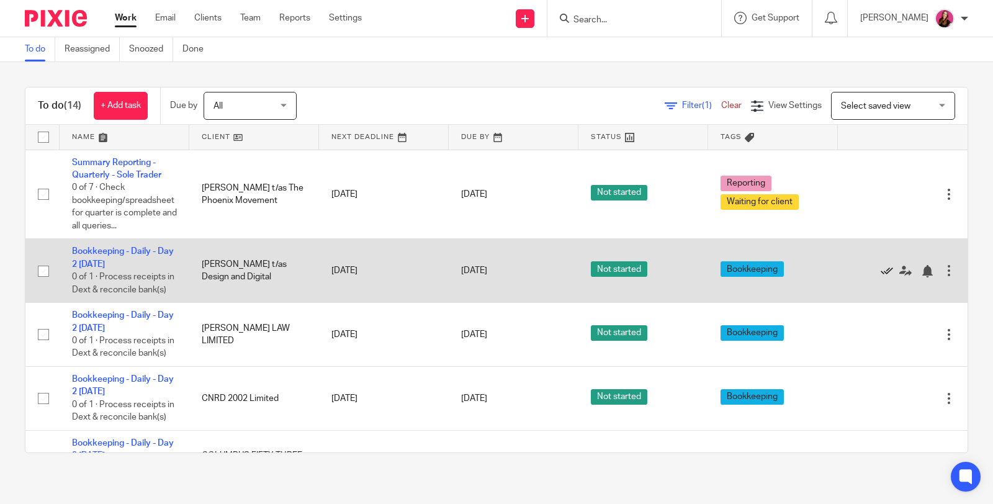
click at [881, 275] on icon at bounding box center [887, 271] width 12 height 12
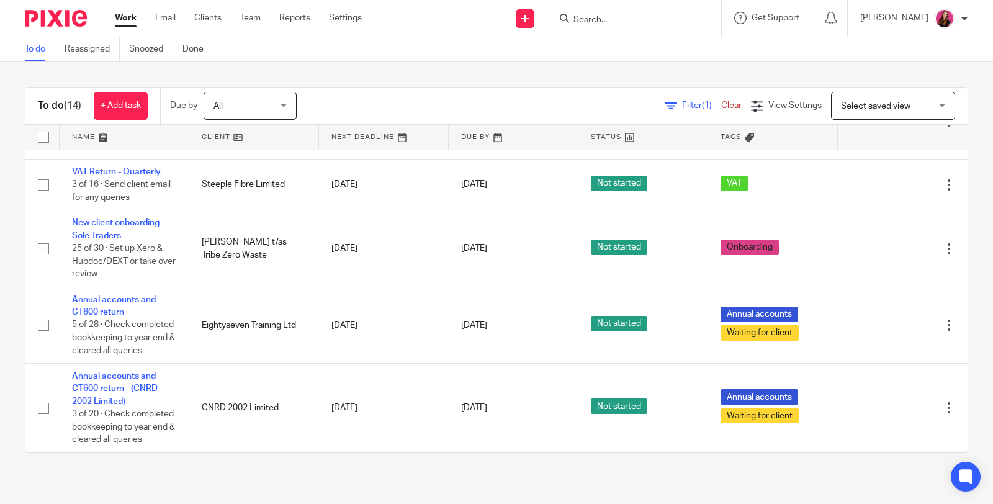
scroll to position [750, 0]
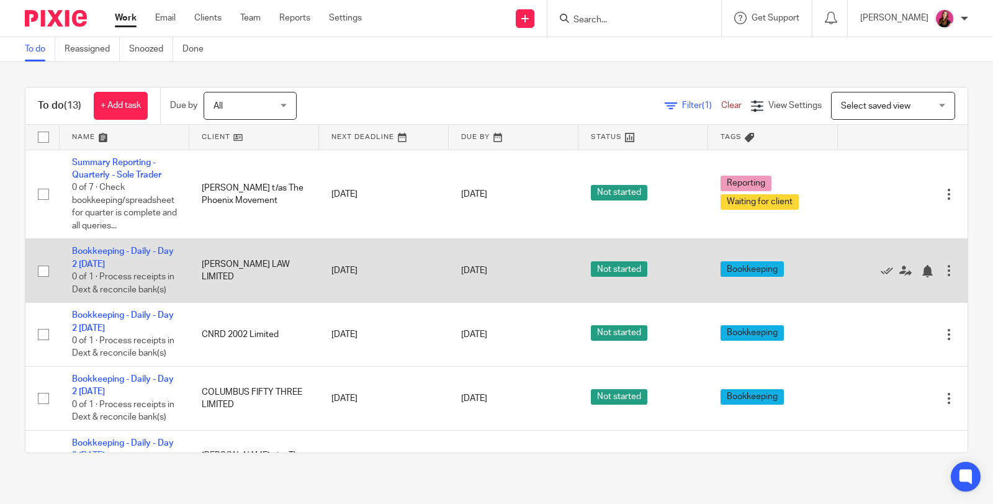
scroll to position [138, 0]
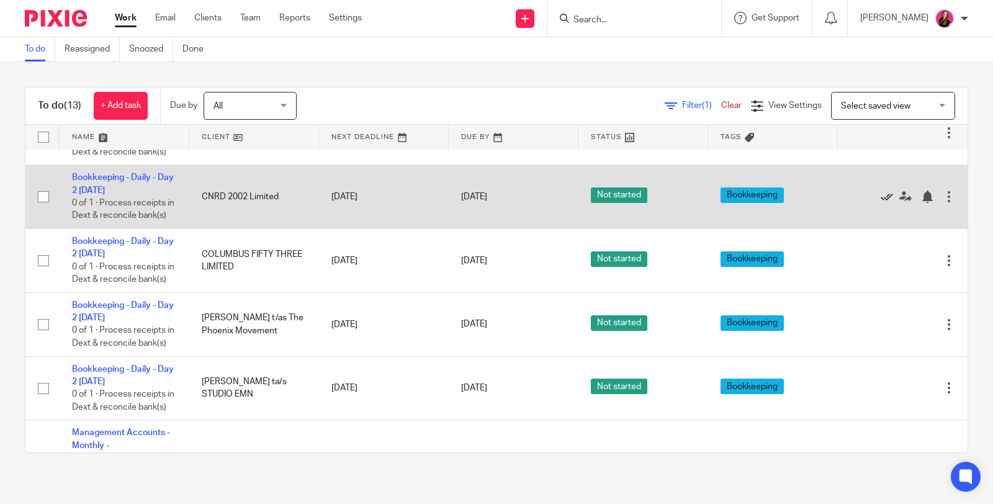
click at [881, 203] on icon at bounding box center [887, 197] width 12 height 12
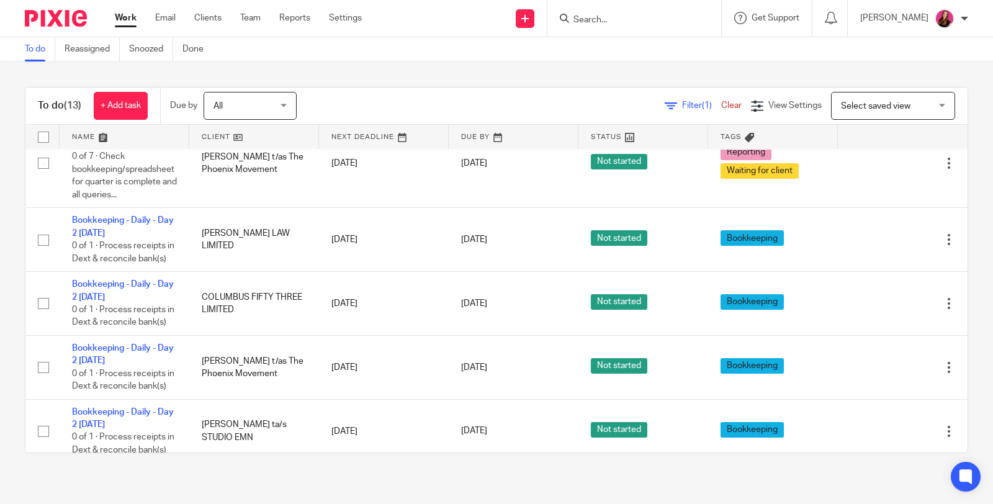
scroll to position [0, 0]
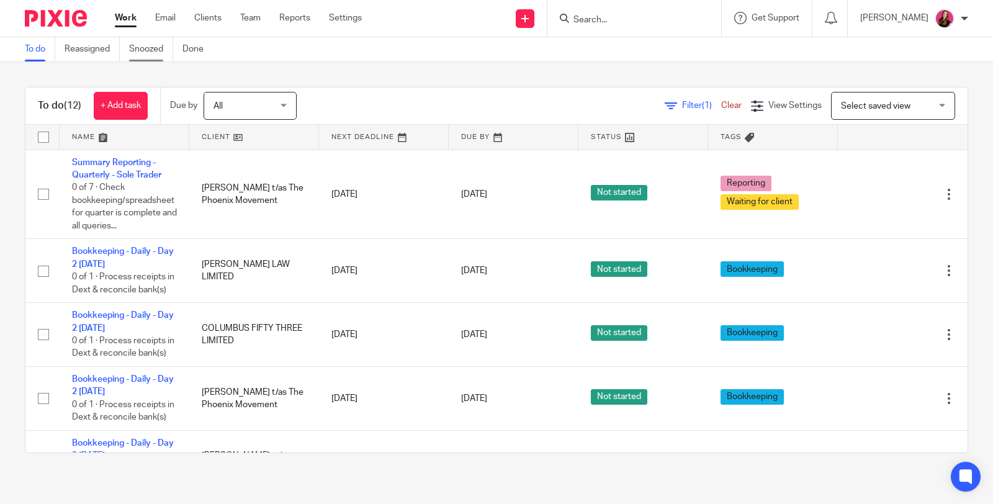
click at [151, 52] on link "Snoozed" at bounding box center [151, 49] width 44 height 24
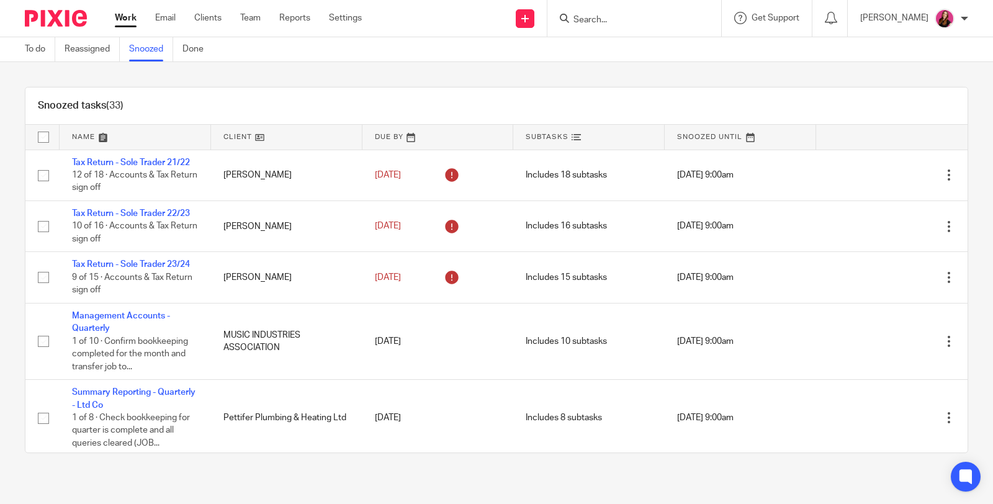
click at [126, 20] on link "Work" at bounding box center [126, 18] width 22 height 12
